Goal: Communication & Community: Ask a question

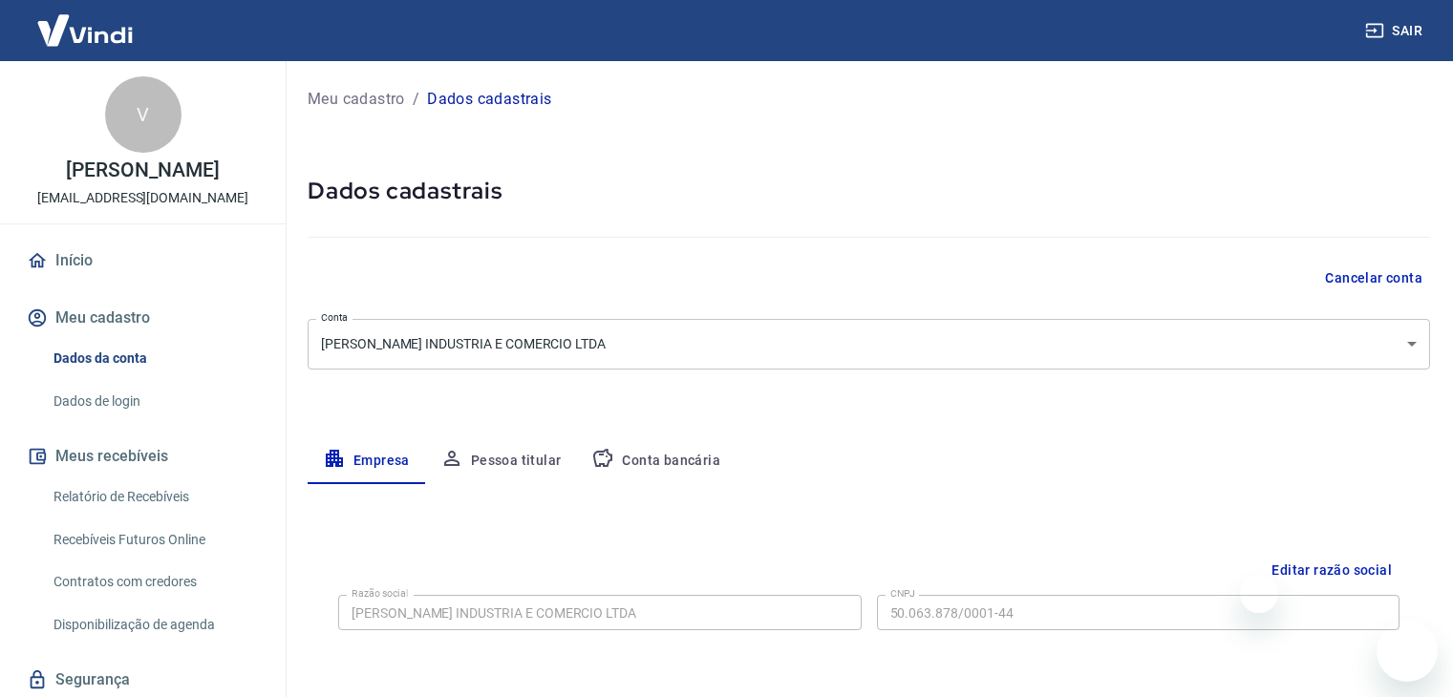
select select "MG"
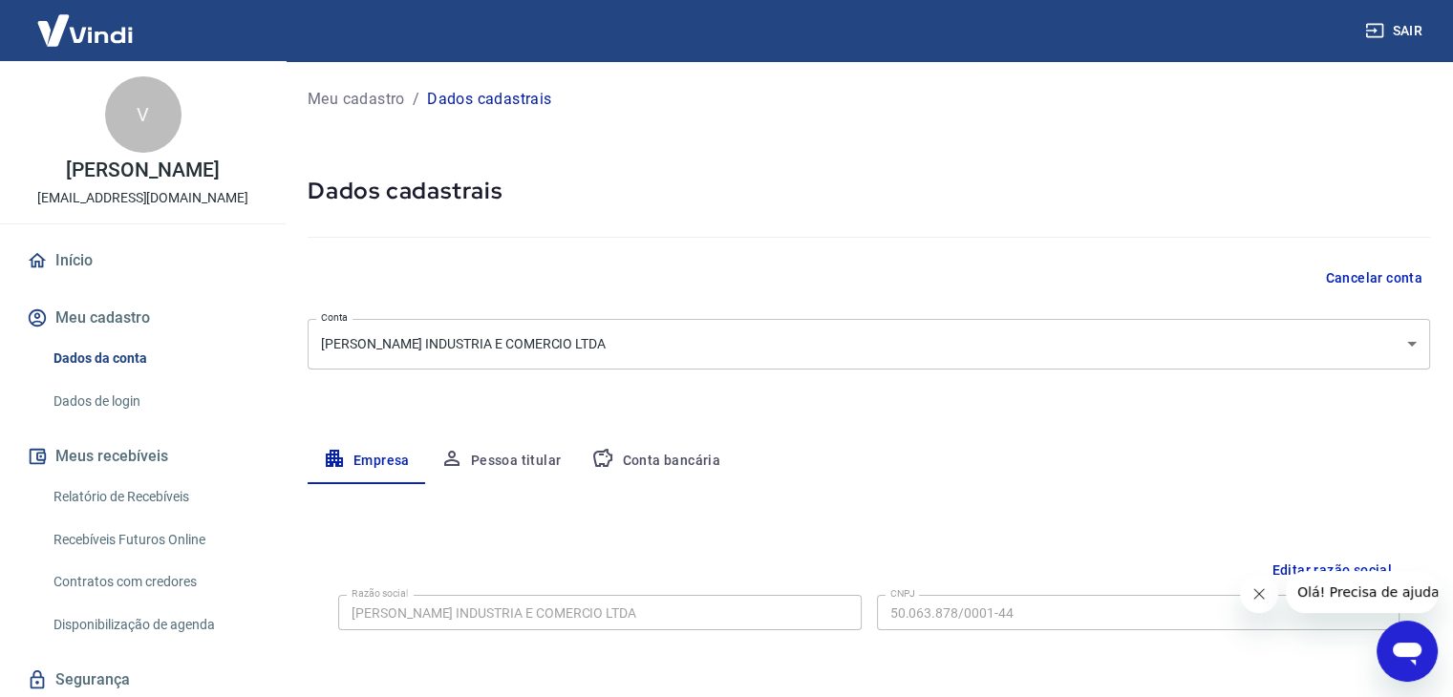
click at [1354, 278] on button "Cancelar conta" at bounding box center [1373, 278] width 113 height 35
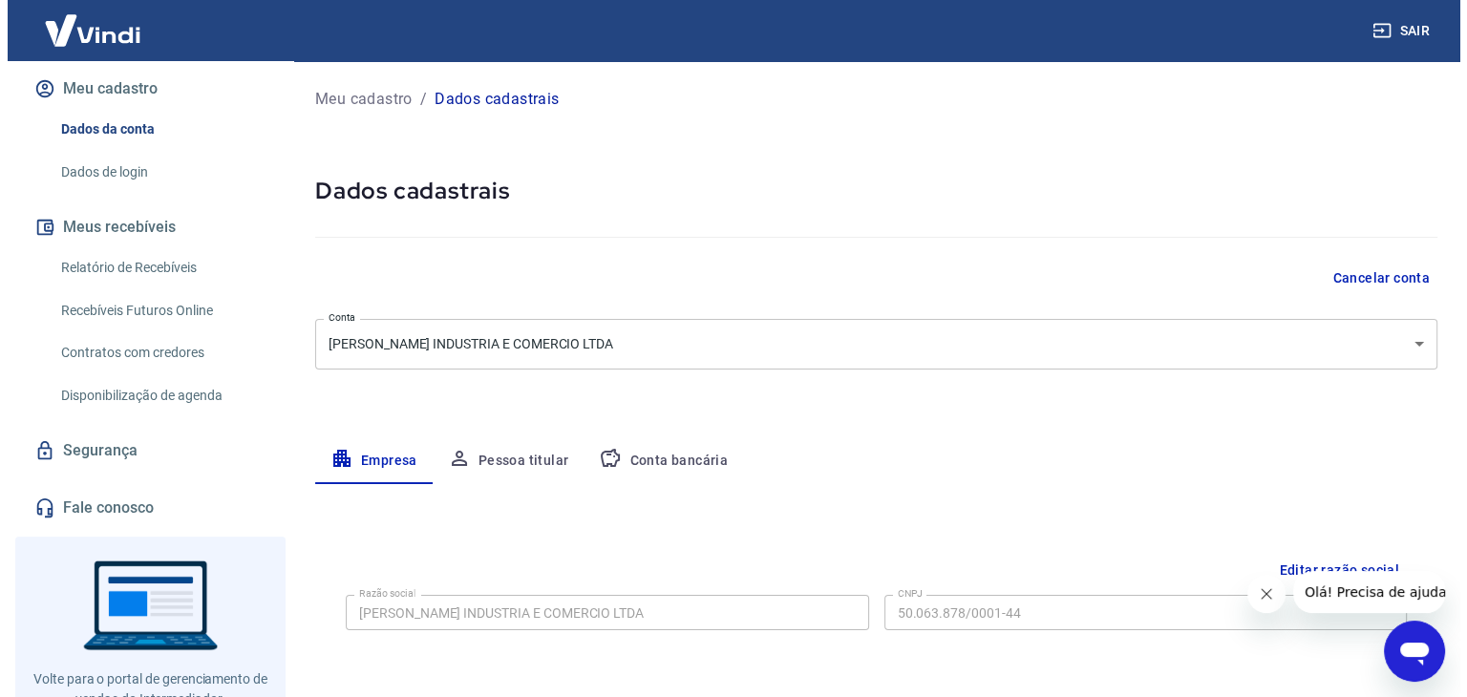
scroll to position [197, 0]
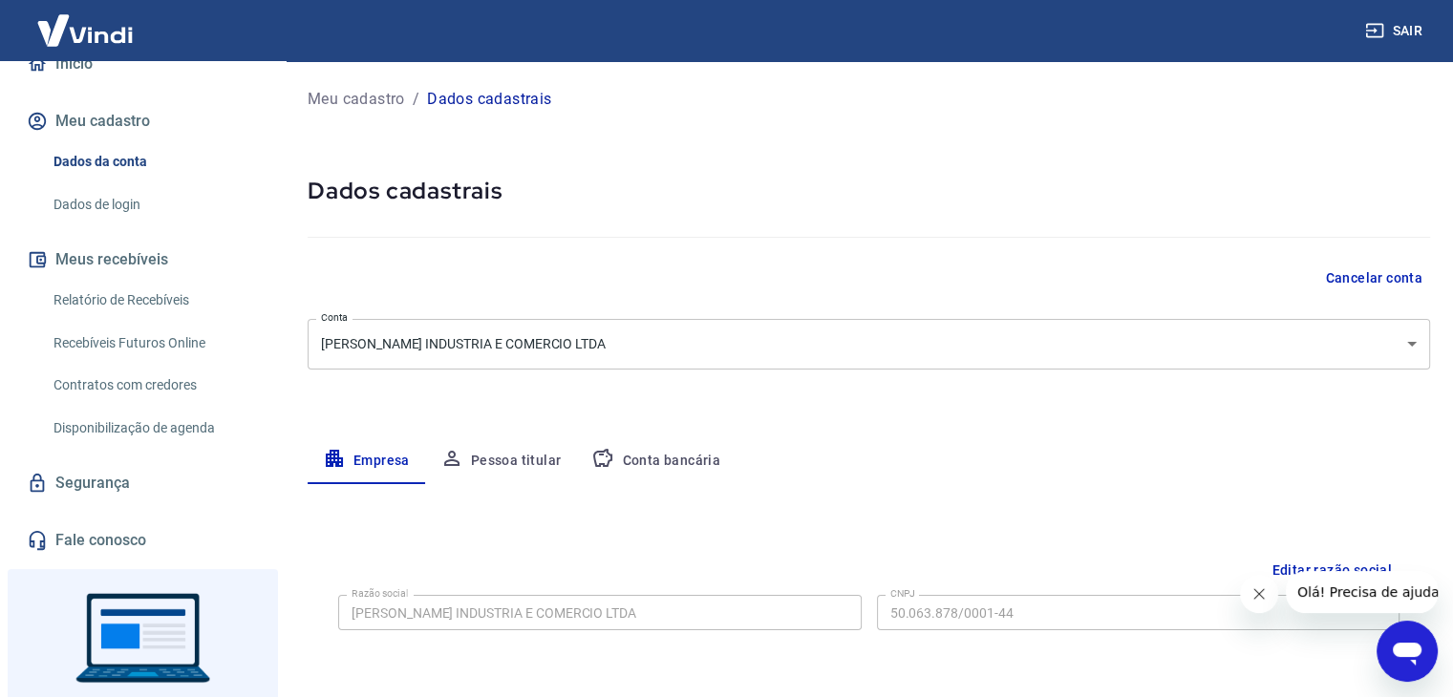
click at [152, 547] on link "Fale conosco" at bounding box center [143, 541] width 240 height 42
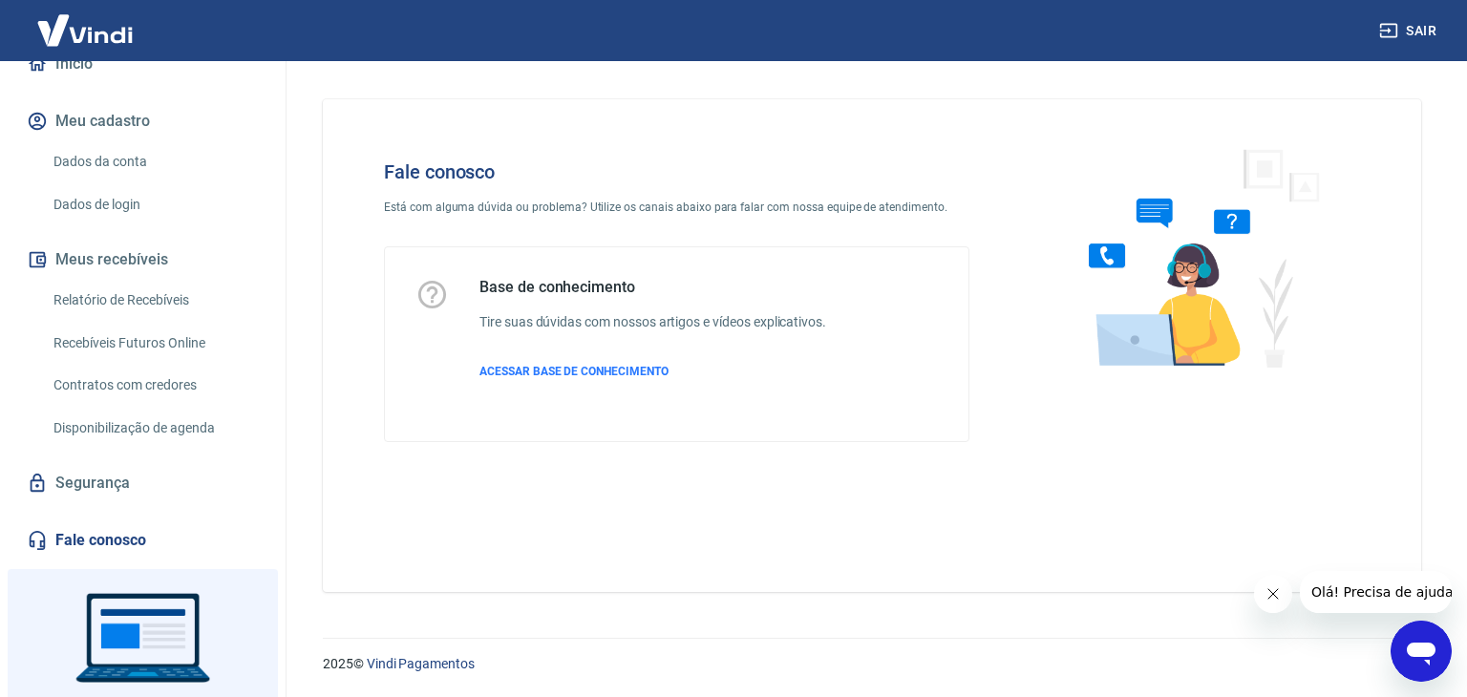
click at [1419, 639] on icon "Abrir janela de mensagens" at bounding box center [1421, 651] width 34 height 34
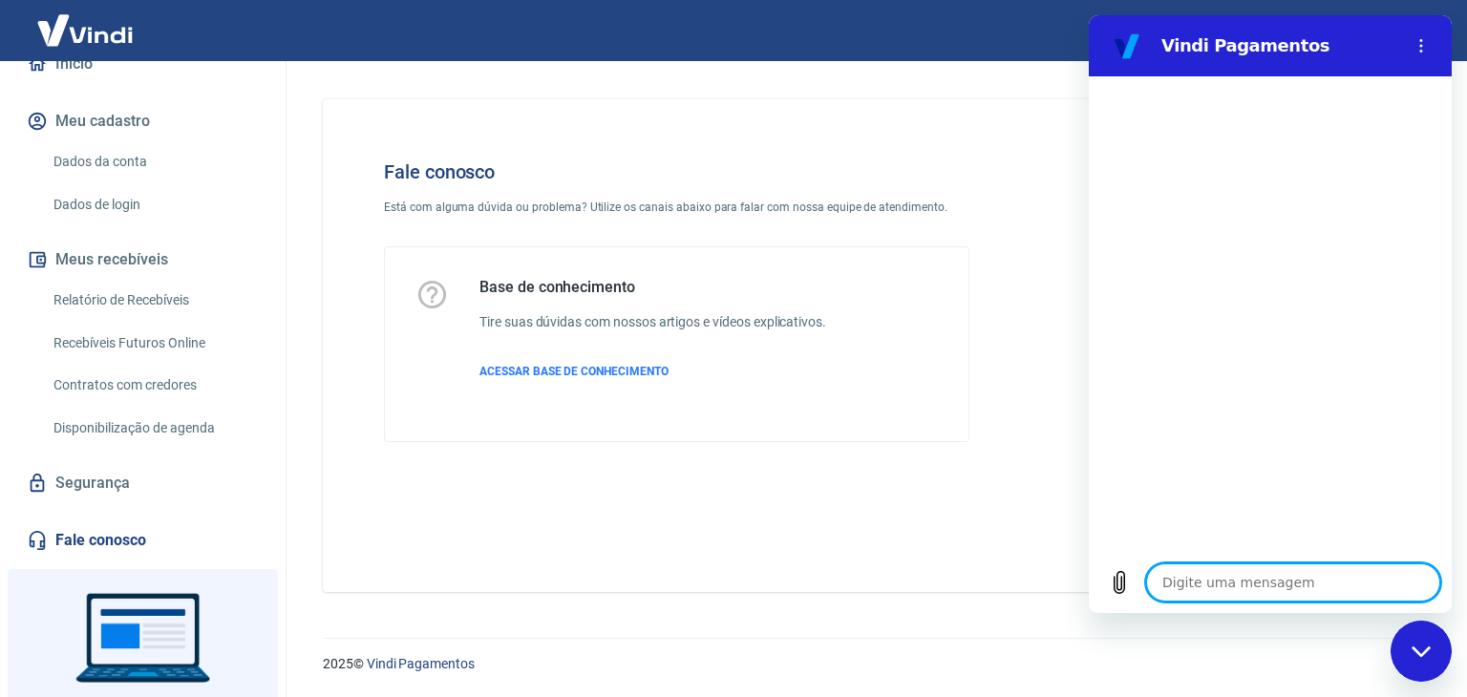
click at [1321, 580] on textarea at bounding box center [1293, 583] width 294 height 38
type textarea "C"
type textarea "x"
type textarea "Ca"
type textarea "x"
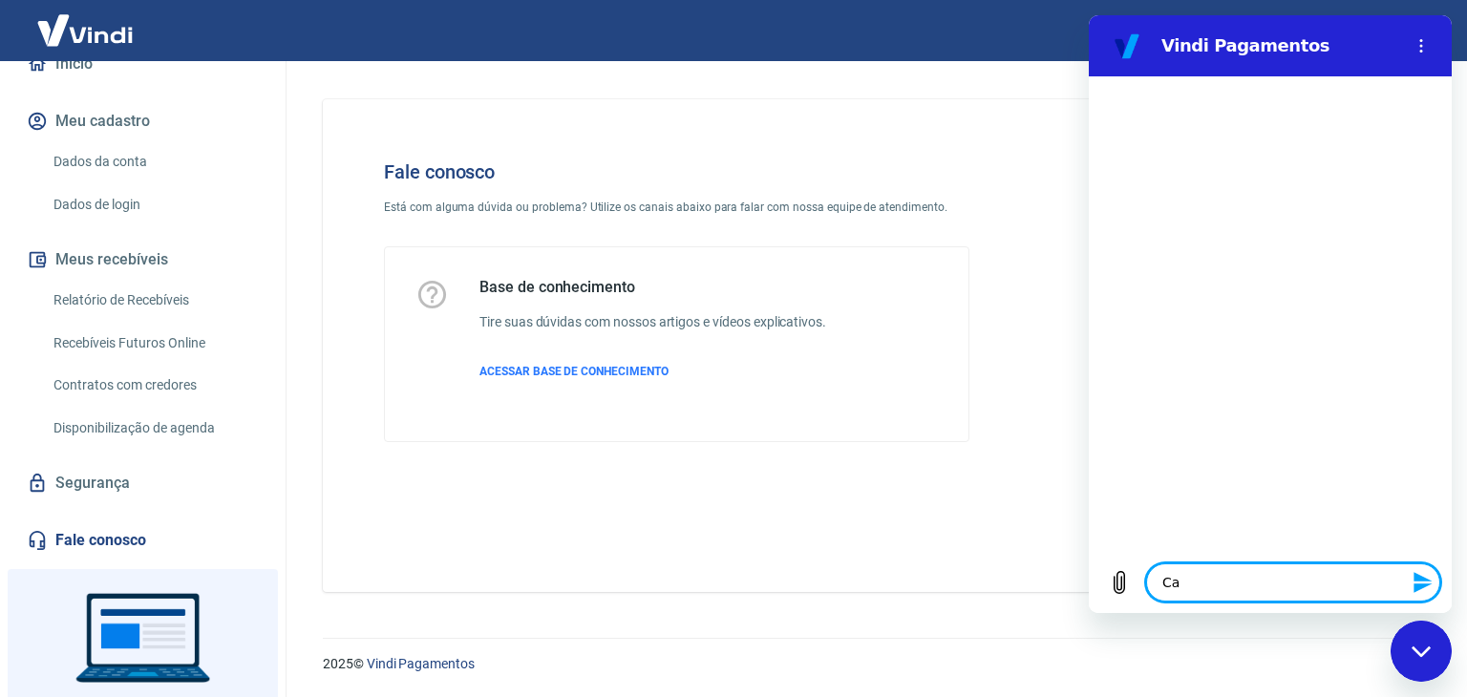
type textarea "Can"
type textarea "x"
type textarea "Canc"
type textarea "x"
type textarea "Cance"
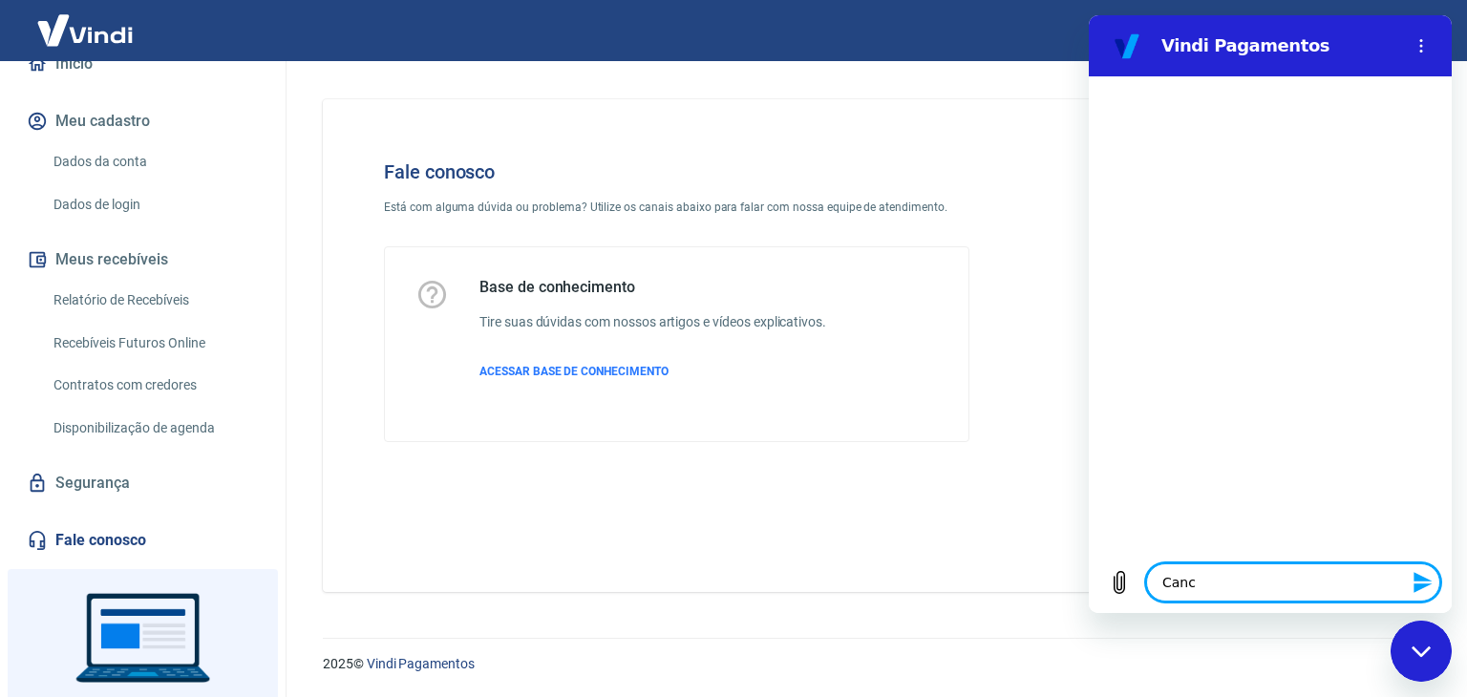
type textarea "x"
type textarea "Cancel"
type textarea "x"
type textarea "Cancela"
type textarea "x"
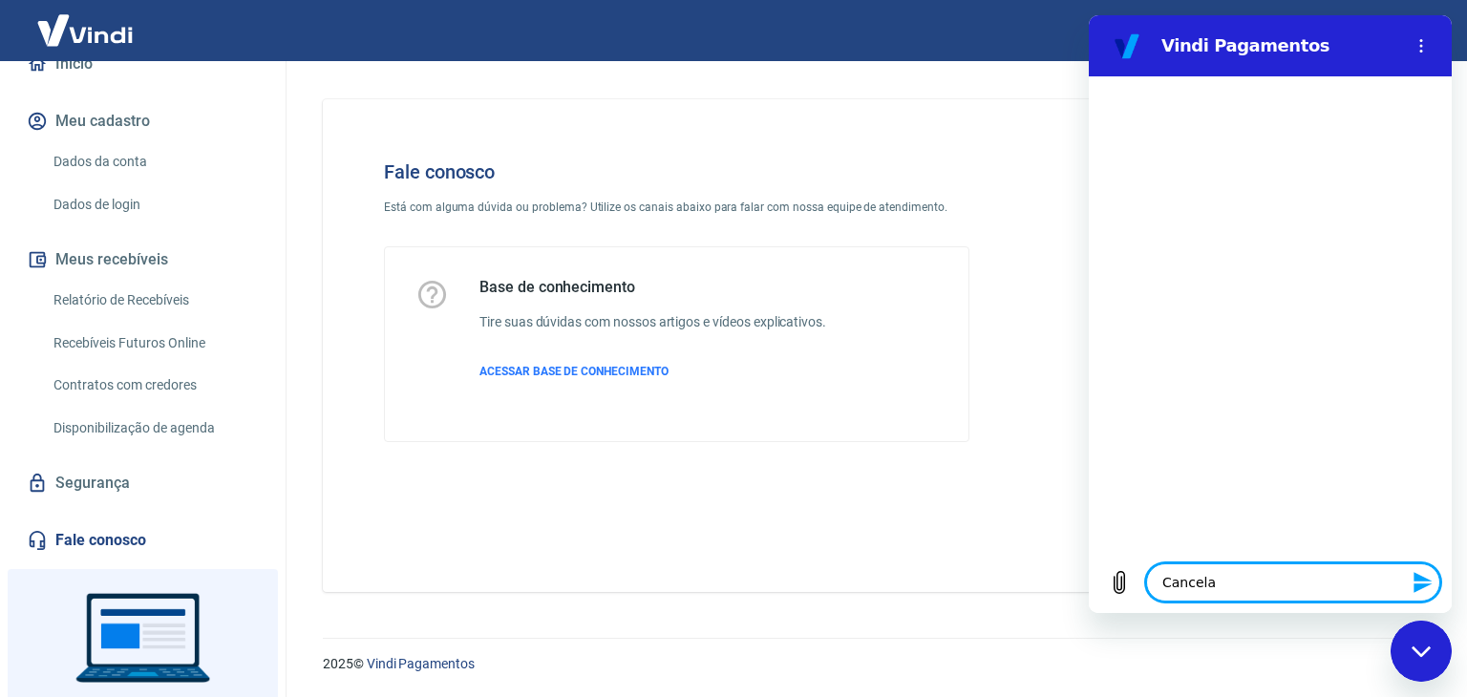
type textarea "Cancelar"
type textarea "x"
type textarea "Cancelar"
type textarea "x"
type textarea "Cancelar c"
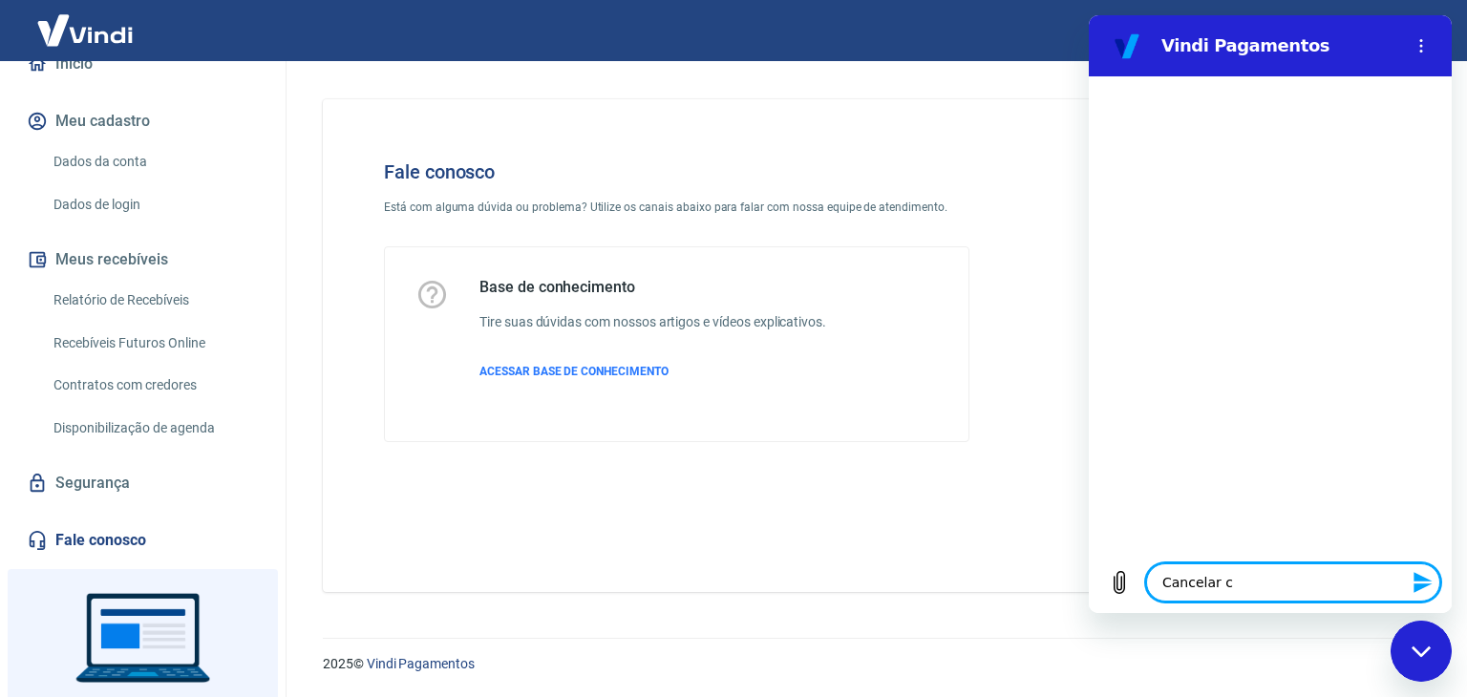
type textarea "x"
type textarea "Cancelar co"
type textarea "x"
type textarea "Cancelar con"
type textarea "x"
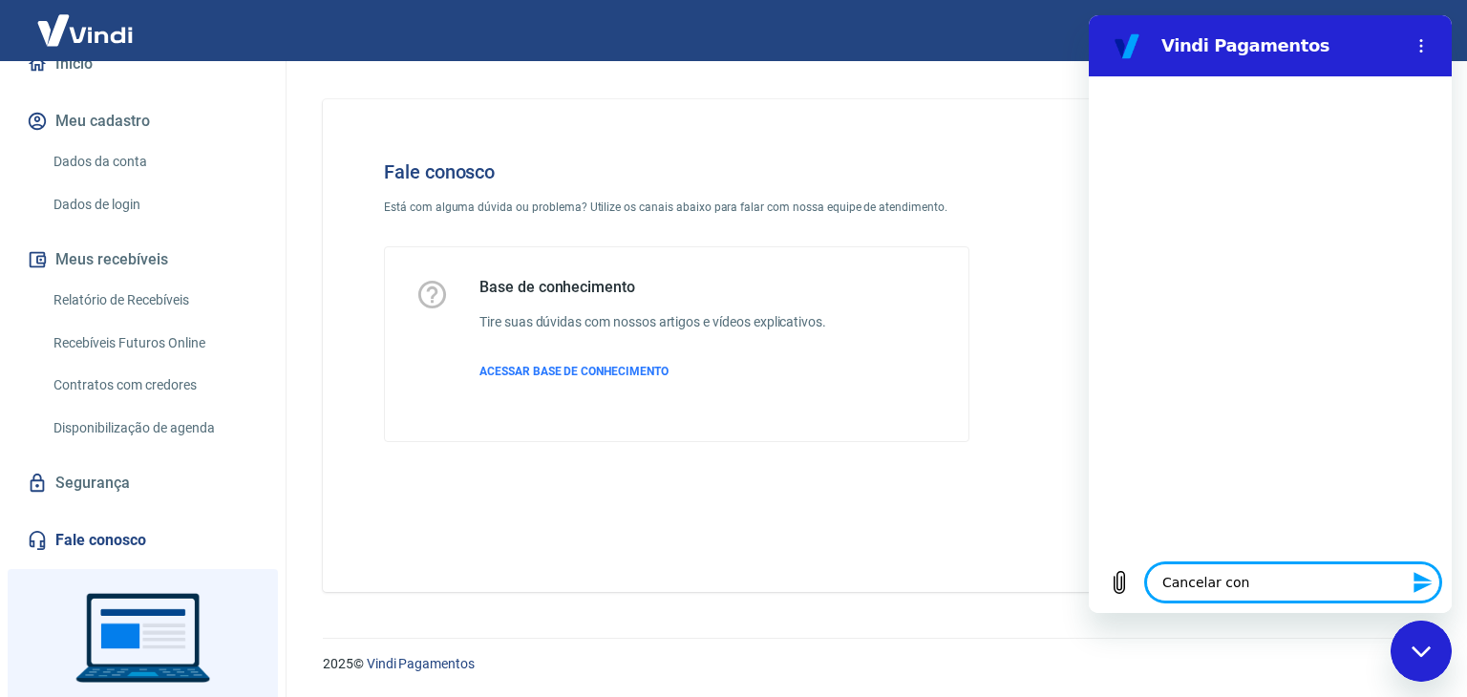
type textarea "Cancelar cont"
type textarea "x"
type textarea "Cancelar conta"
type textarea "x"
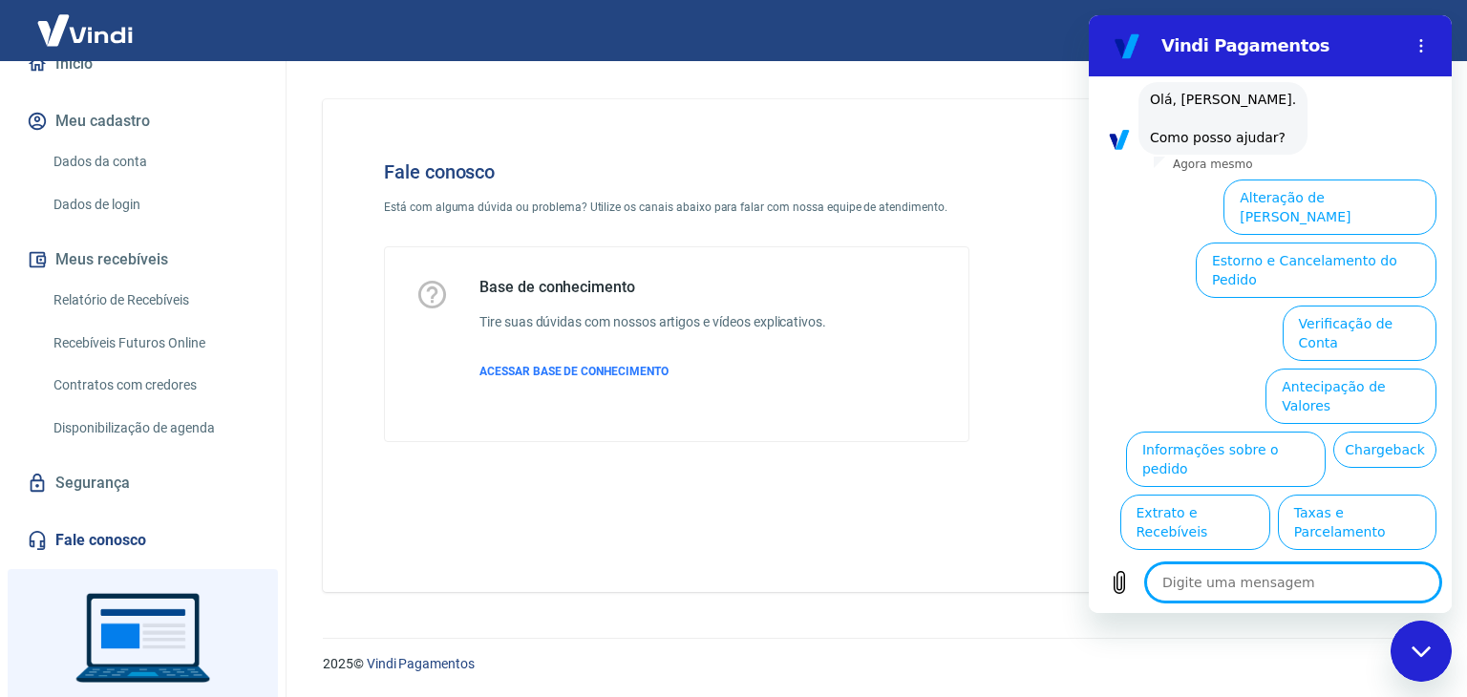
scroll to position [112, 0]
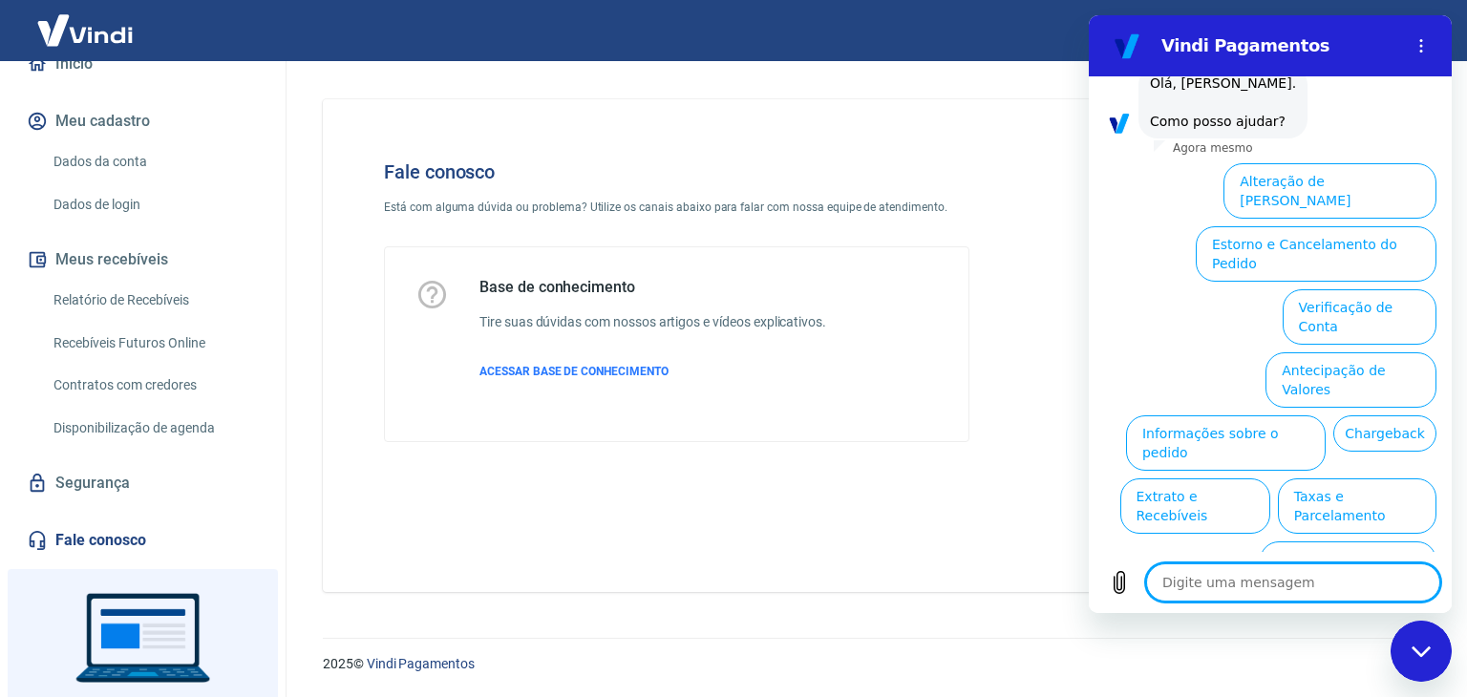
type textarea "x"
type textarea "c"
type textarea "x"
type textarea "ca"
type textarea "x"
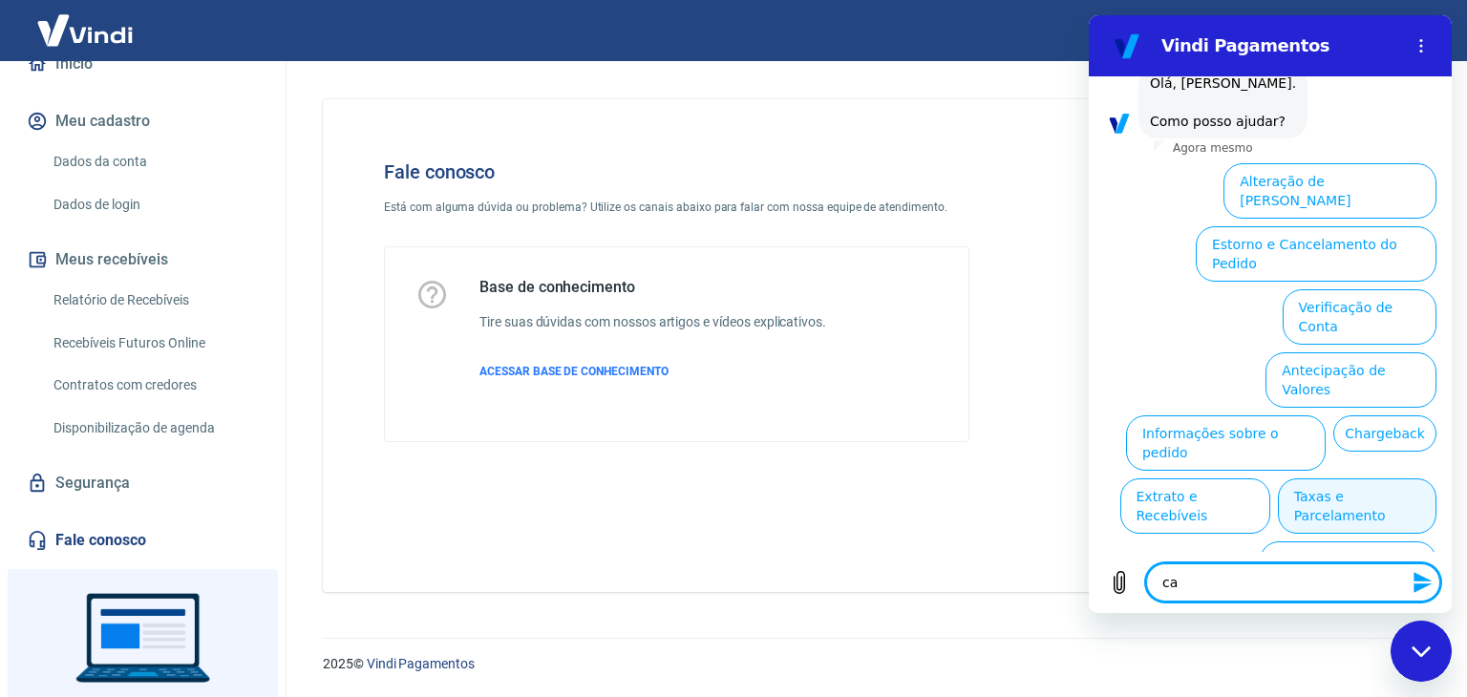
type textarea "can"
type textarea "x"
type textarea "cane"
type textarea "x"
type textarea "can"
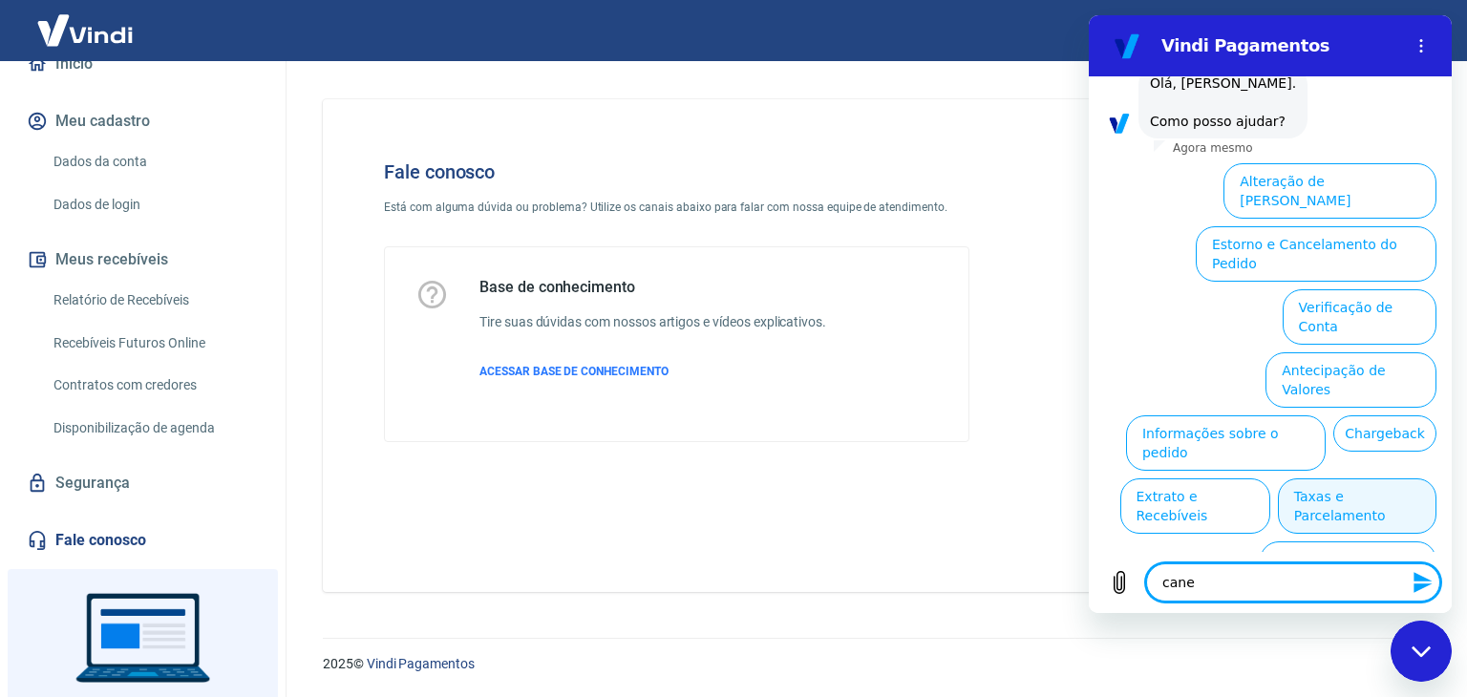
type textarea "x"
type textarea "canc"
type textarea "x"
type textarea "cance"
type textarea "x"
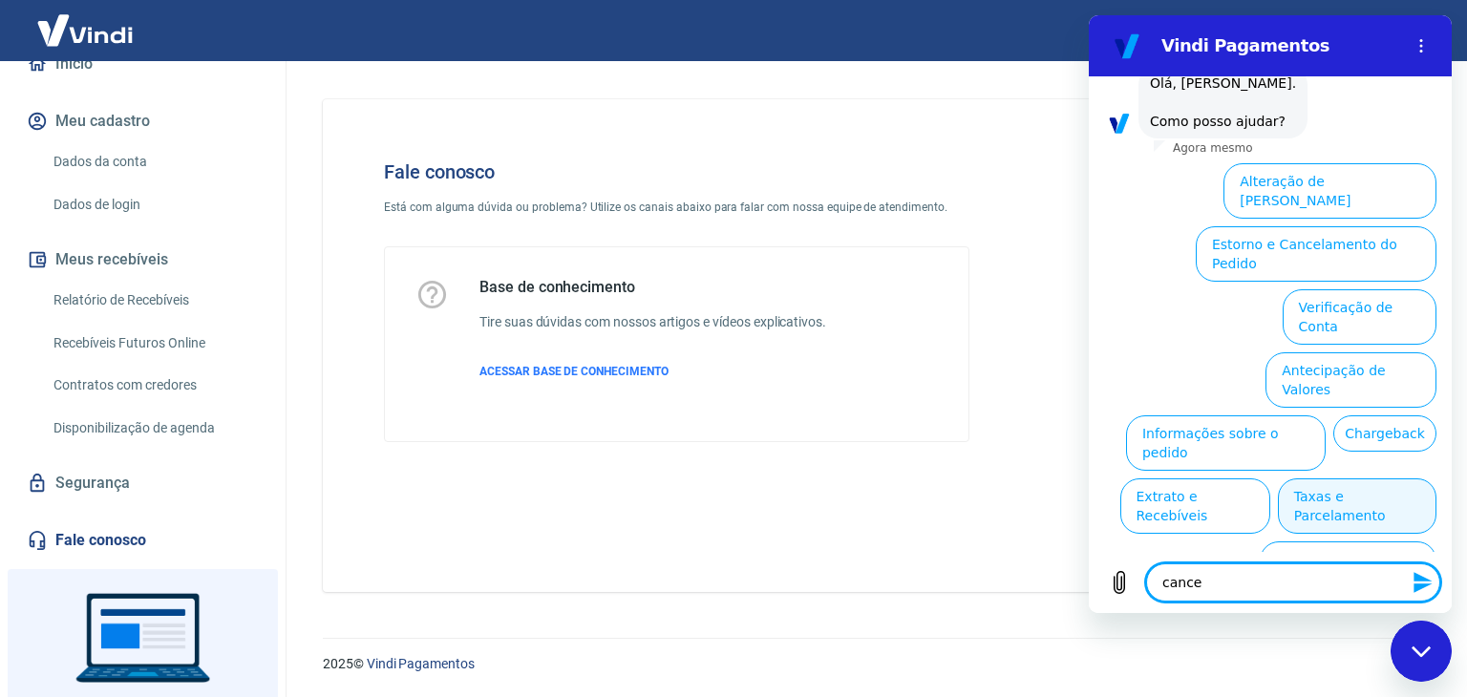
type textarea "cancel"
type textarea "x"
type textarea "cancela"
type textarea "x"
type textarea "cancelar"
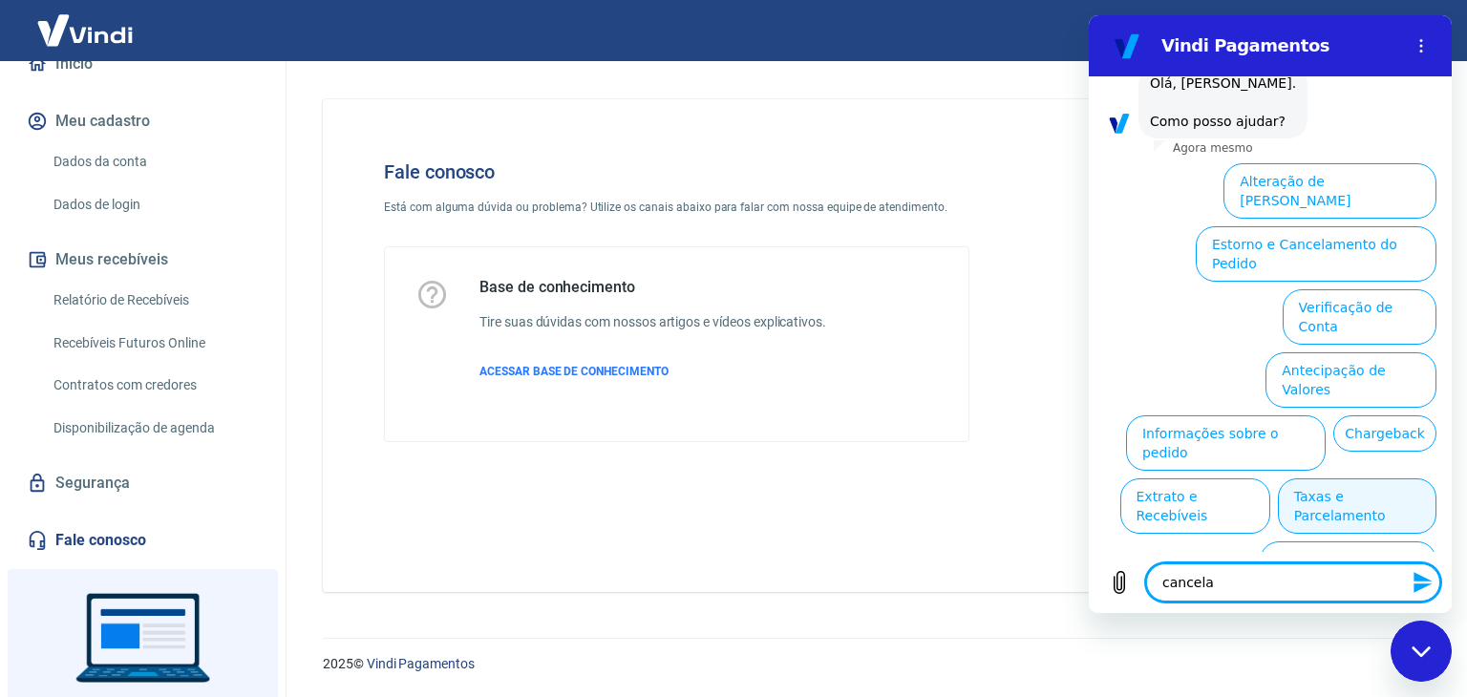
type textarea "x"
type textarea "cancelar"
type textarea "x"
type textarea "cancelar c"
type textarea "x"
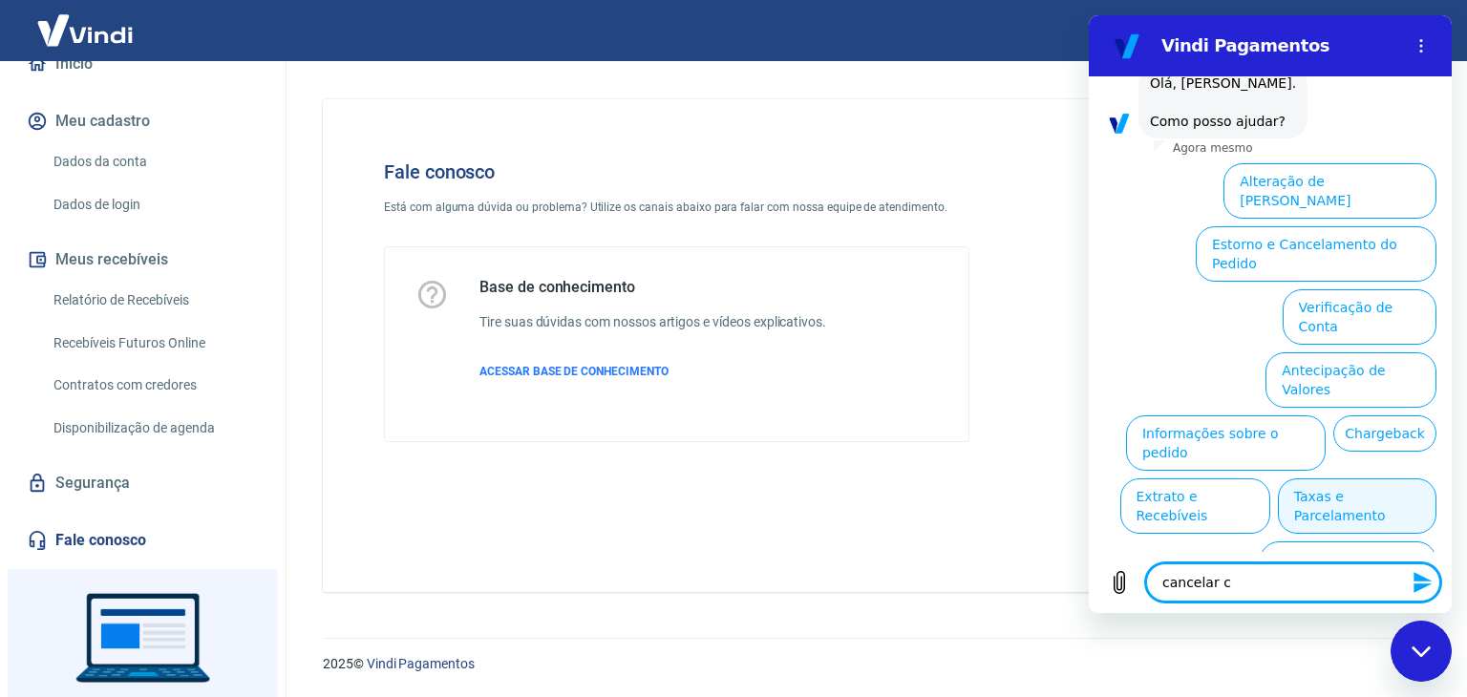
type textarea "cancelar co"
type textarea "x"
type textarea "cancelar con"
type textarea "x"
type textarea "cancelar cont"
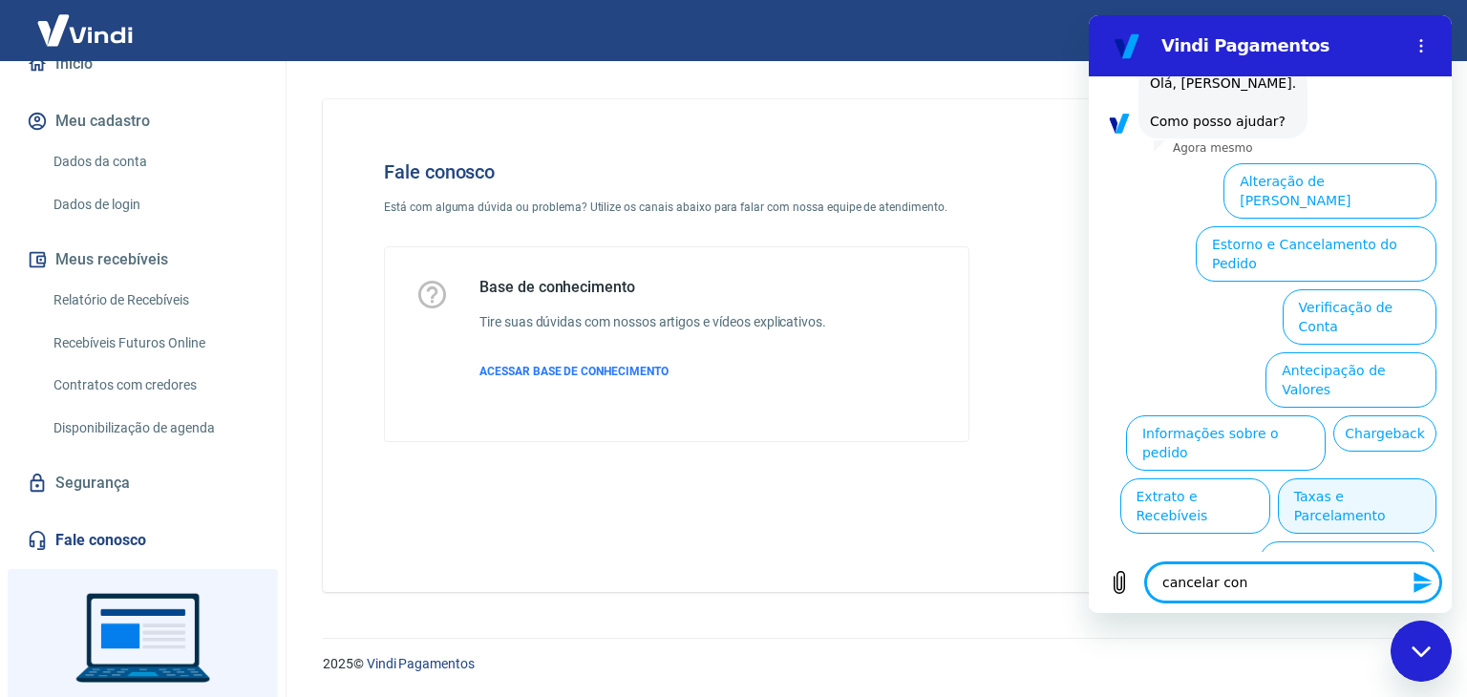
type textarea "x"
type textarea "cancelar conta"
type textarea "x"
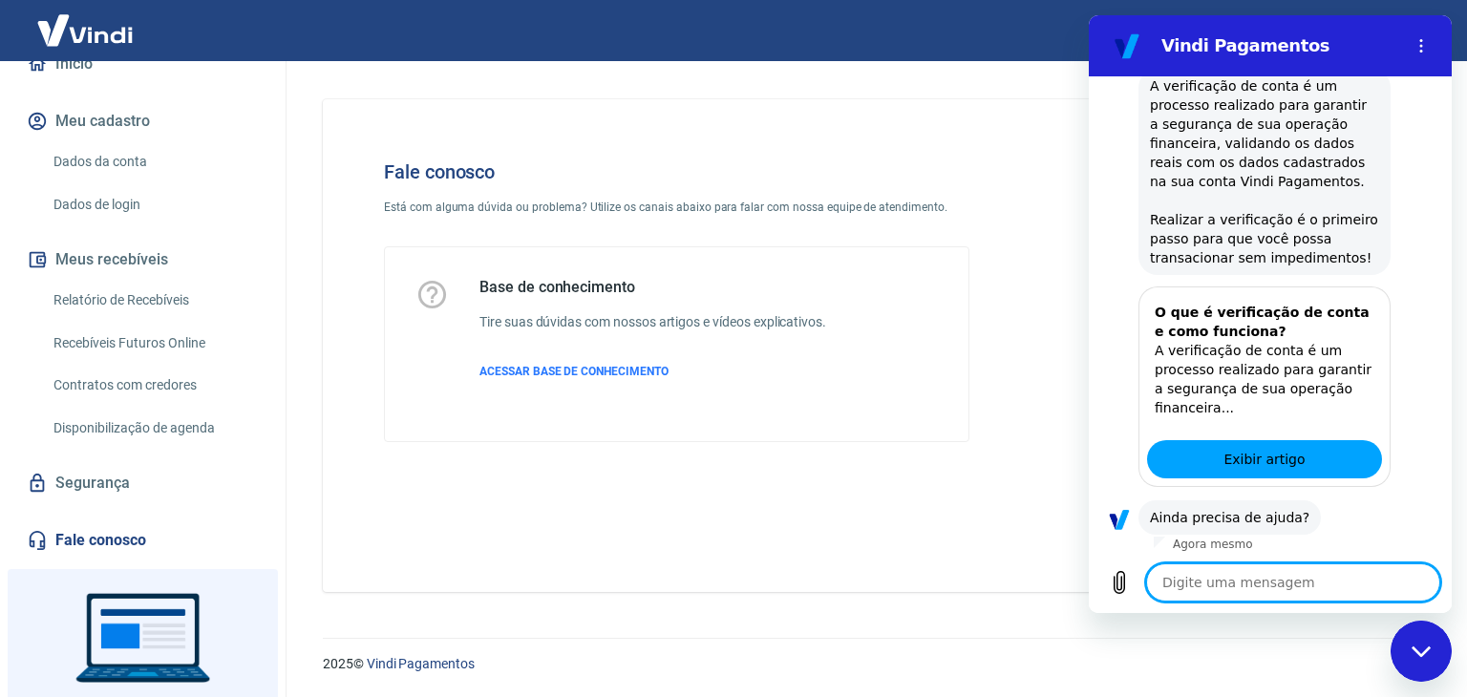
scroll to position [160, 0]
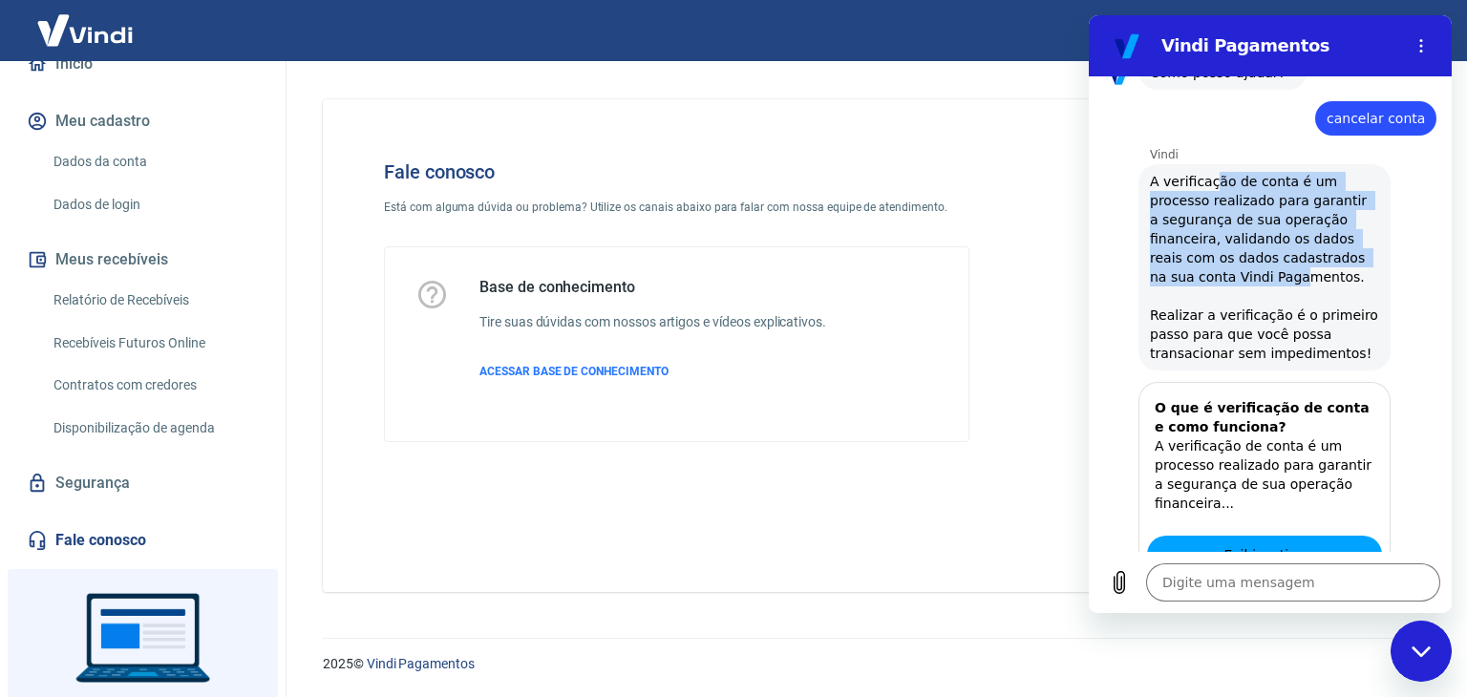
drag, startPoint x: 1212, startPoint y: 183, endPoint x: 1253, endPoint y: 282, distance: 106.6
click at [1253, 280] on span "A verificação de conta é um processo realizado para garantir a segurança de sua…" at bounding box center [1264, 267] width 229 height 191
click at [1254, 284] on span "A verificação de conta é um processo realizado para garantir a segurança de sua…" at bounding box center [1264, 267] width 229 height 191
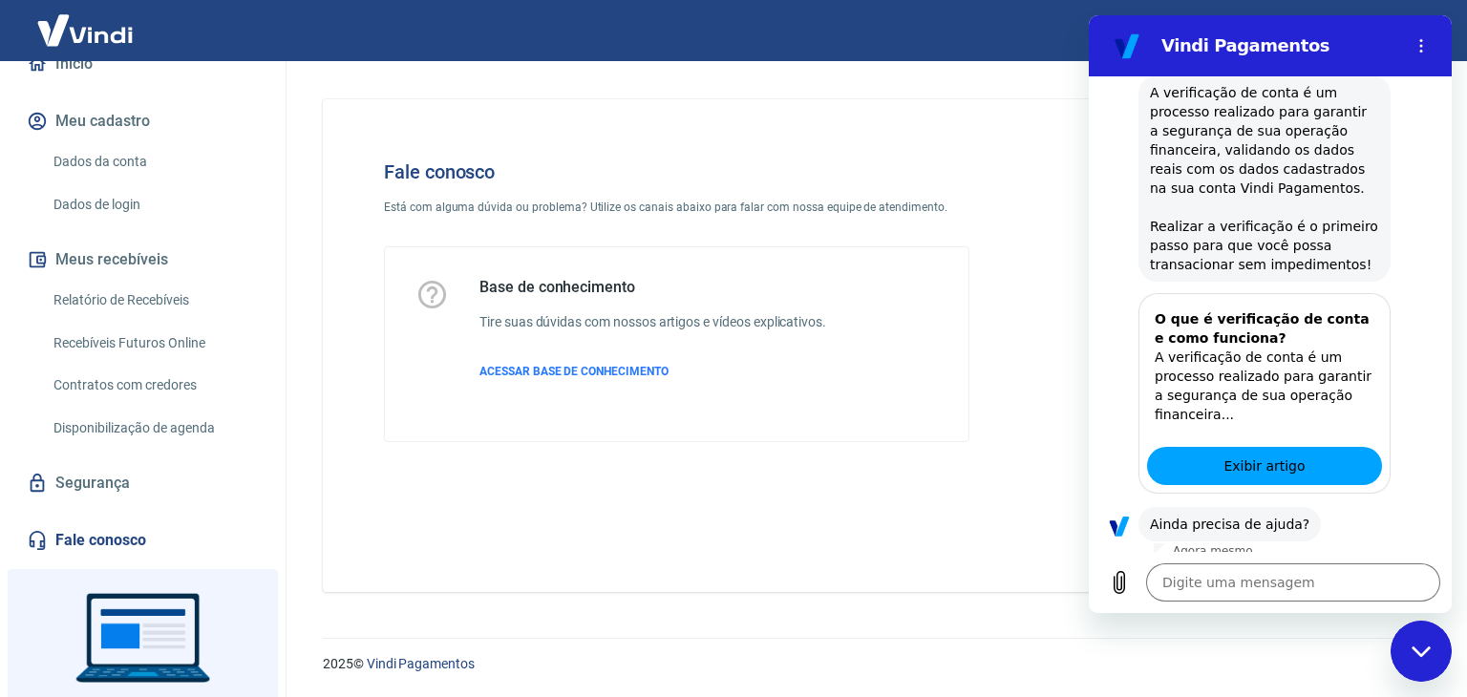
scroll to position [304, 0]
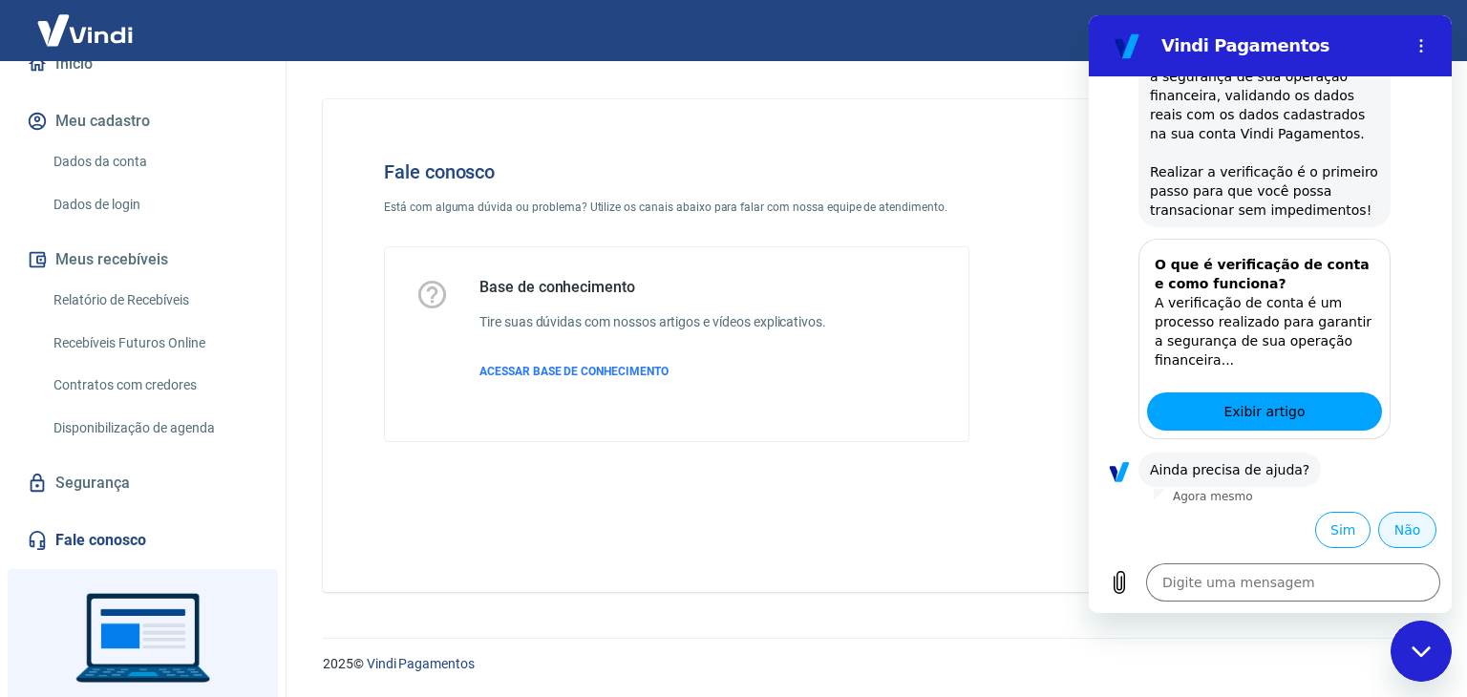
click at [1410, 534] on button "Não" at bounding box center [1407, 530] width 58 height 36
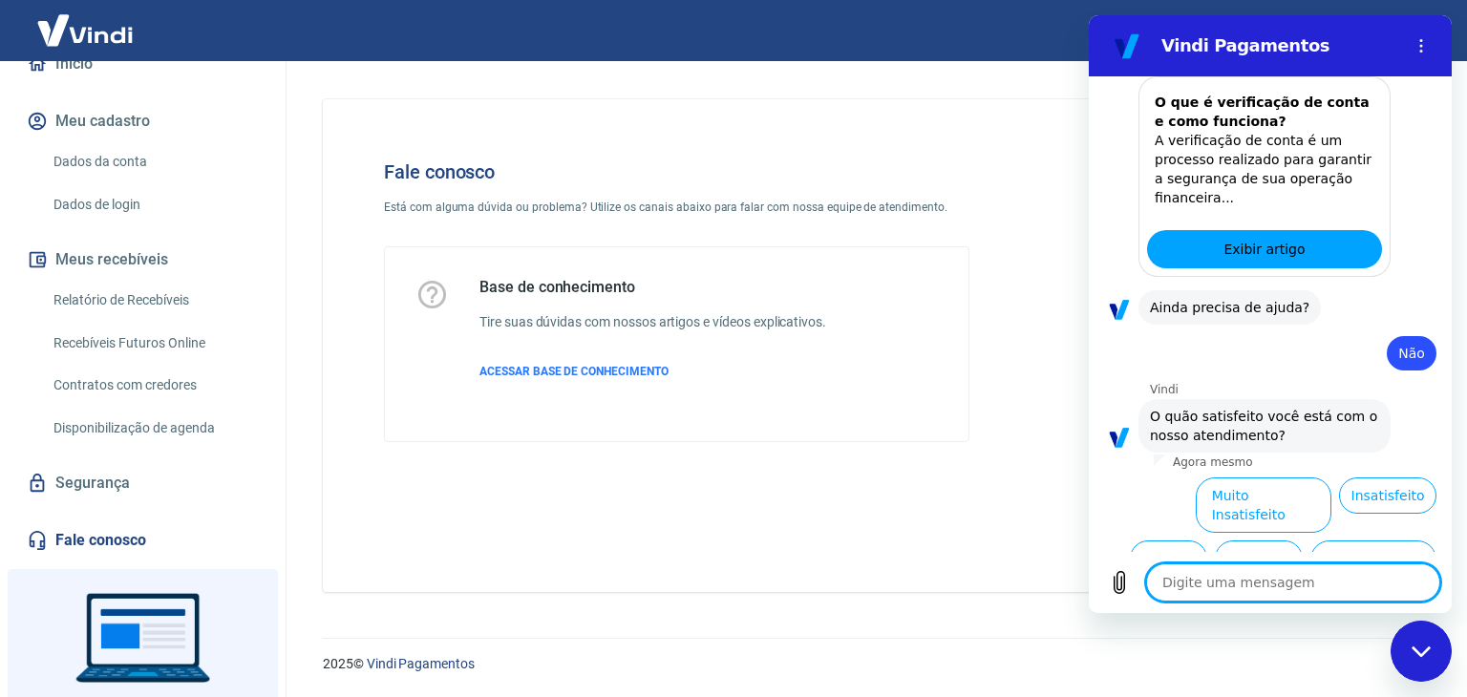
scroll to position [476, 0]
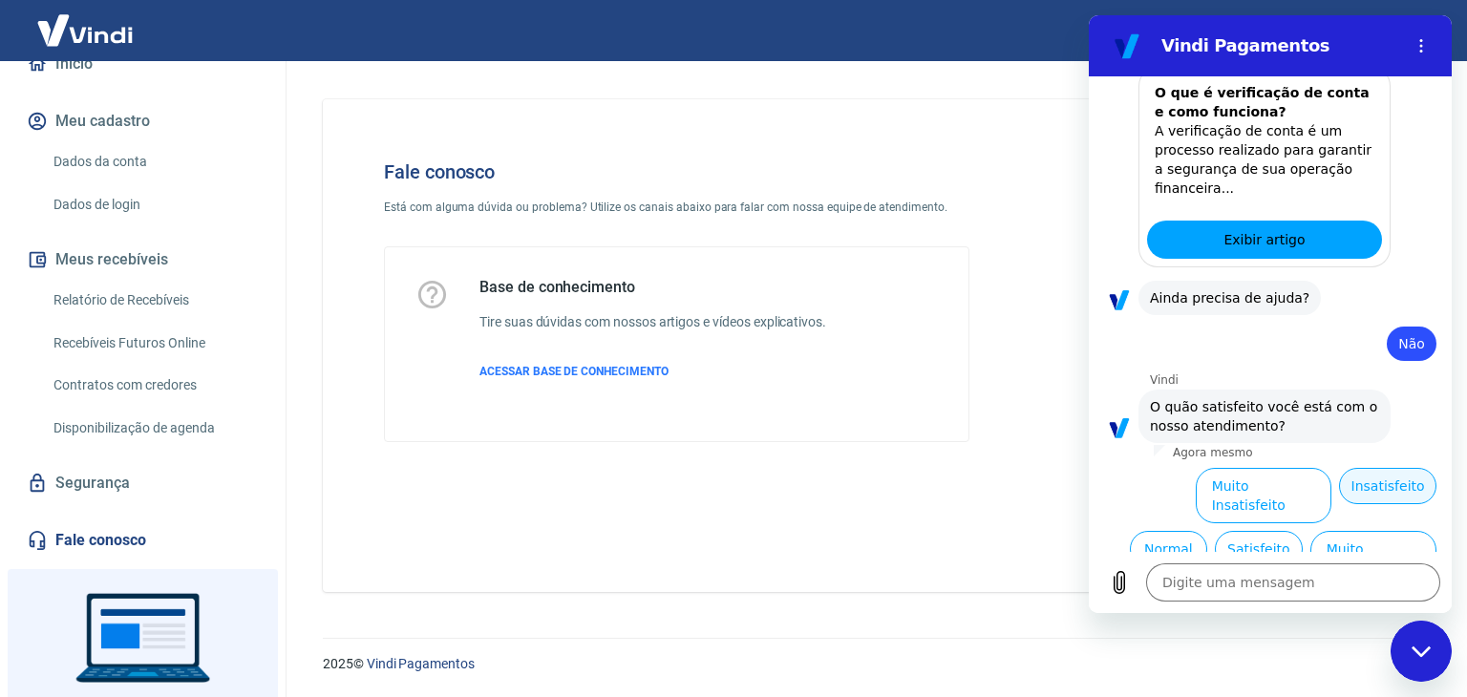
click at [1351, 484] on button "Insatisfeito" at bounding box center [1387, 486] width 97 height 36
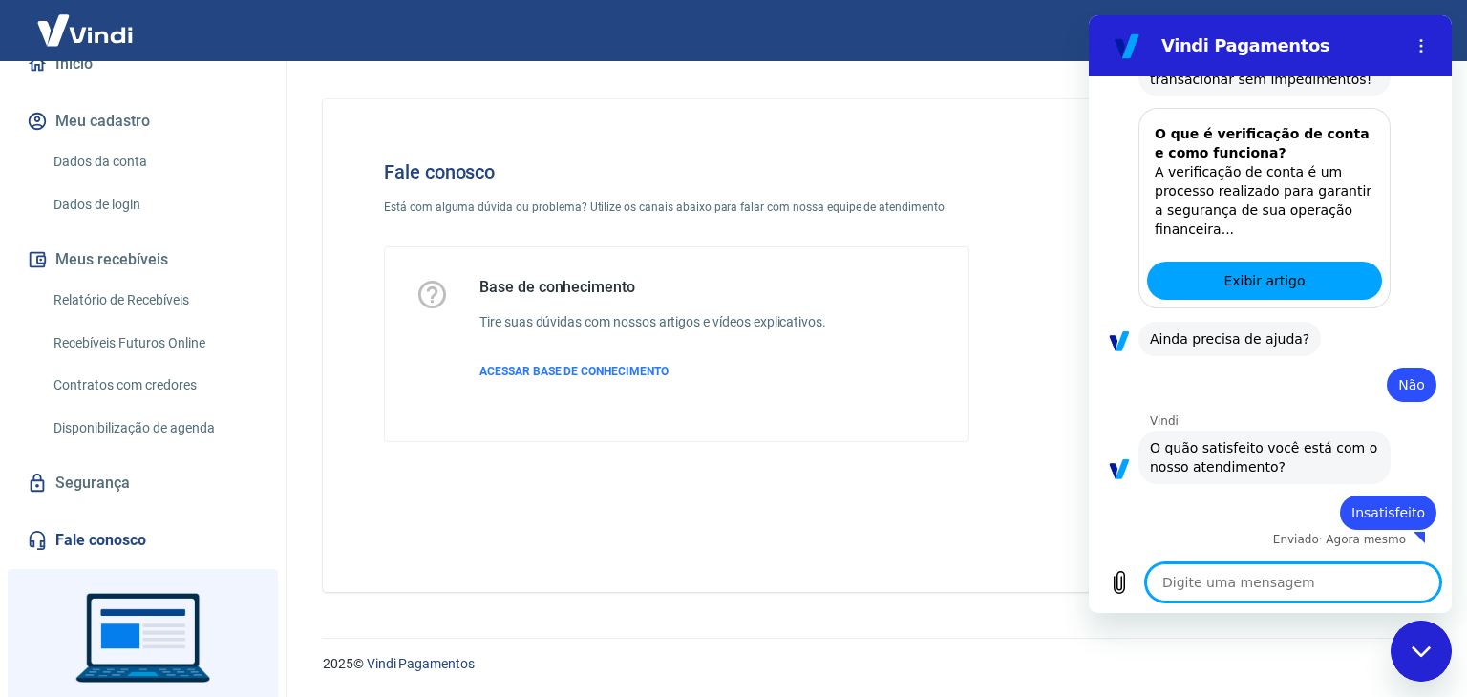
type textarea "x"
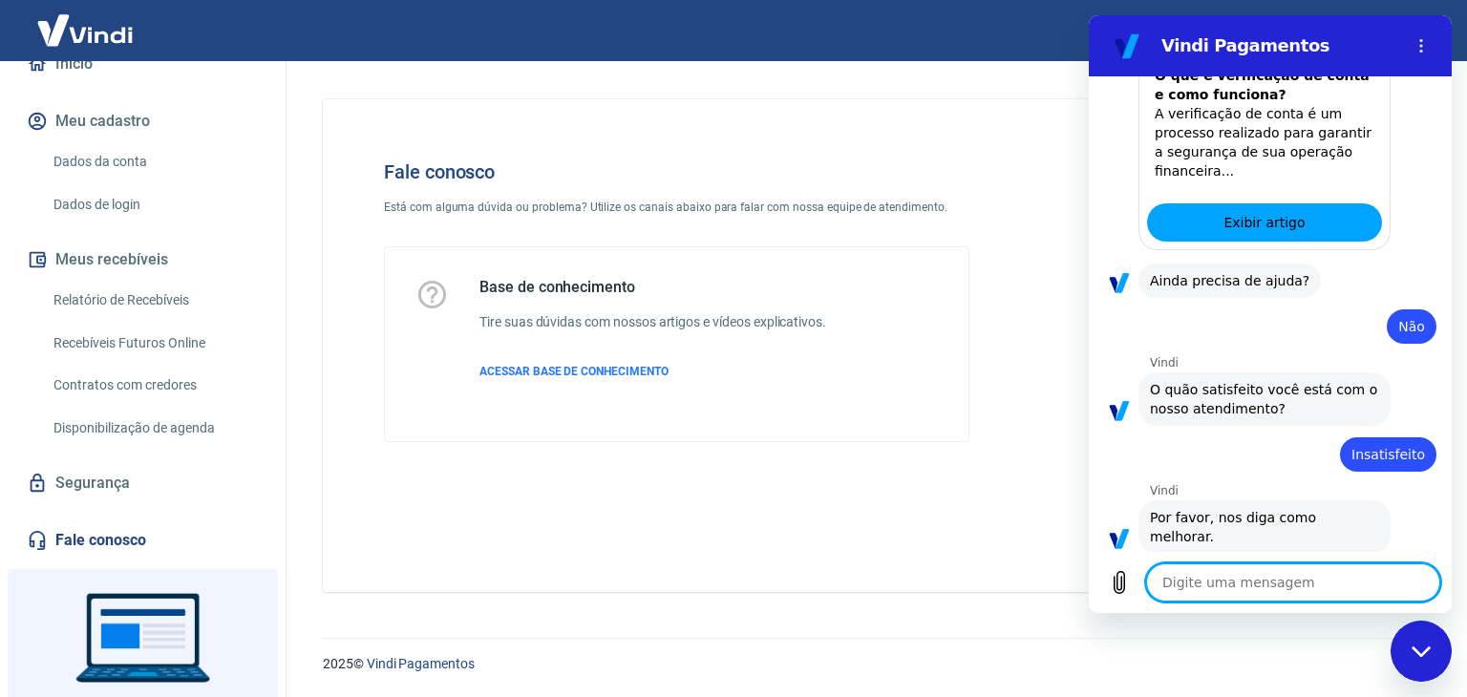
scroll to position [497, 0]
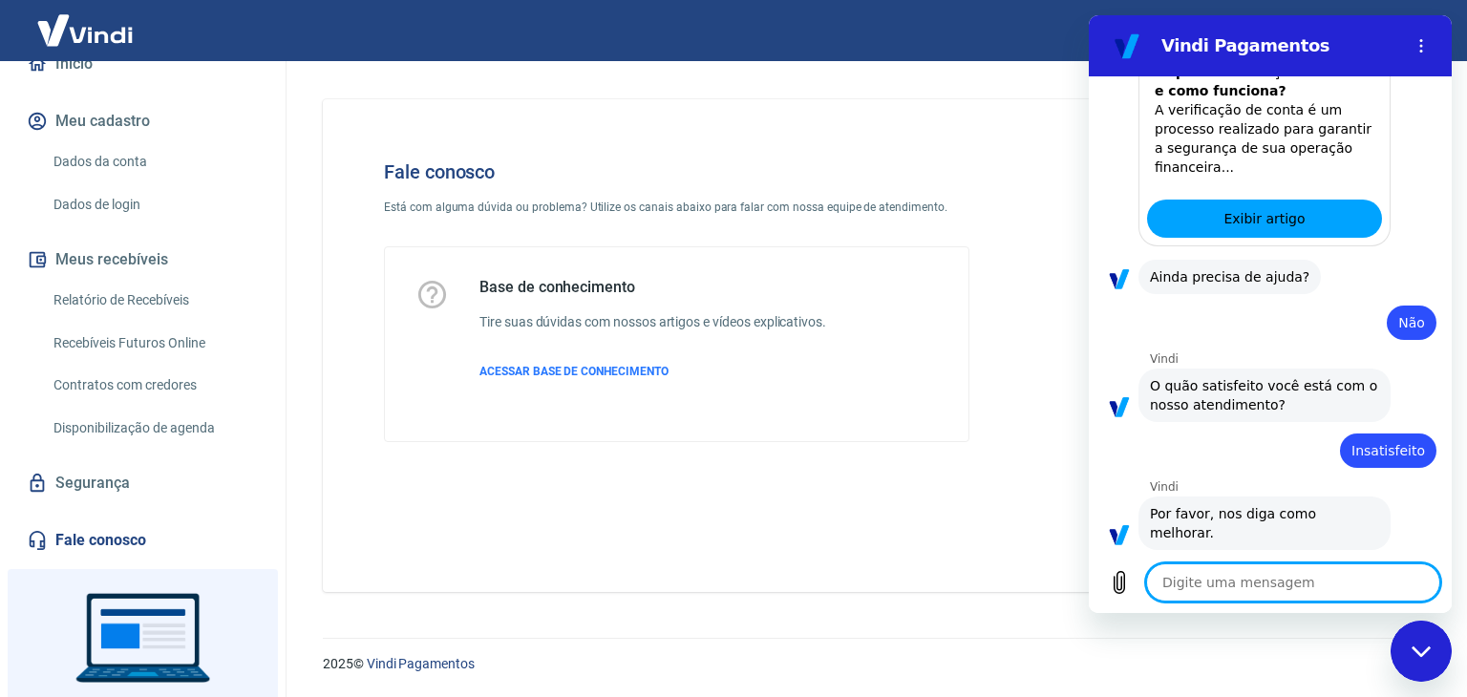
type textarea "c"
type textarea "x"
type textarea "ca"
type textarea "x"
type textarea "can"
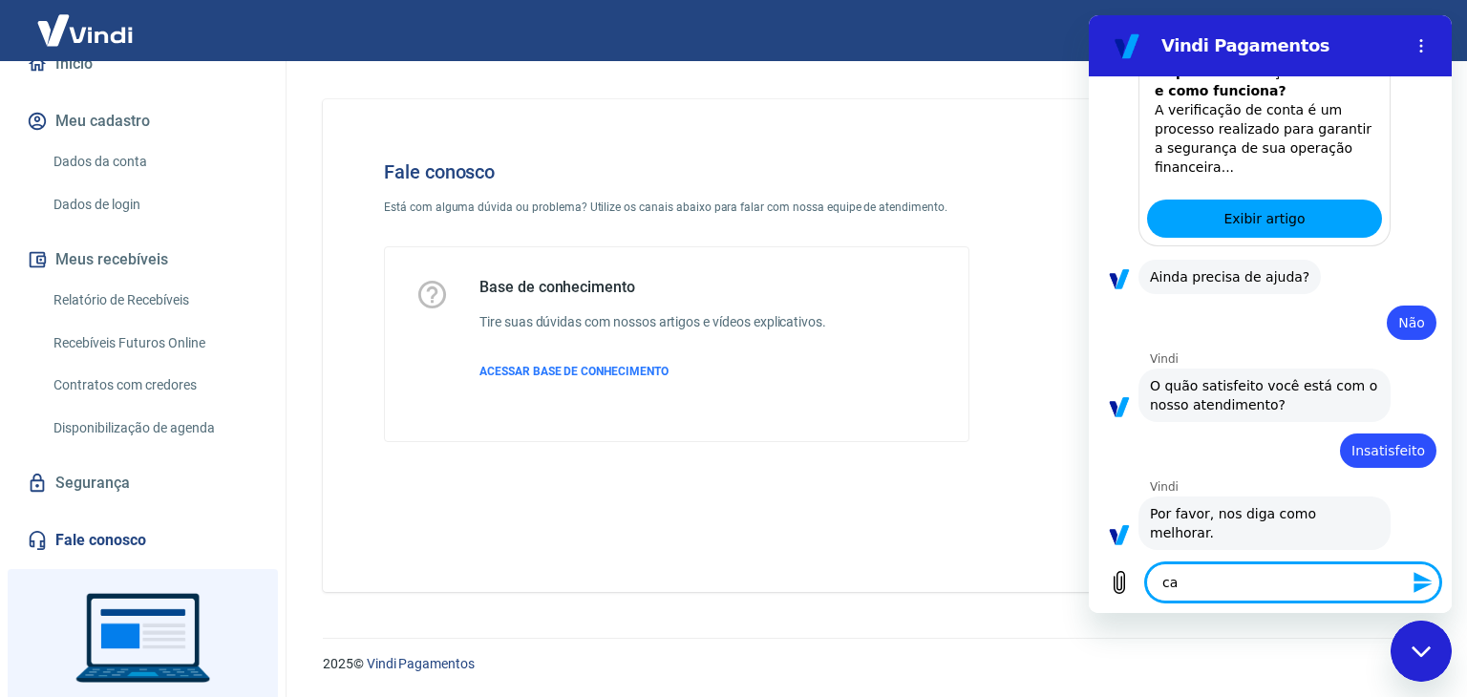
type textarea "x"
type textarea "canc"
type textarea "x"
type textarea "cance"
type textarea "x"
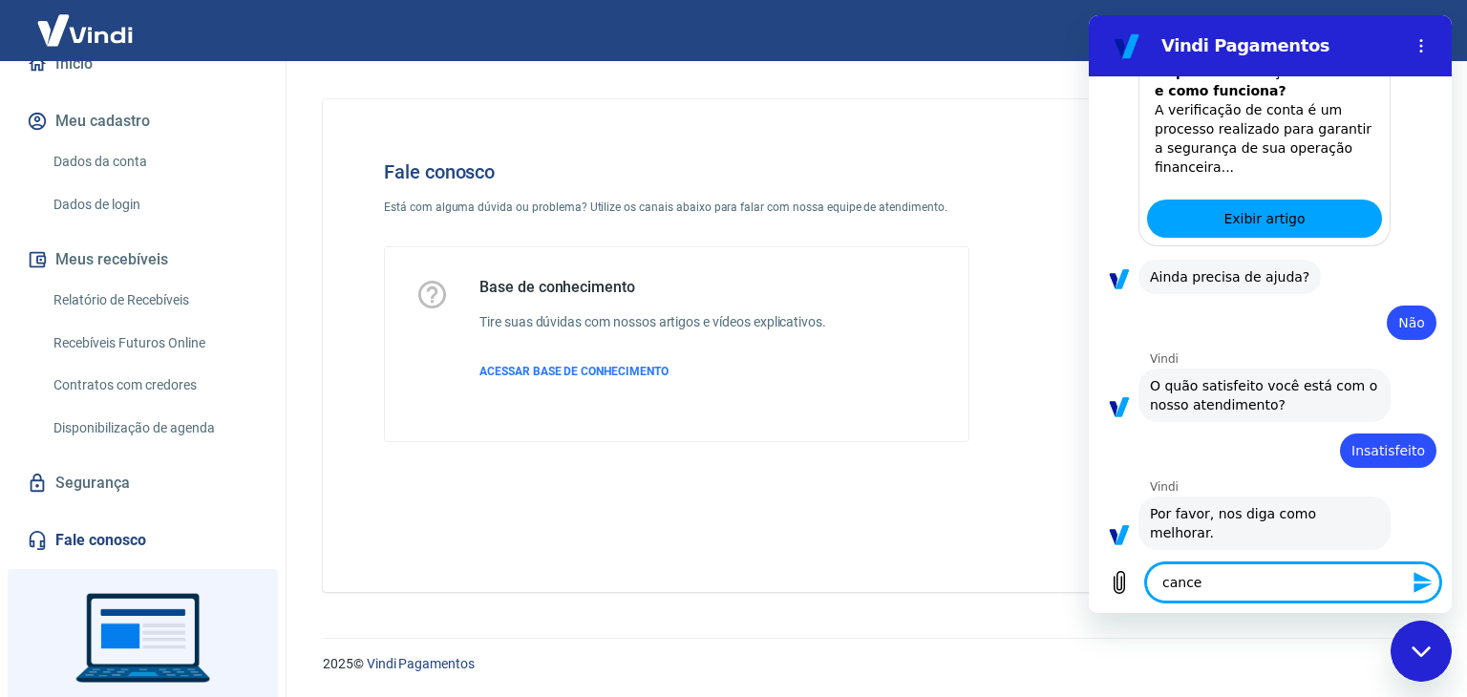
type textarea "cancel"
type textarea "x"
type textarea "cancela"
type textarea "x"
type textarea "cancelar"
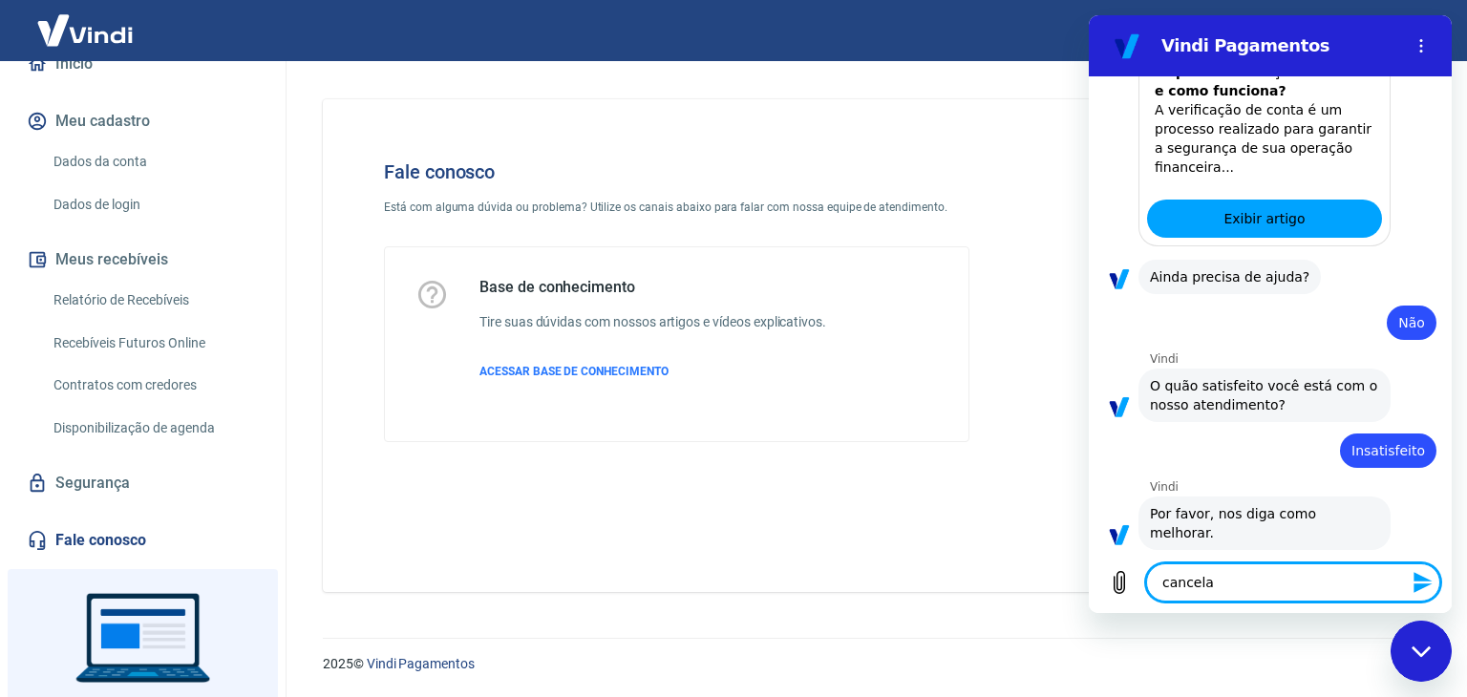
type textarea "x"
type textarea "cancelar"
type textarea "x"
type textarea "cancelar c"
type textarea "x"
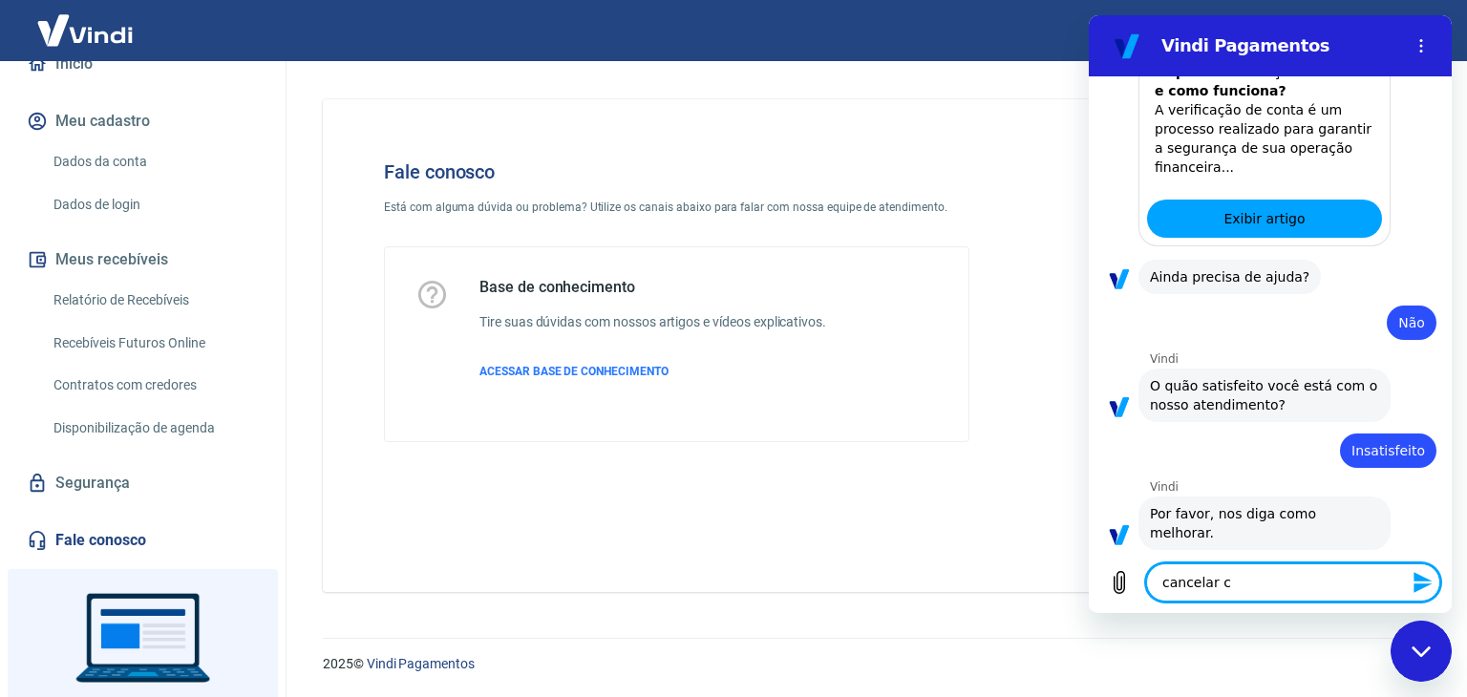
type textarea "cancelar co"
type textarea "x"
type textarea "cancelar con"
type textarea "x"
type textarea "cancelar cont"
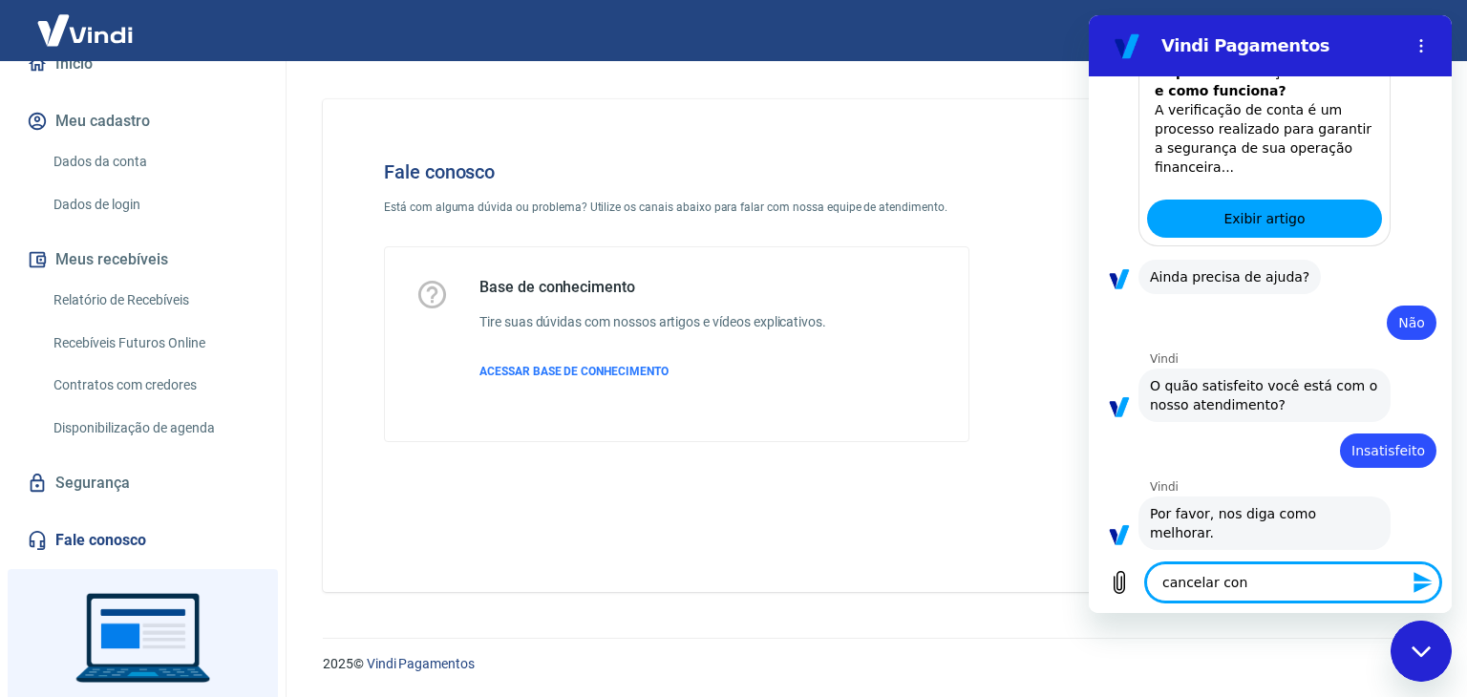
type textarea "x"
type textarea "cancelar conta"
type textarea "x"
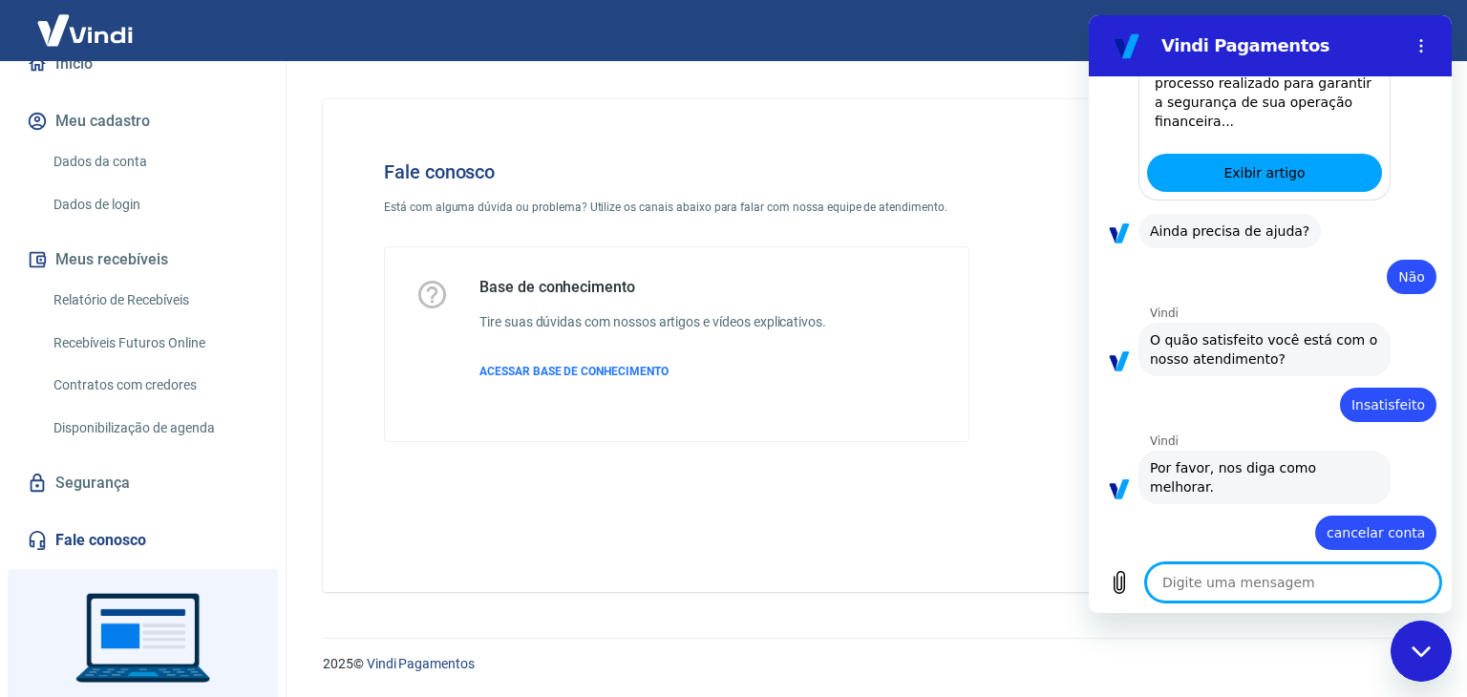
type textarea "x"
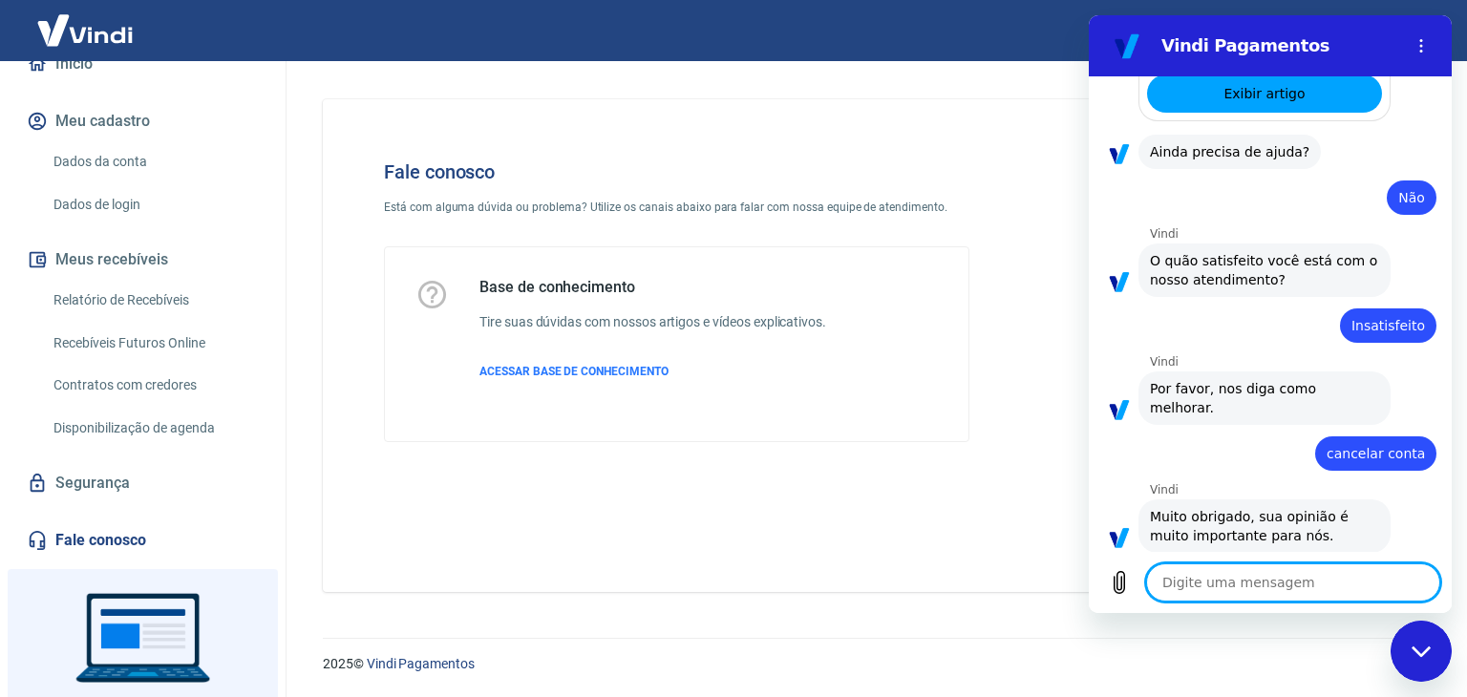
scroll to position [626, 0]
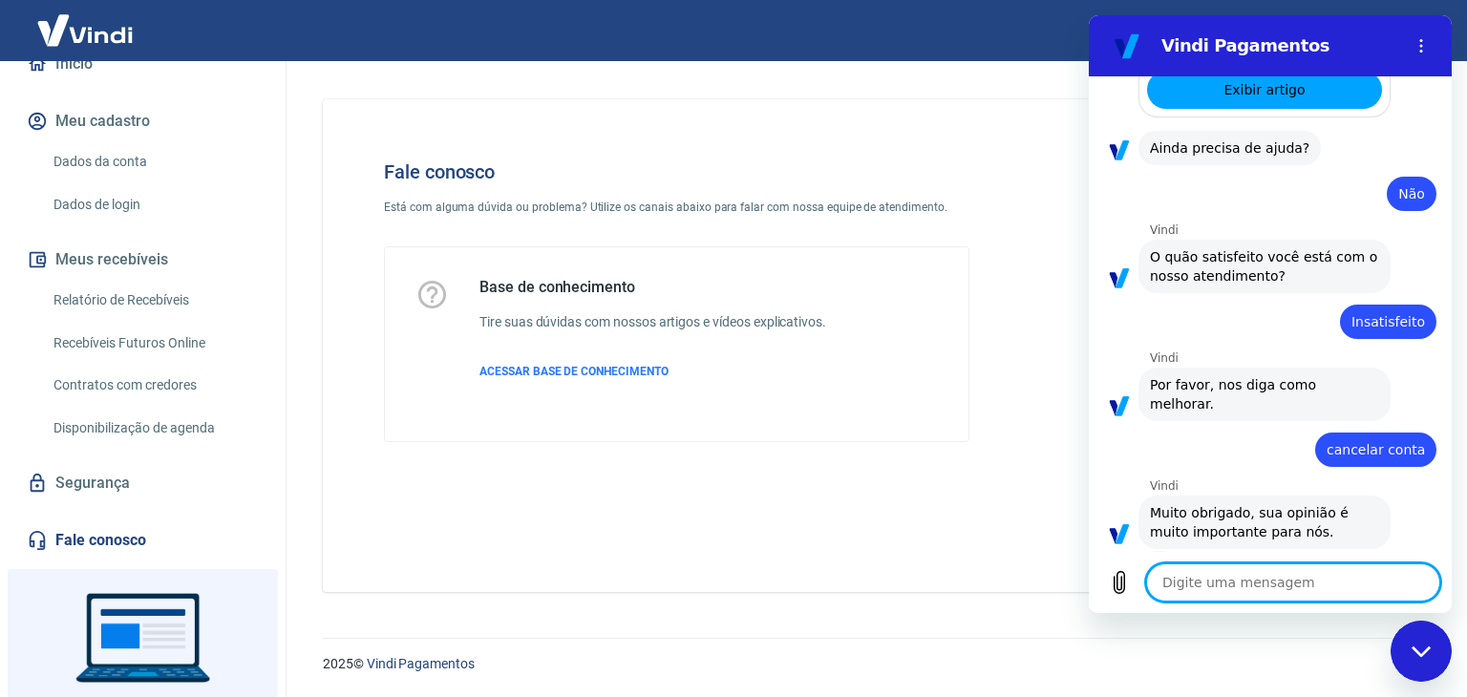
click at [1286, 579] on textarea at bounding box center [1293, 583] width 294 height 38
type textarea "o"
type textarea "x"
type textarea "oi"
type textarea "x"
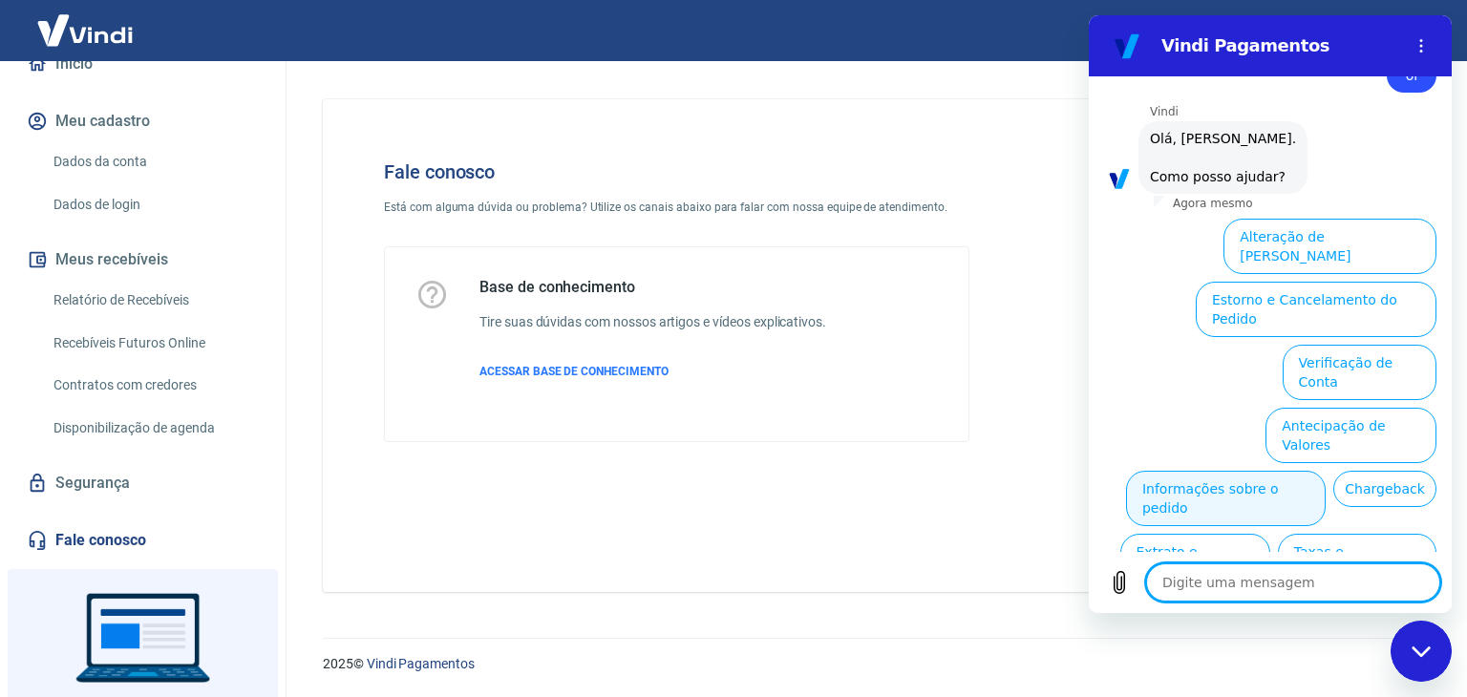
scroll to position [1164, 0]
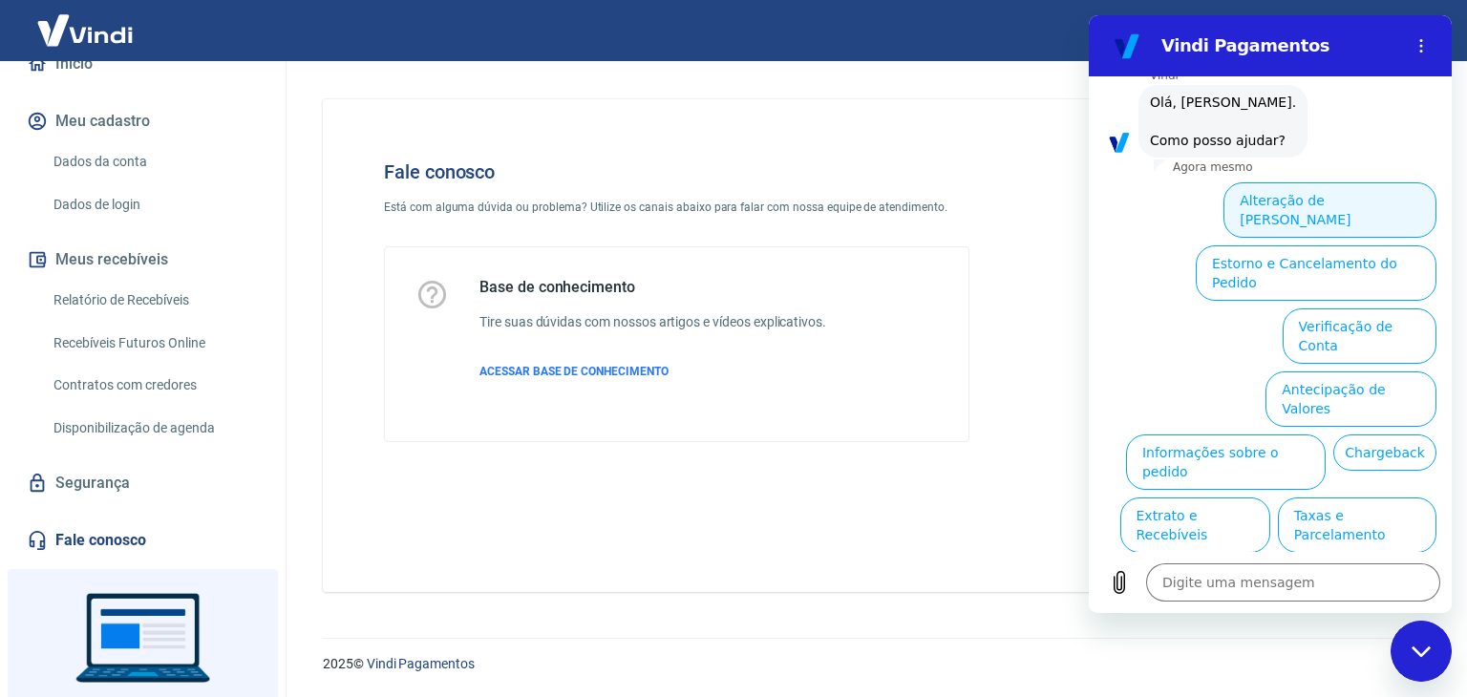
click at [1328, 182] on button "Alteração de [PERSON_NAME]" at bounding box center [1330, 209] width 213 height 55
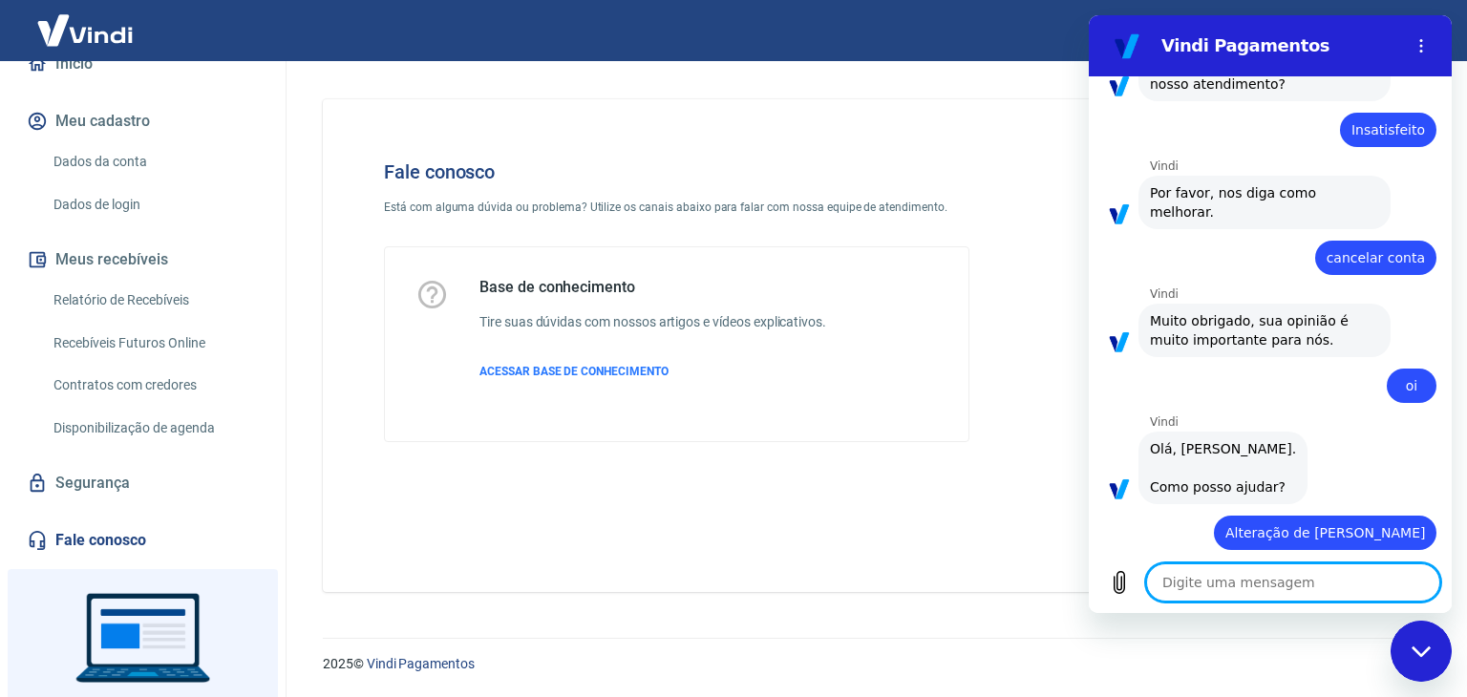
type textarea "x"
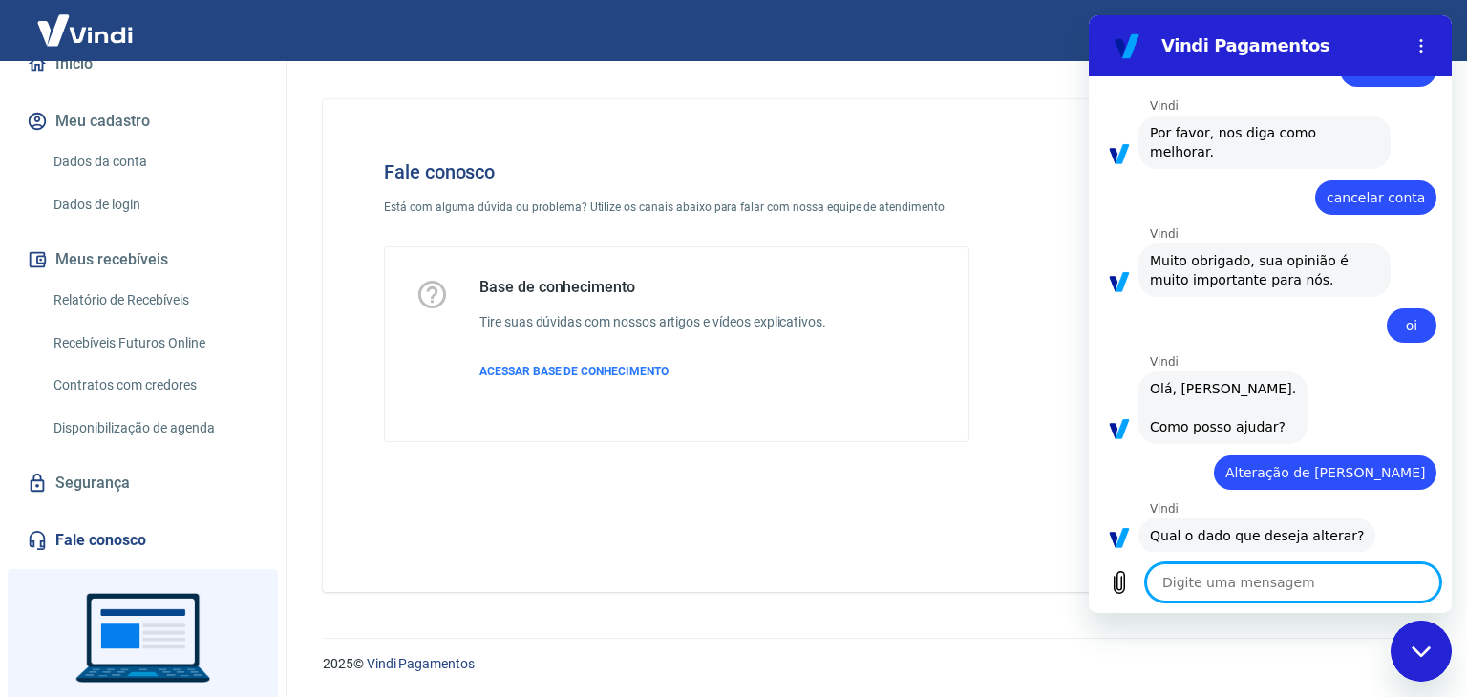
scroll to position [1056, 0]
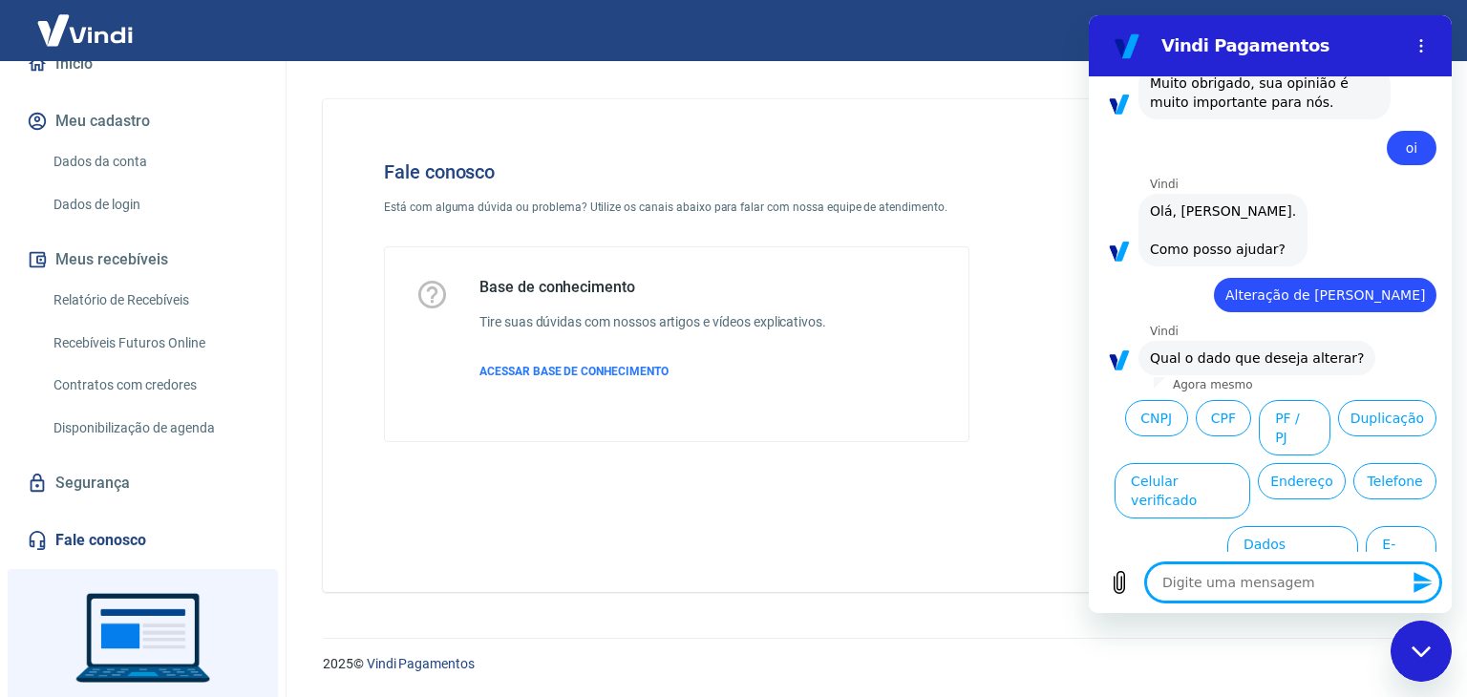
type textarea "f"
type textarea "x"
type textarea "fa"
type textarea "x"
type textarea "fal"
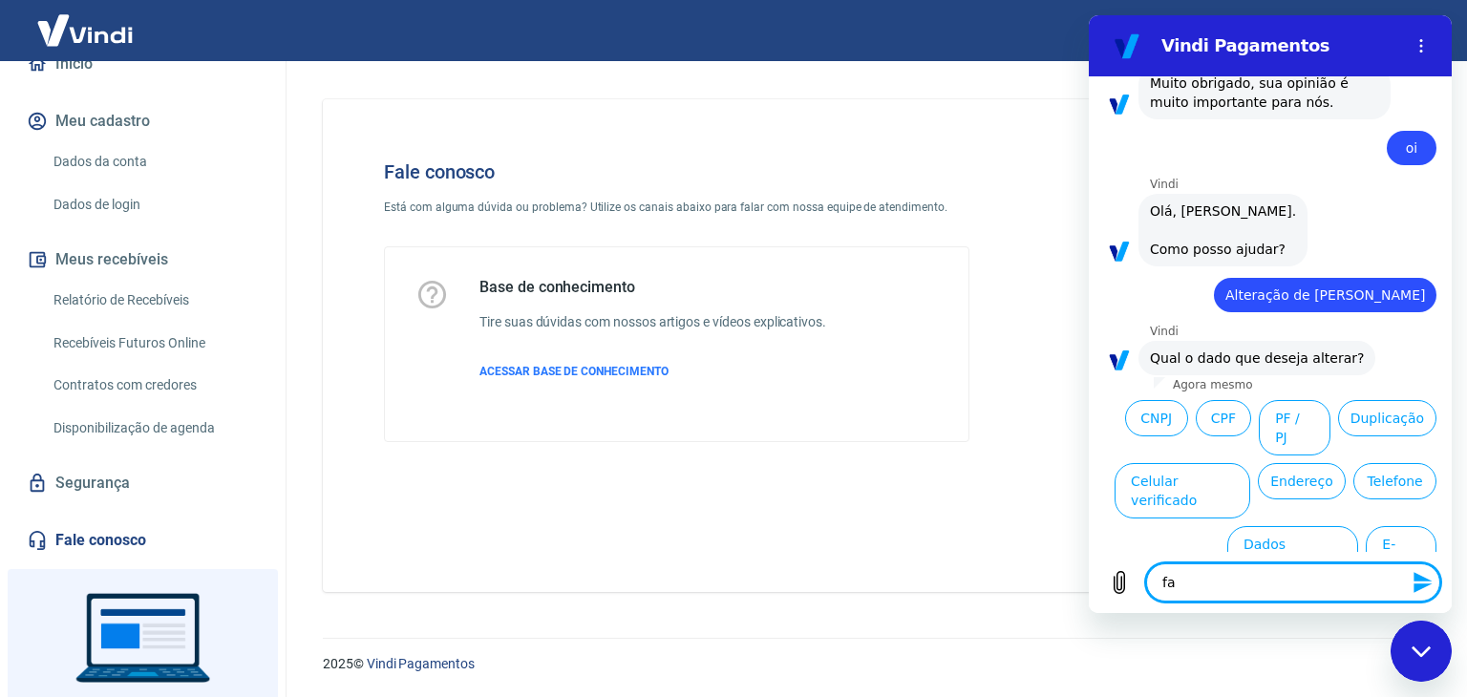
type textarea "x"
type textarea "fala"
type textarea "x"
type textarea "falar"
type textarea "x"
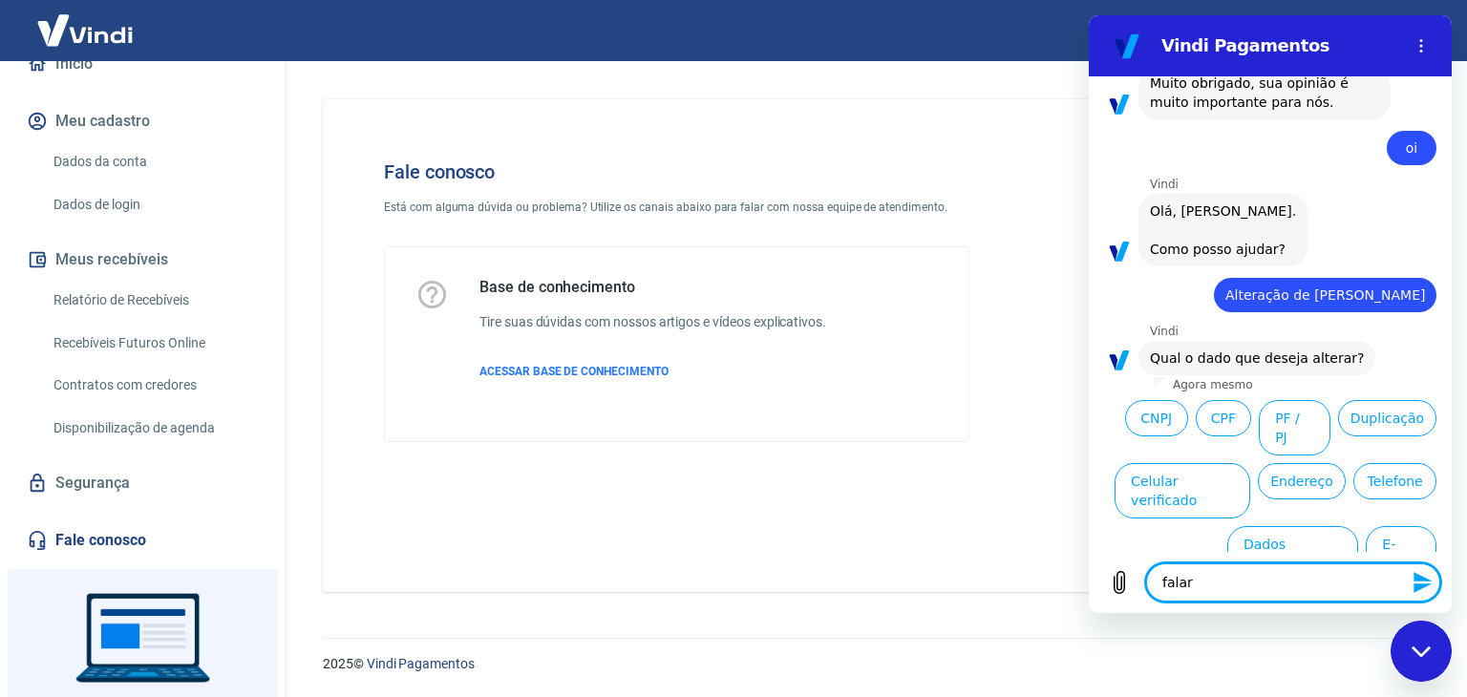
type textarea "falar"
type textarea "x"
type textarea "falar c"
type textarea "x"
type textarea "falar co"
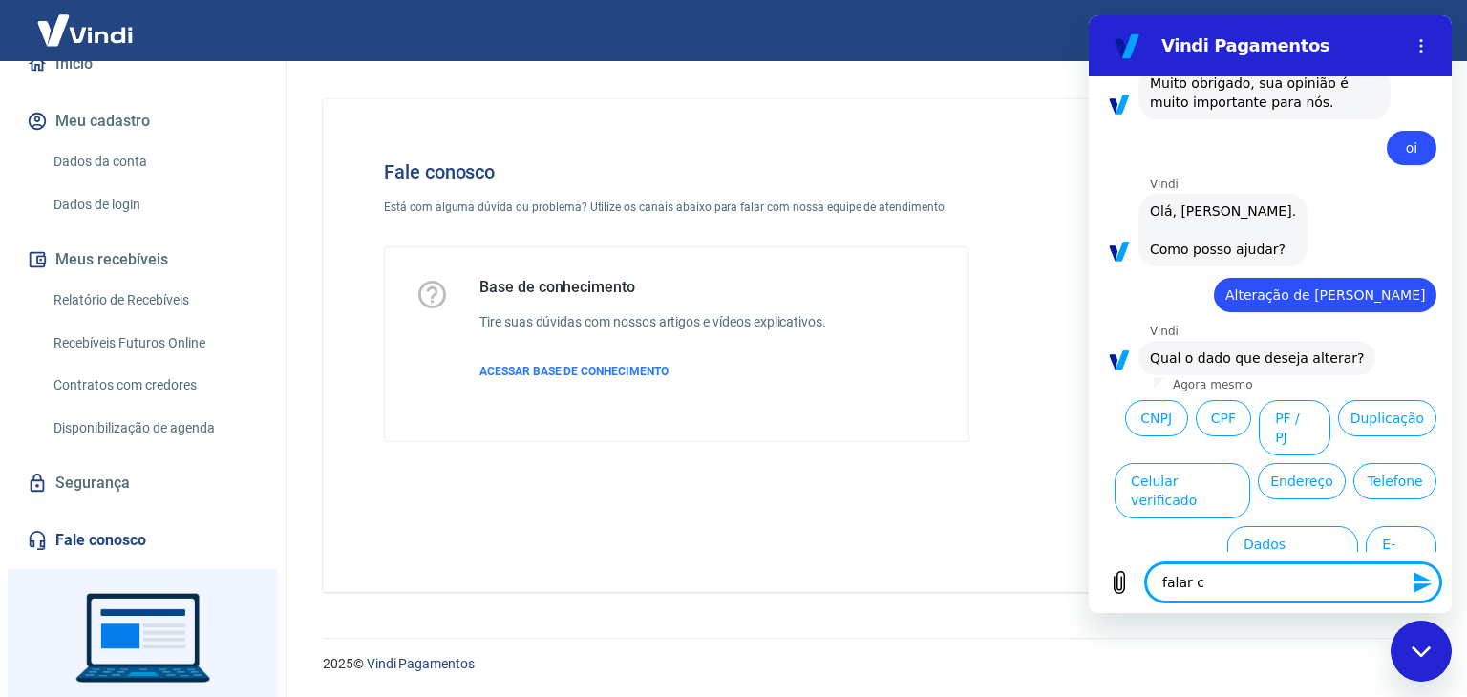
type textarea "x"
type textarea "falar com"
type textarea "x"
type textarea "falar com"
type textarea "x"
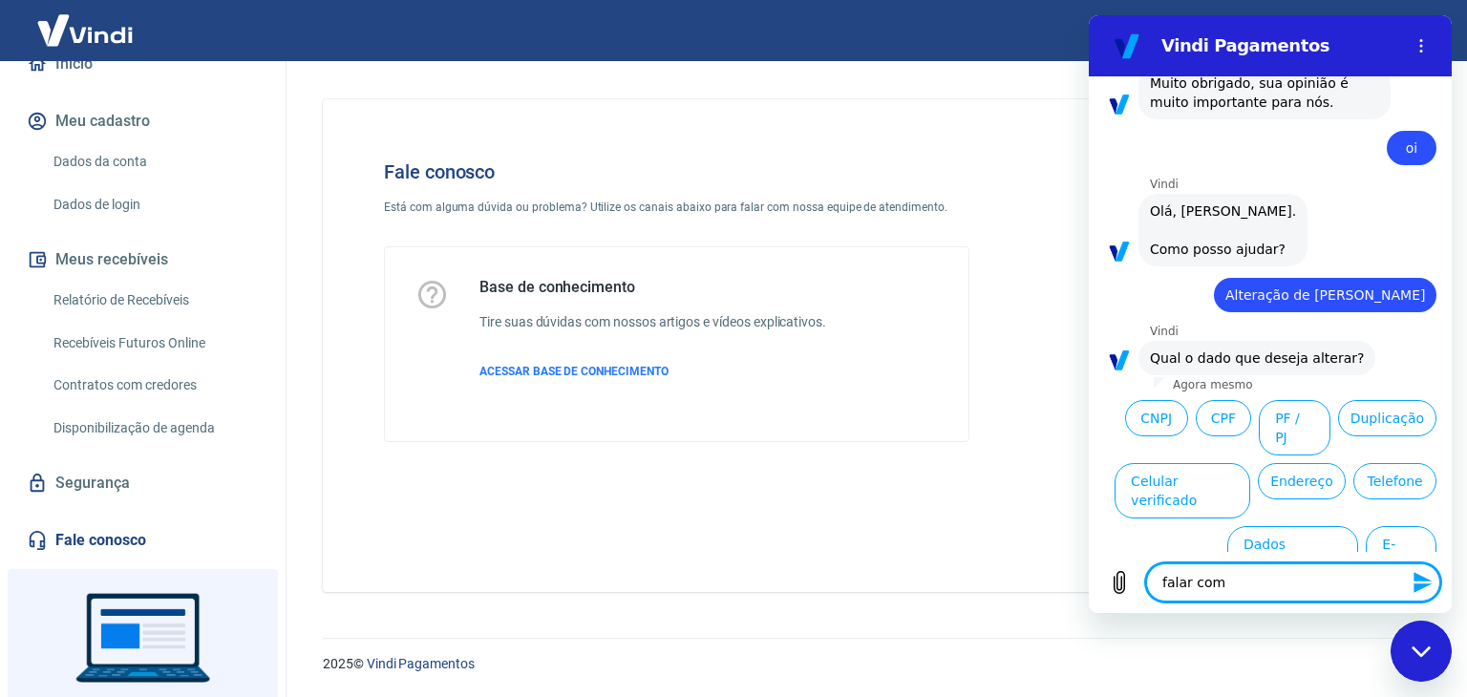
type textarea "falar com a"
type textarea "x"
type textarea "falar com at"
type textarea "x"
type textarea "falar com ate"
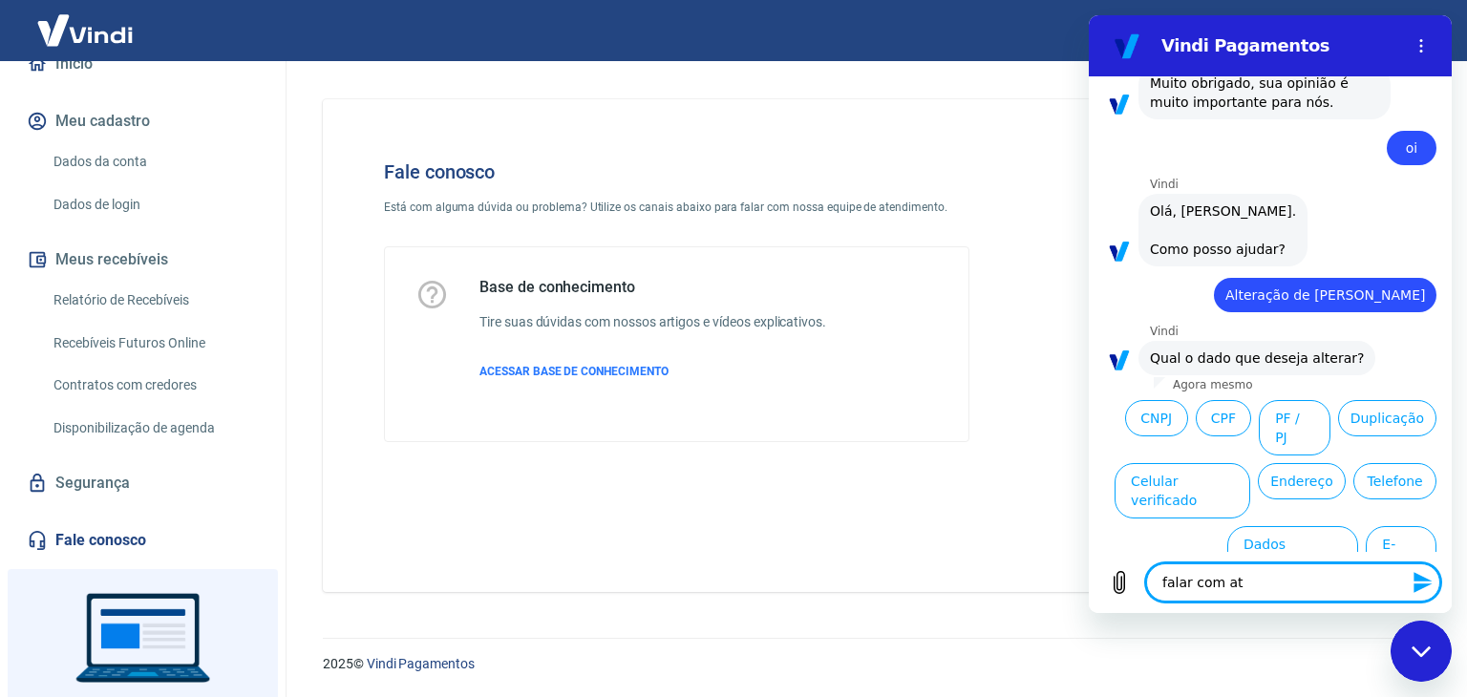
type textarea "x"
type textarea "falar com [GEOGRAPHIC_DATA]"
type textarea "x"
type textarea "falar com atend"
type textarea "x"
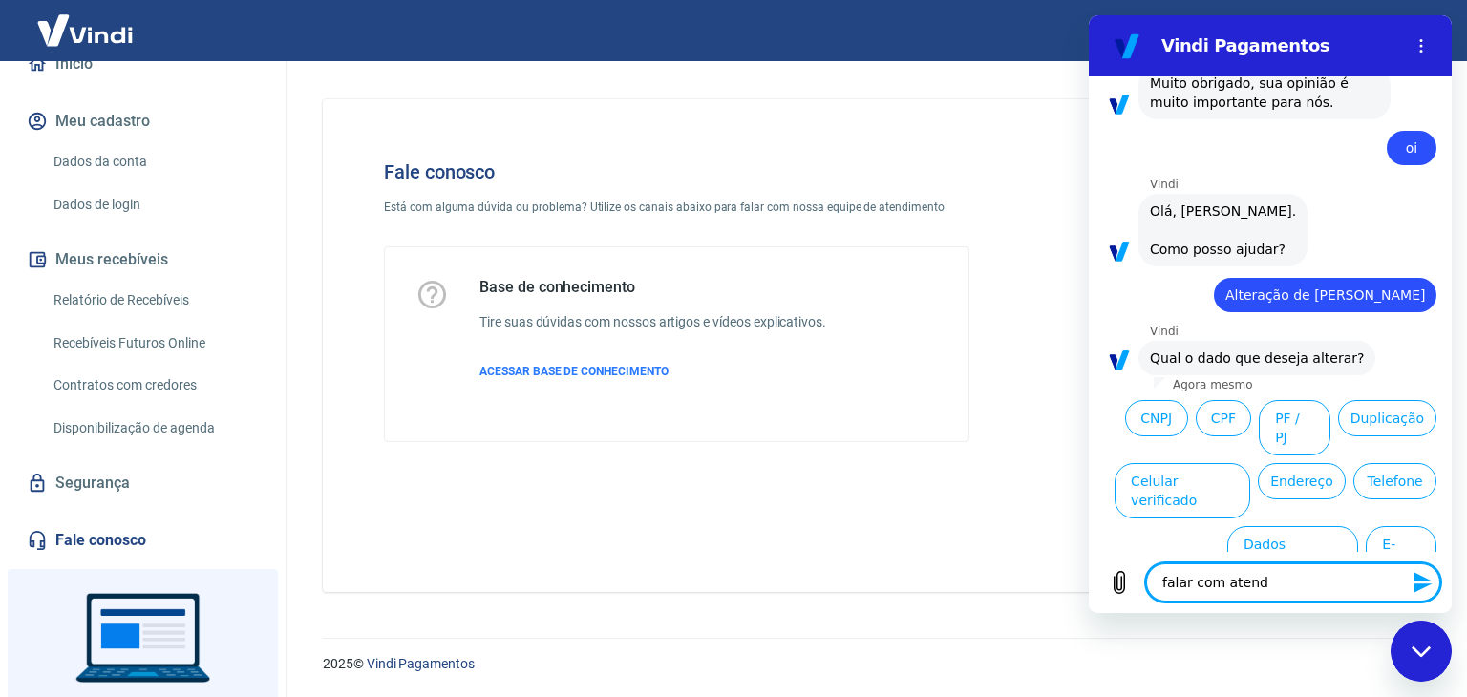
type textarea "falar com atende"
type textarea "x"
type textarea "falar com atenden"
type textarea "x"
type textarea "falar com atendent"
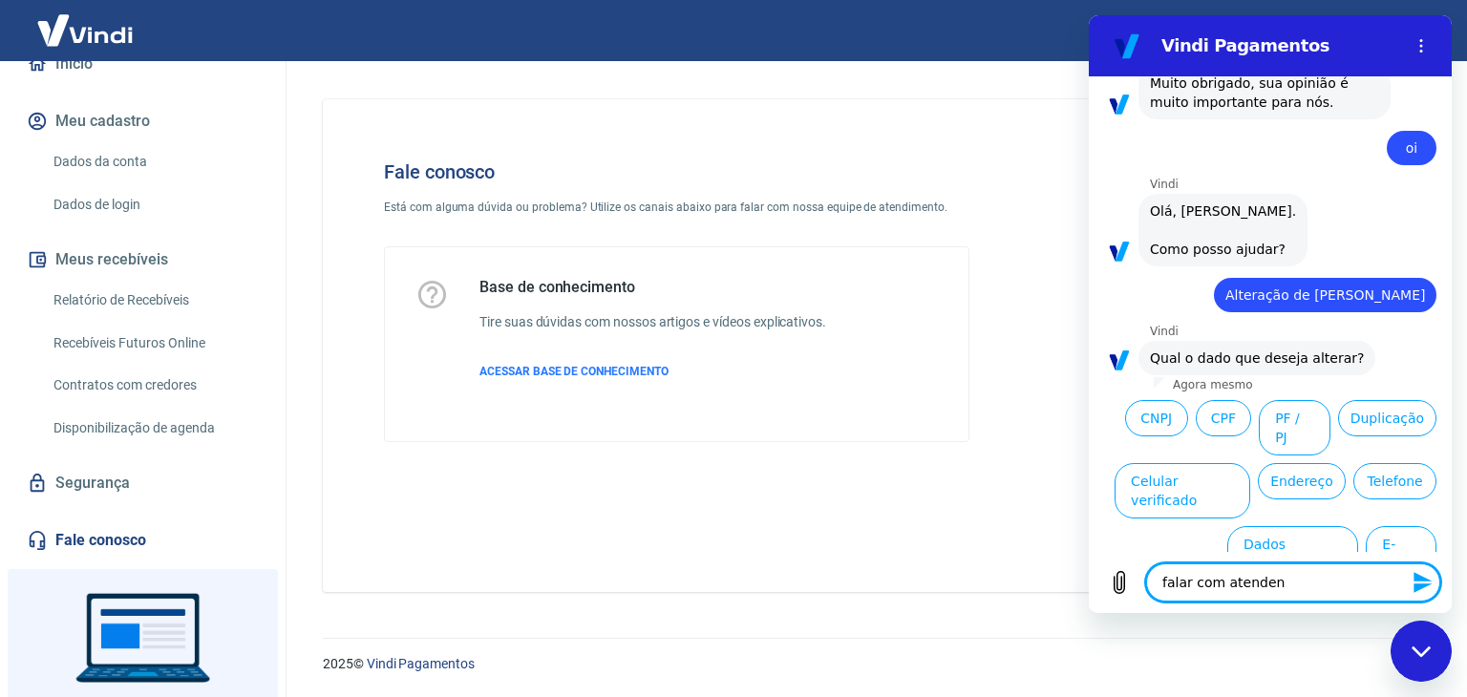
type textarea "x"
type textarea "falar com atendente"
type textarea "x"
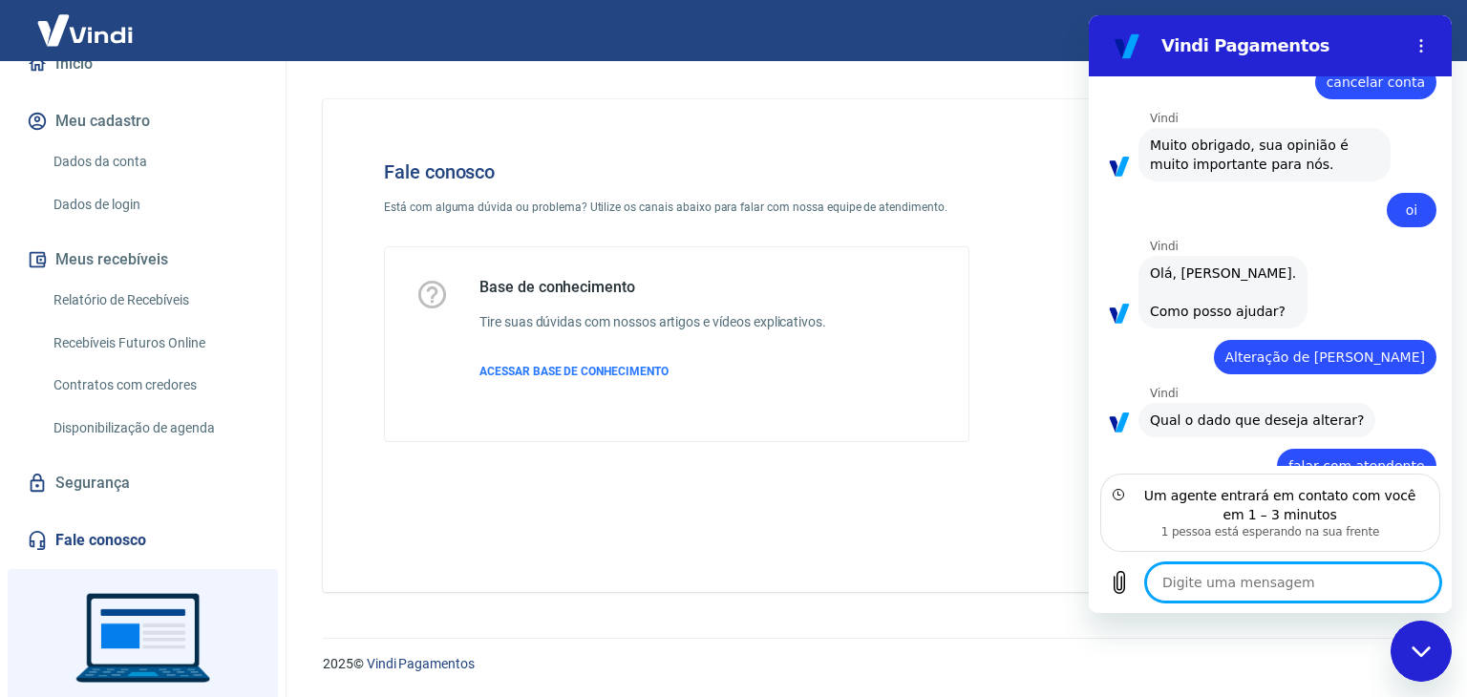
scroll to position [1079, 0]
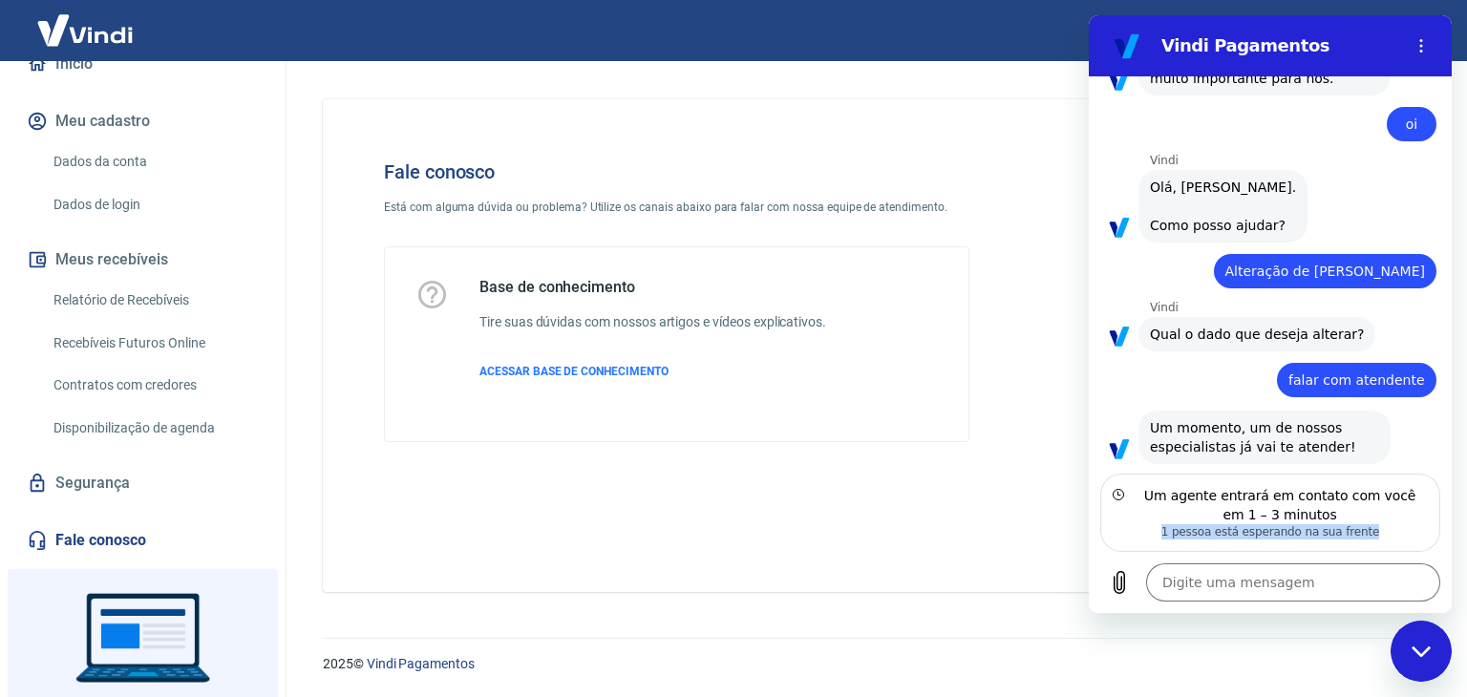
drag, startPoint x: 1174, startPoint y: 527, endPoint x: 1391, endPoint y: 544, distance: 217.4
click at [1391, 544] on div "Um agente entrará em contato com você em 1 – 3 minutos 1 pessoa está esperando …" at bounding box center [1270, 513] width 340 height 78
click at [1268, 595] on textarea at bounding box center [1293, 583] width 294 height 38
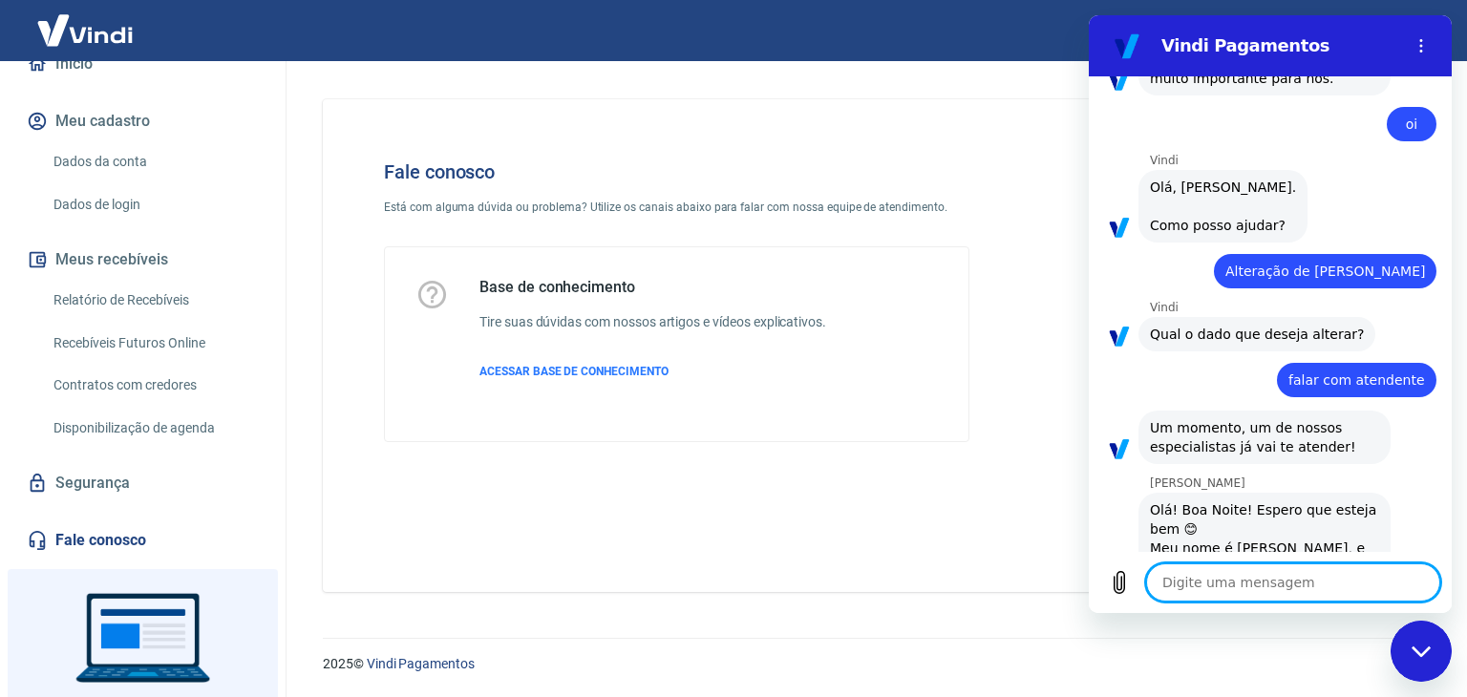
scroll to position [1153, 0]
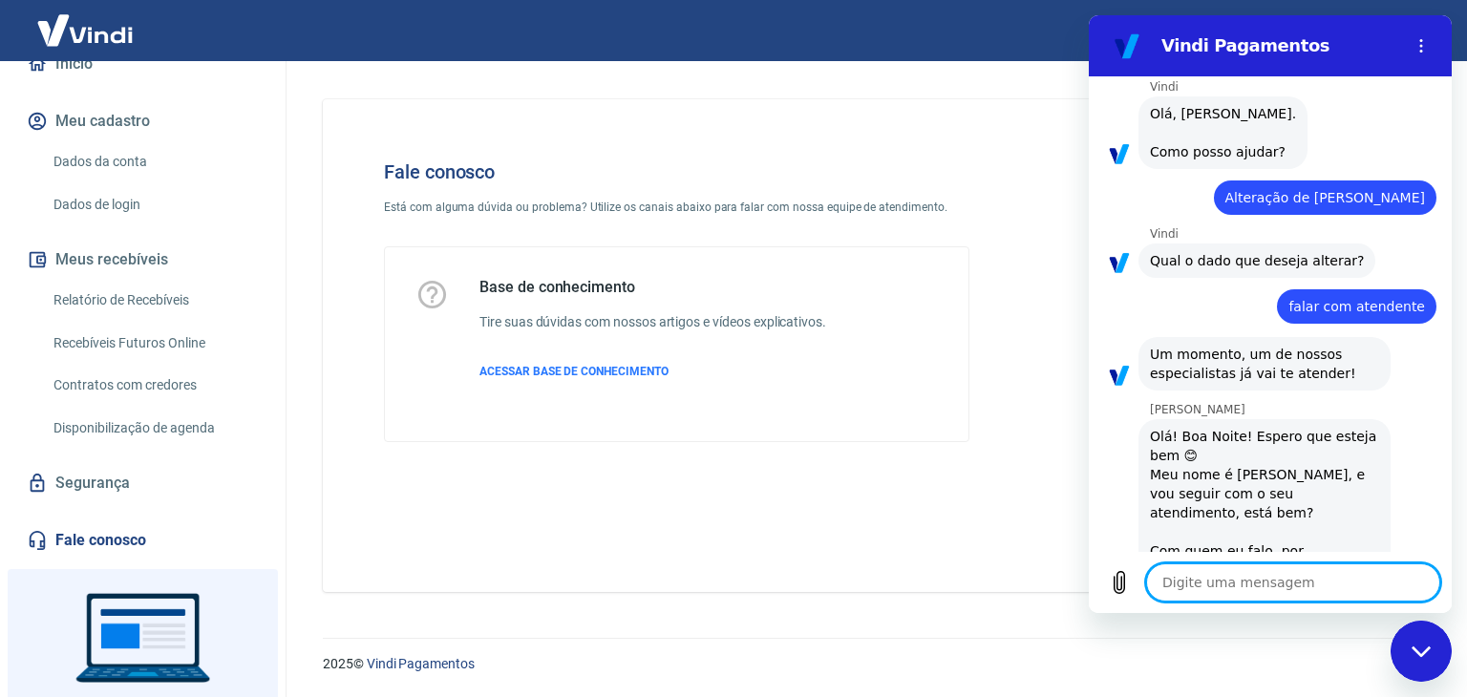
type textarea "x"
type textarea "V"
type textarea "x"
type textarea "Va"
type textarea "x"
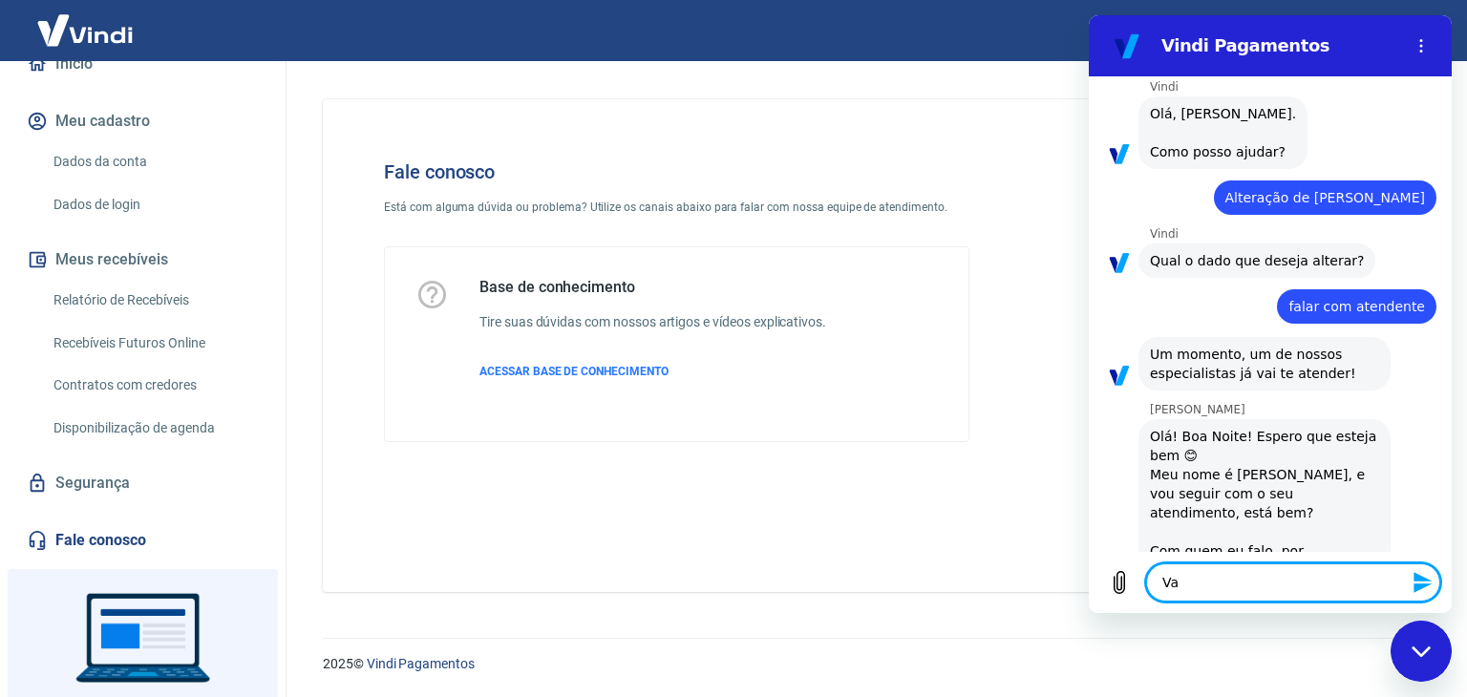
type textarea "Val"
type textarea "x"
type textarea "Vale"
type textarea "x"
type textarea "Valei"
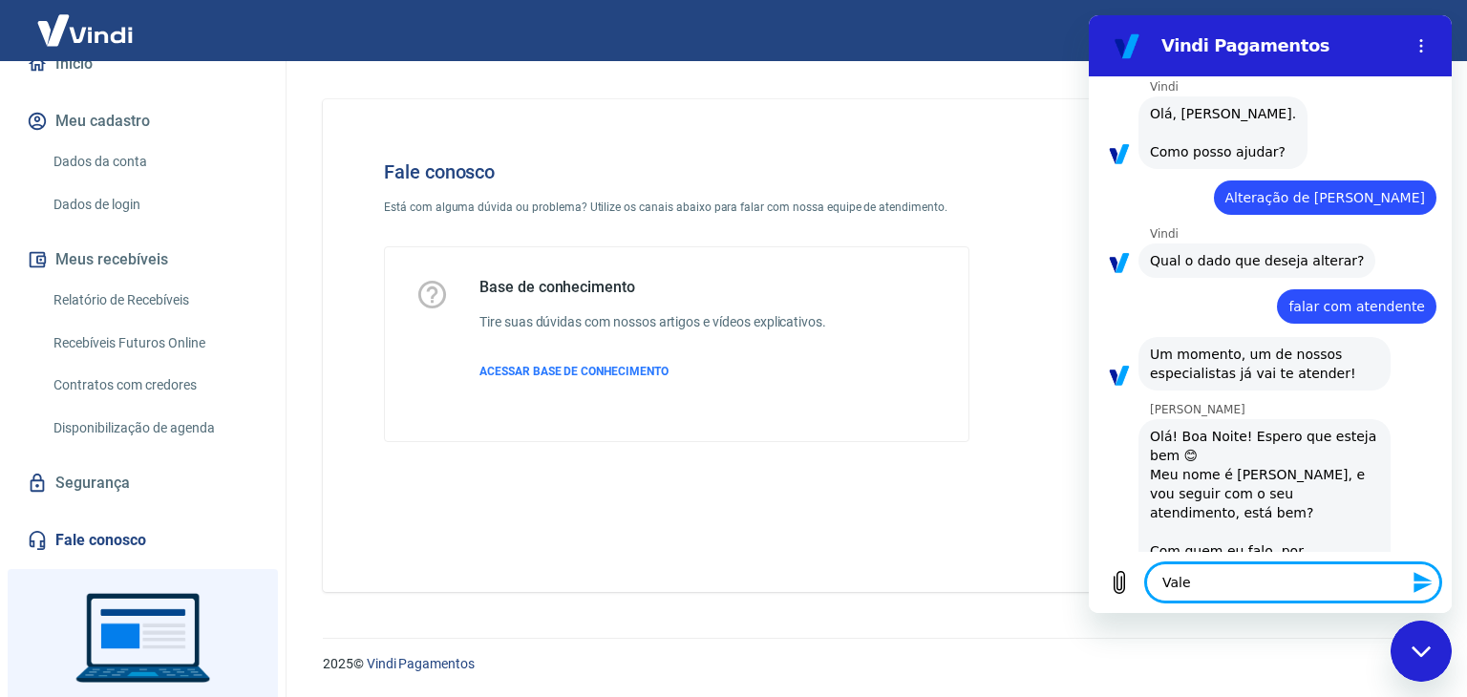
type textarea "x"
type textarea "Valeir"
type textarea "x"
type textarea "Valei"
type textarea "x"
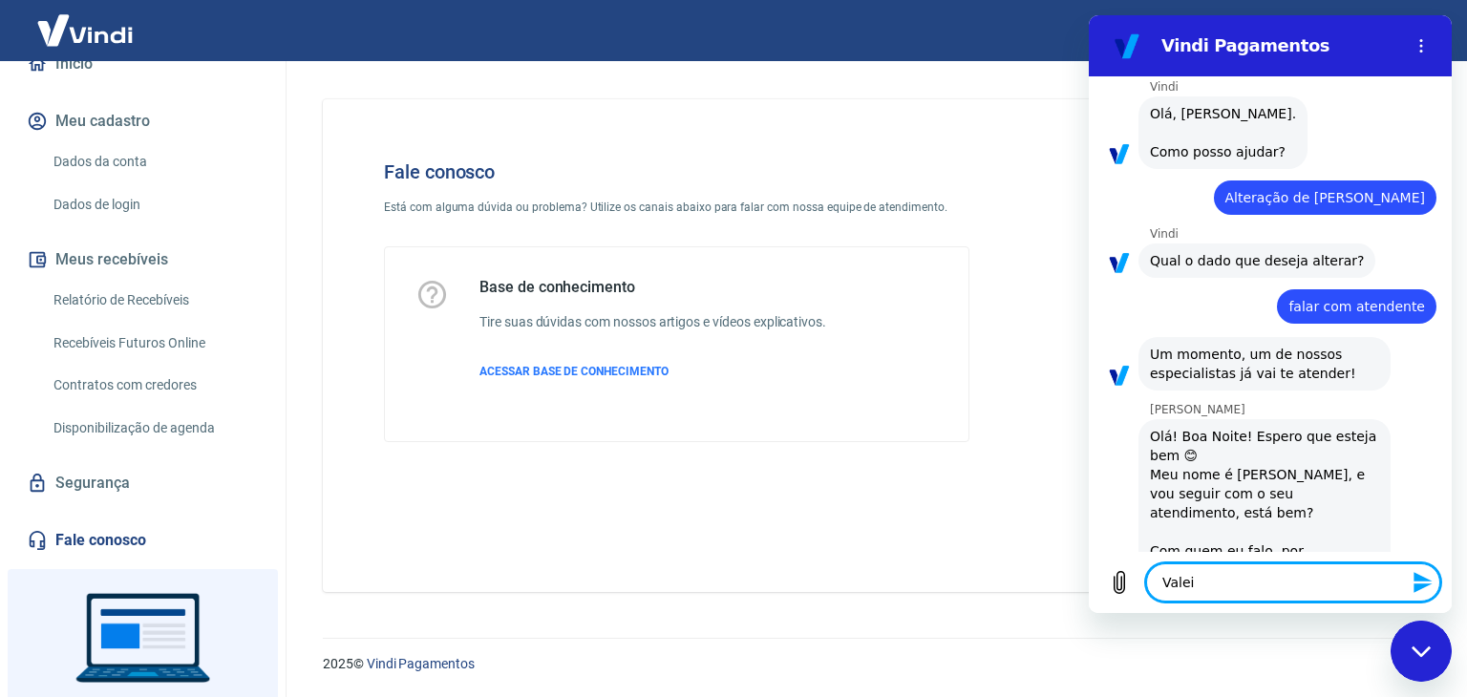
type textarea "Valeir"
type textarea "x"
type textarea "Valei"
type textarea "x"
type textarea "Vale"
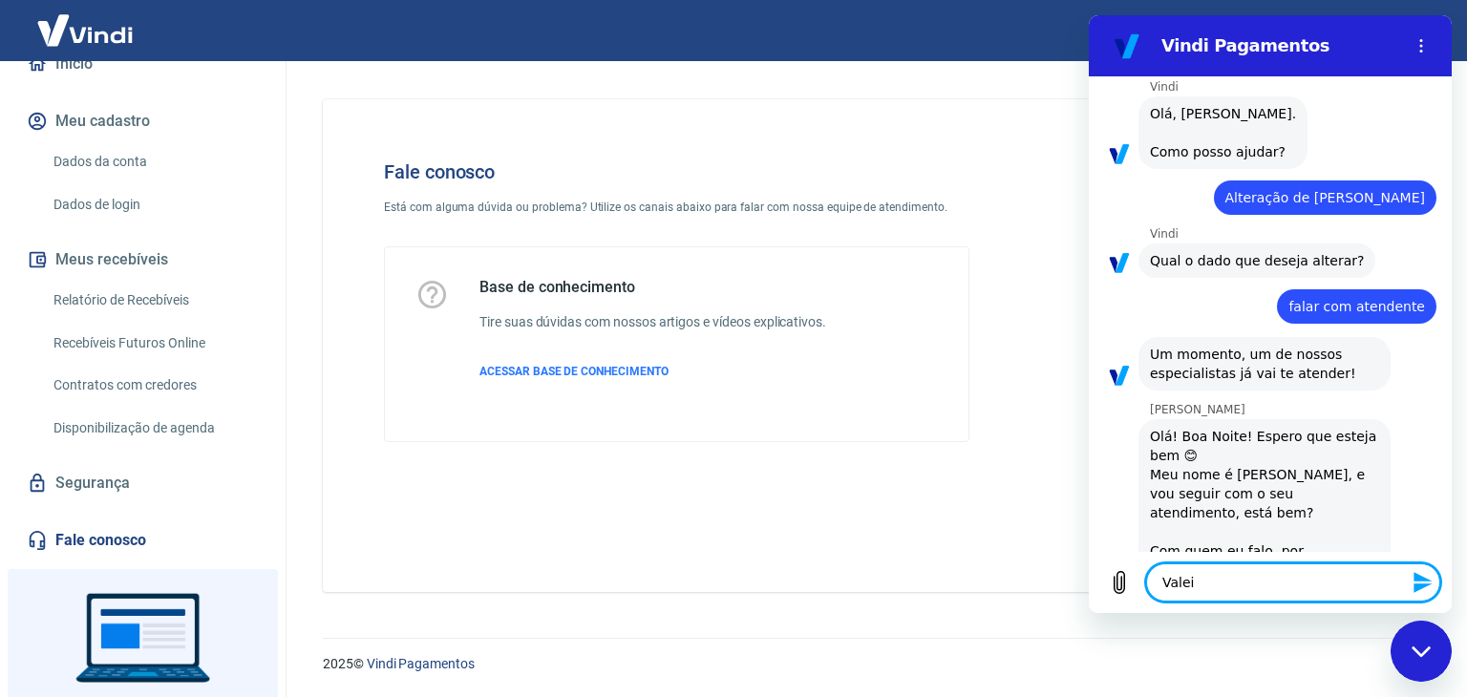
type textarea "x"
type textarea "Valer"
type textarea "x"
type textarea "Valeri"
type textarea "x"
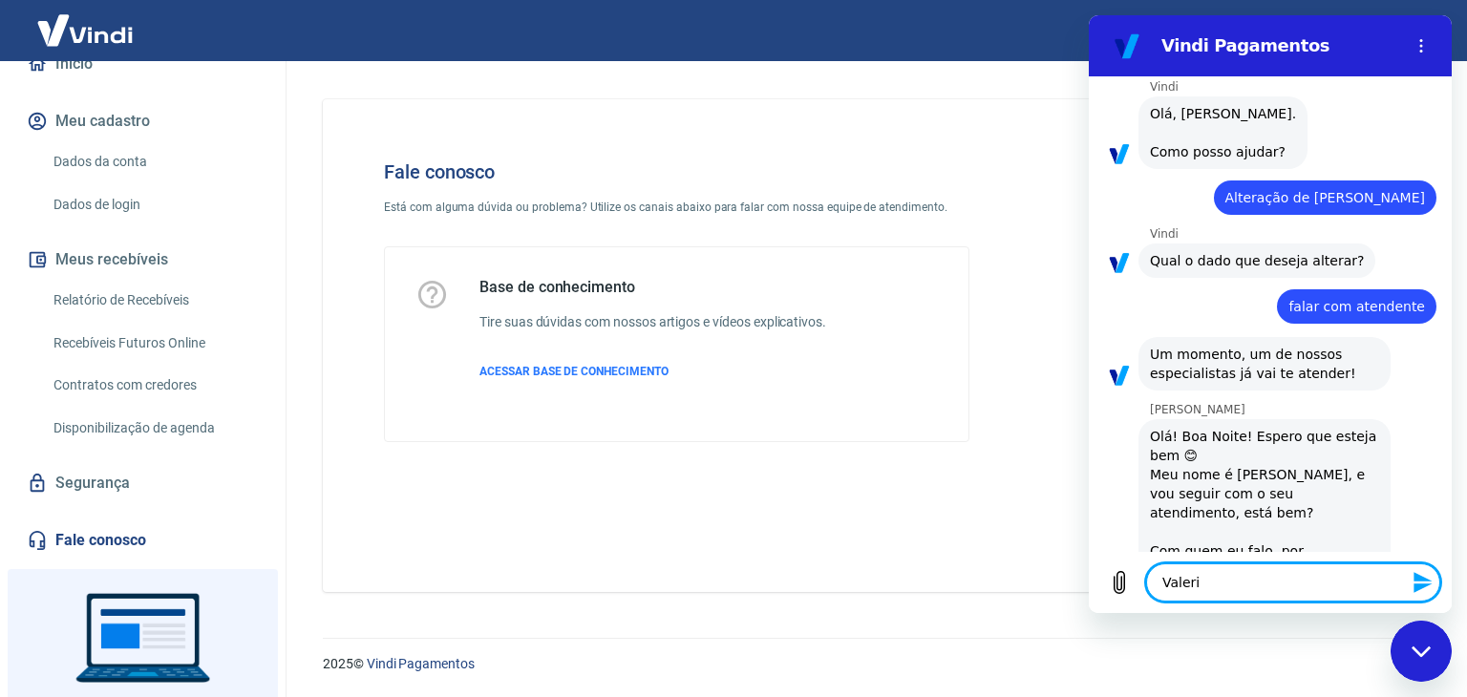
type textarea "Valeria"
type textarea "x"
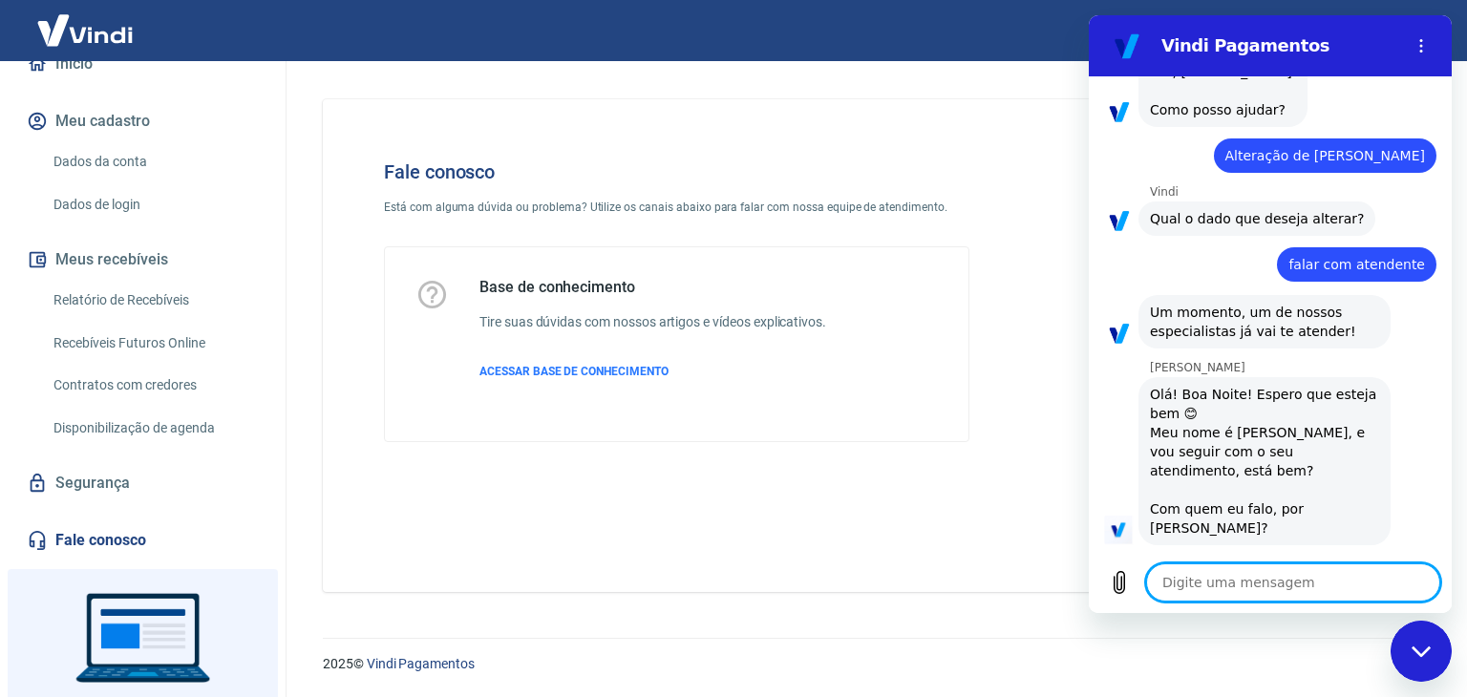
type textarea "G"
type textarea "x"
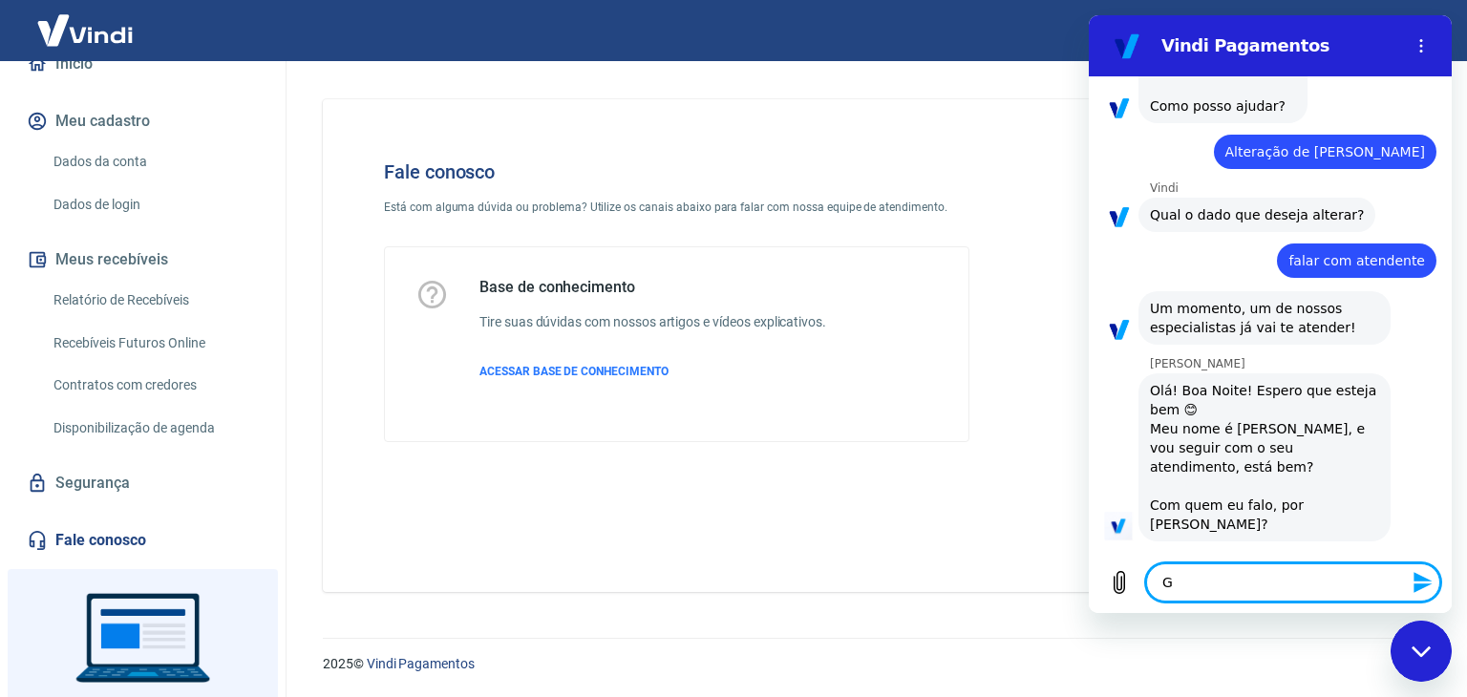
type textarea "Go"
type textarea "x"
type textarea "Gos"
type textarea "x"
type textarea "Gost"
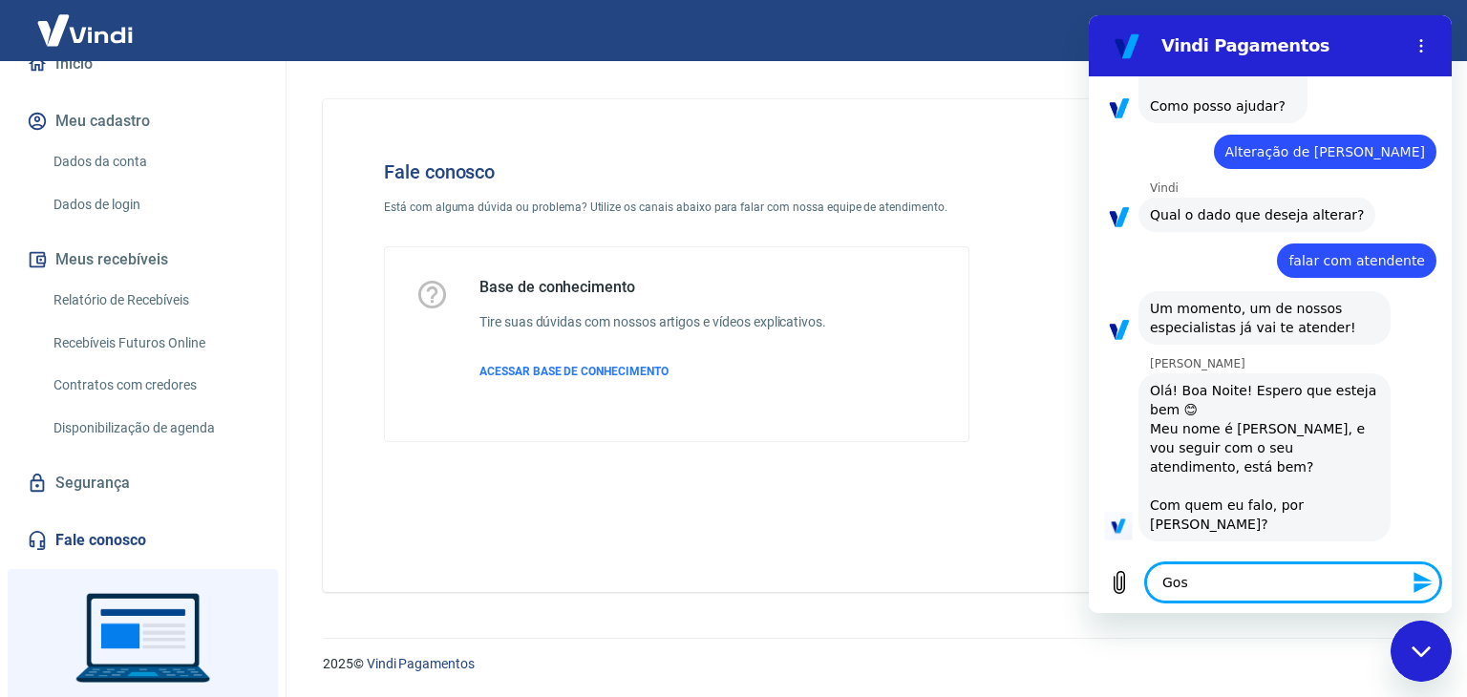
type textarea "x"
type textarea "Gosta"
type textarea "x"
type textarea "Gostar"
type textarea "x"
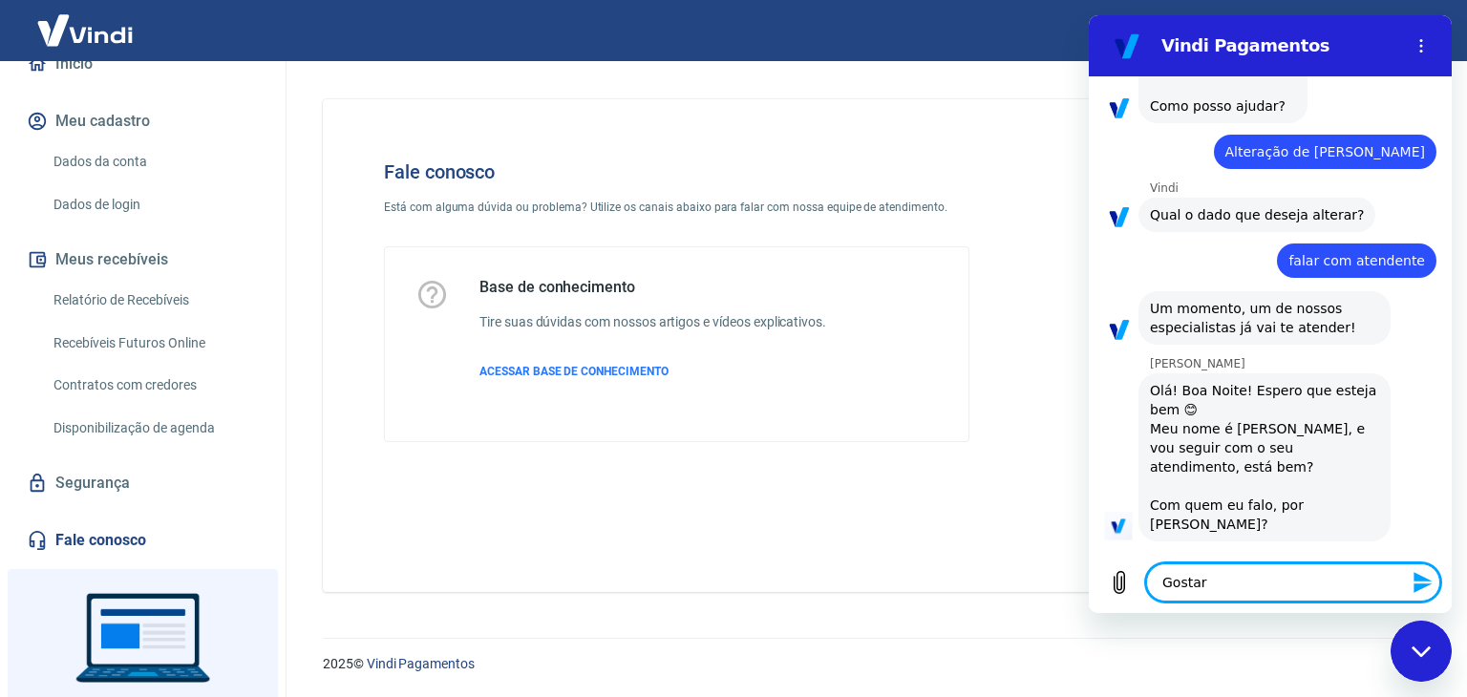
type textarea "Gostari"
type textarea "x"
type textarea "Gostaria"
type textarea "x"
type textarea "Gostaria"
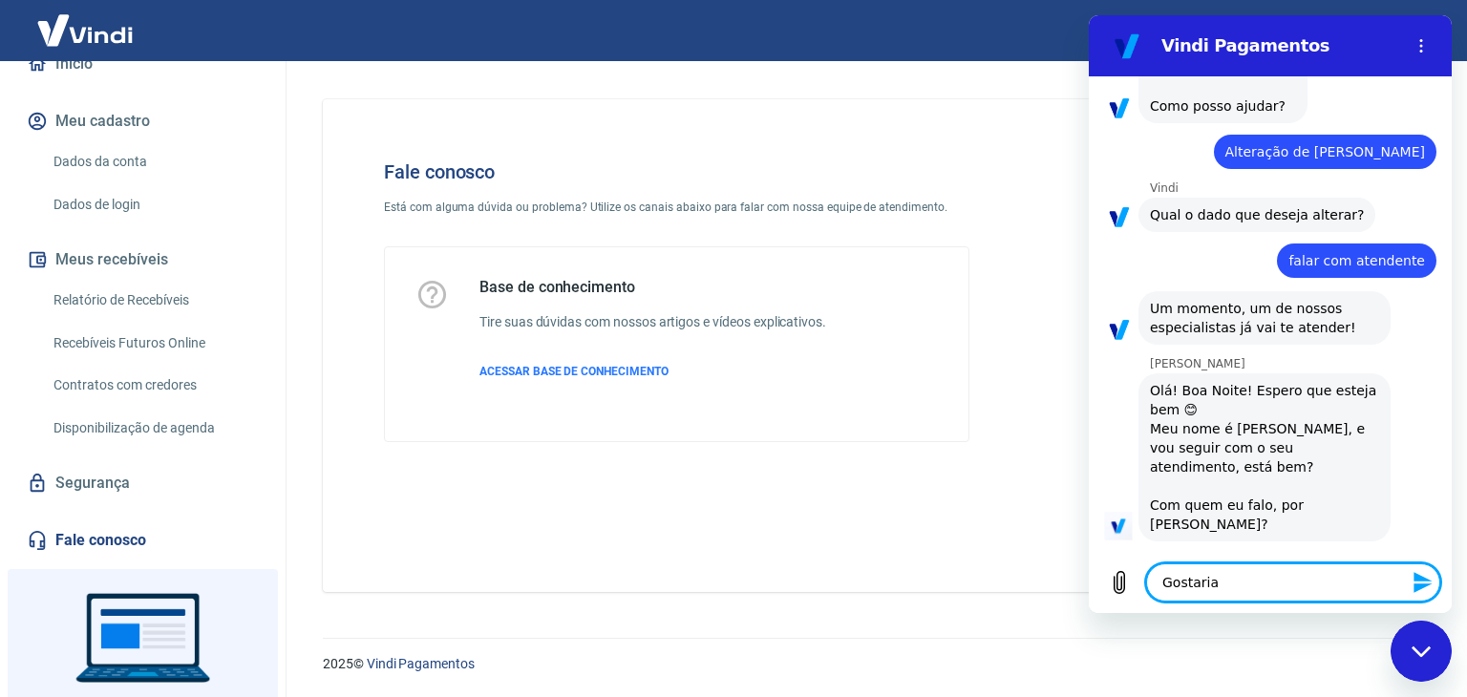
type textarea "x"
type textarea "Gostaria d"
type textarea "x"
type textarea "Gostaria de"
type textarea "x"
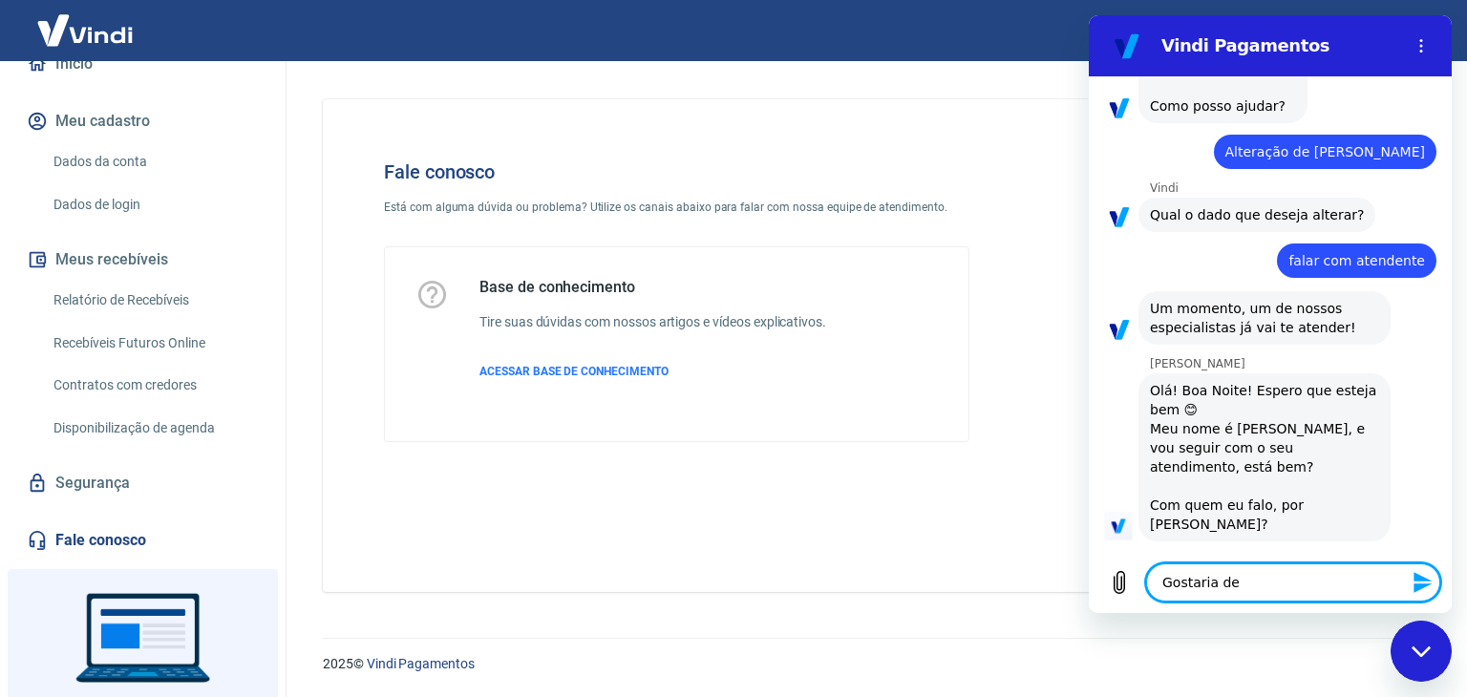
type textarea "Gostaria de"
type textarea "x"
type textarea "Gostaria de c"
type textarea "x"
type textarea "Gostaria de ca"
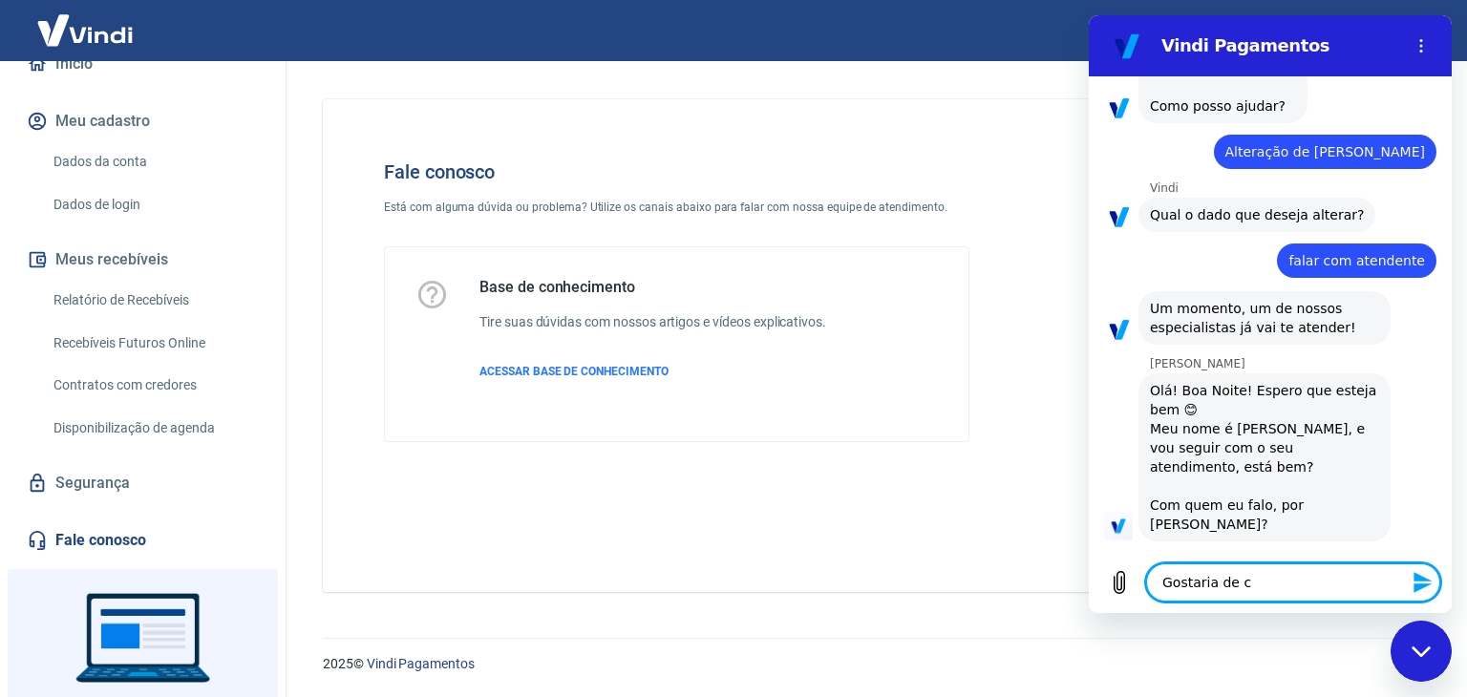
type textarea "x"
type textarea "Gostaria de can"
type textarea "x"
type textarea "Gostaria de canc"
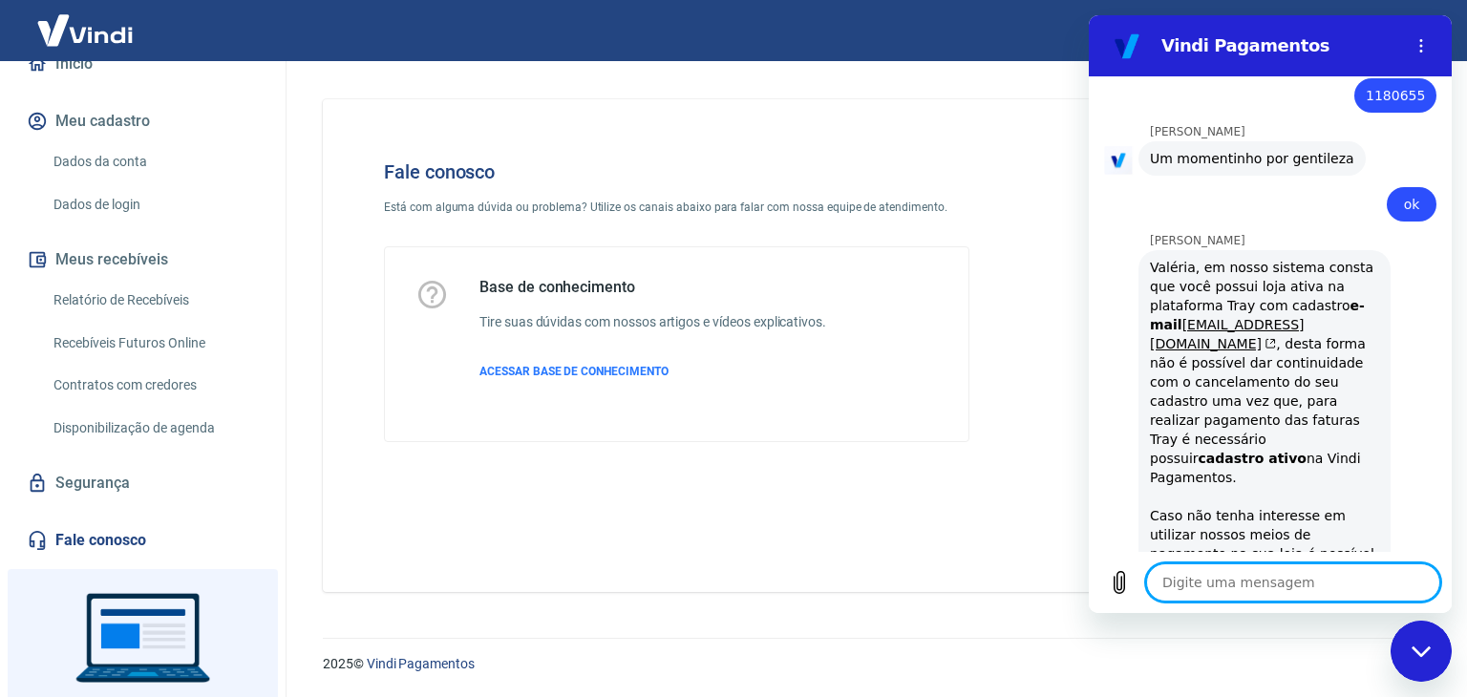
scroll to position [1879, 0]
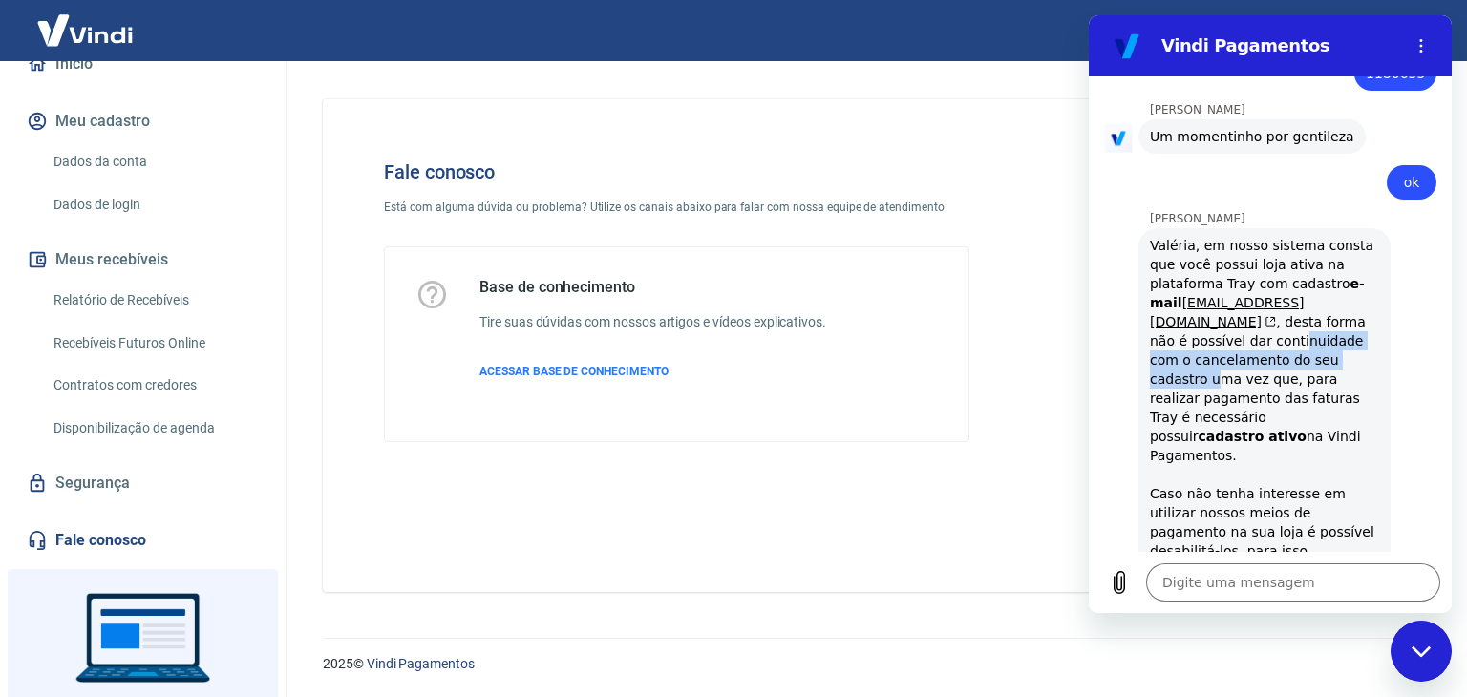
drag, startPoint x: 1181, startPoint y: 256, endPoint x: 1249, endPoint y: 291, distance: 77.3
click at [1249, 291] on div "Valéria, em nosso sistema consta que você possui loja ativa na plataforma Tray …" at bounding box center [1264, 446] width 229 height 420
click at [1248, 293] on div "Valéria, em nosso sistema consta que você possui loja ativa na plataforma Tray …" at bounding box center [1264, 446] width 229 height 420
drag, startPoint x: 1257, startPoint y: 280, endPoint x: 1349, endPoint y: 279, distance: 91.7
click at [1349, 279] on div "Valéria, em nosso sistema consta que você possui loja ativa na plataforma Tray …" at bounding box center [1264, 446] width 229 height 420
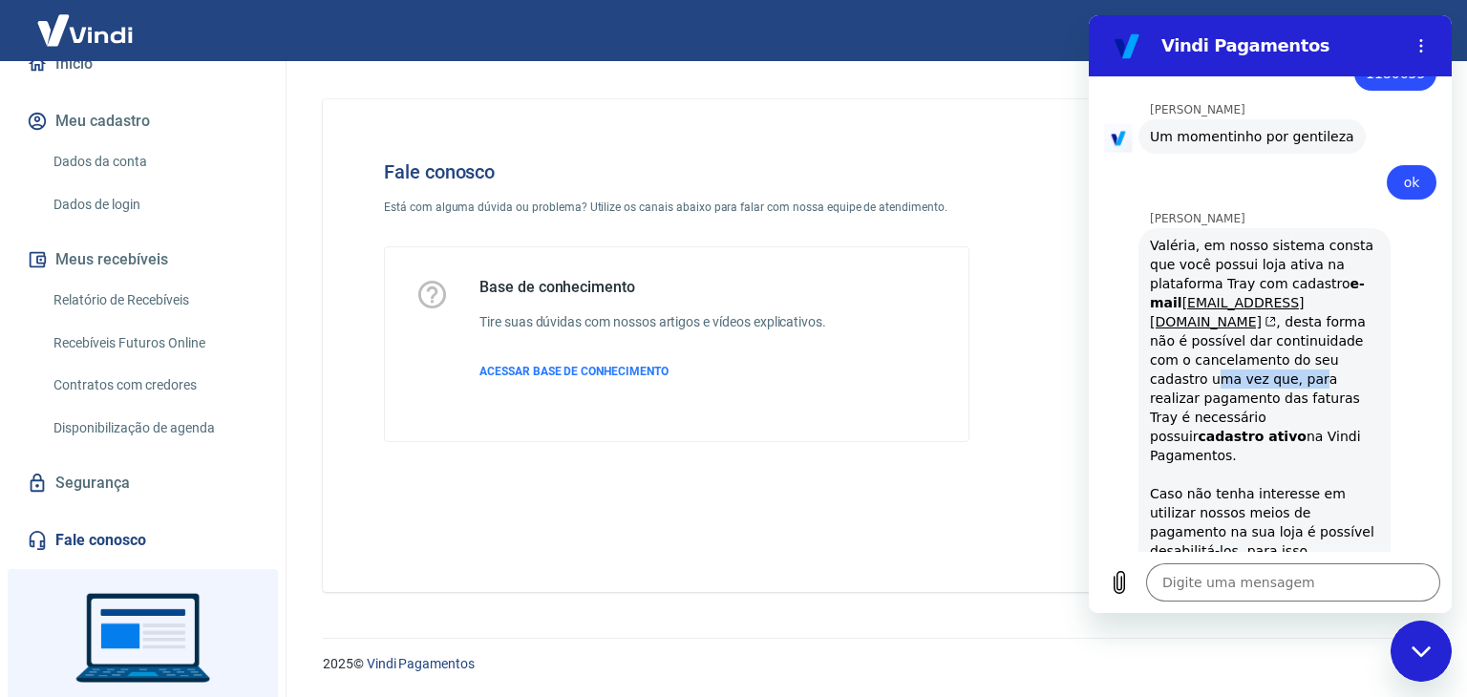
click at [1349, 280] on div "Valéria, em nosso sistema consta que você possui loja ativa na plataforma Tray …" at bounding box center [1264, 446] width 229 height 420
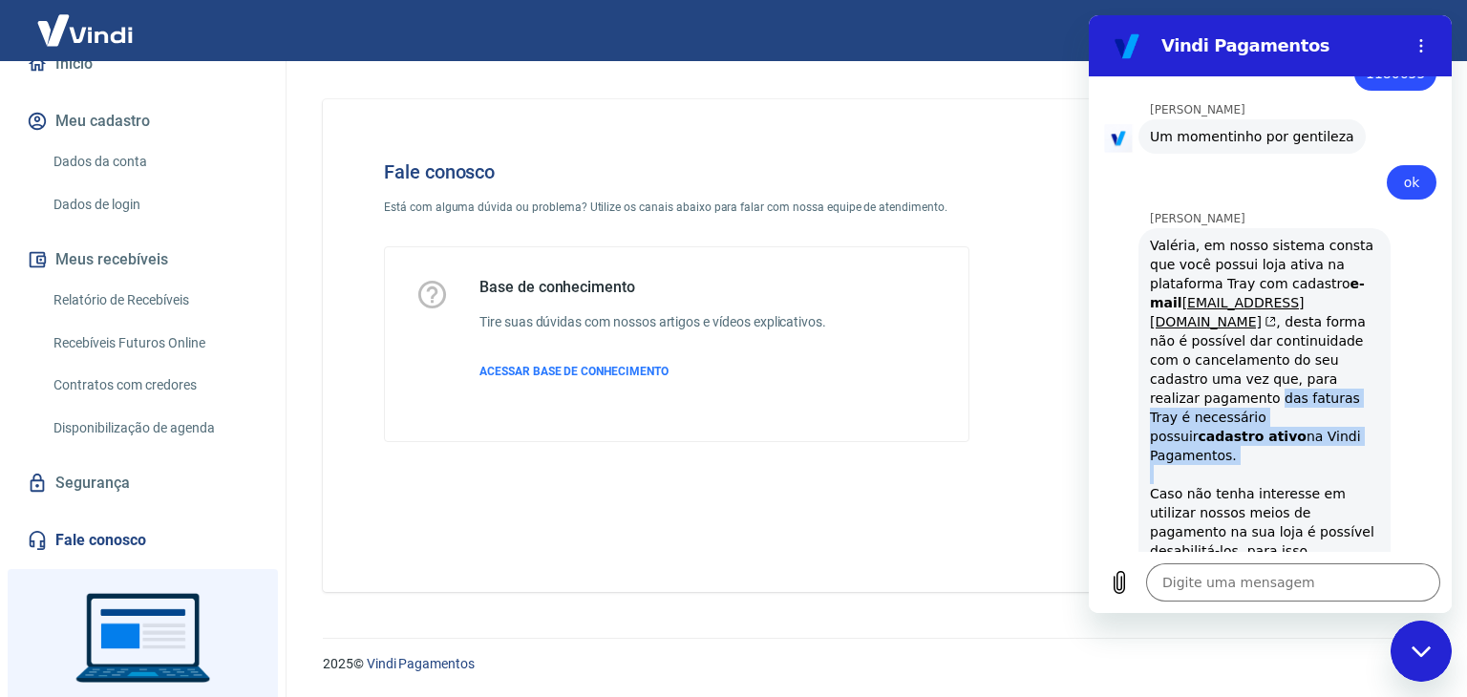
drag, startPoint x: 1270, startPoint y: 308, endPoint x: 1309, endPoint y: 356, distance: 62.5
click at [1309, 356] on div "Valéria, em nosso sistema consta que você possui loja ativa na plataforma Tray …" at bounding box center [1264, 446] width 229 height 420
drag, startPoint x: 1187, startPoint y: 329, endPoint x: 1293, endPoint y: 345, distance: 107.3
click at [1293, 345] on div "Valéria, em nosso sistema consta que você possui loja ativa na plataforma Tray …" at bounding box center [1264, 446] width 229 height 420
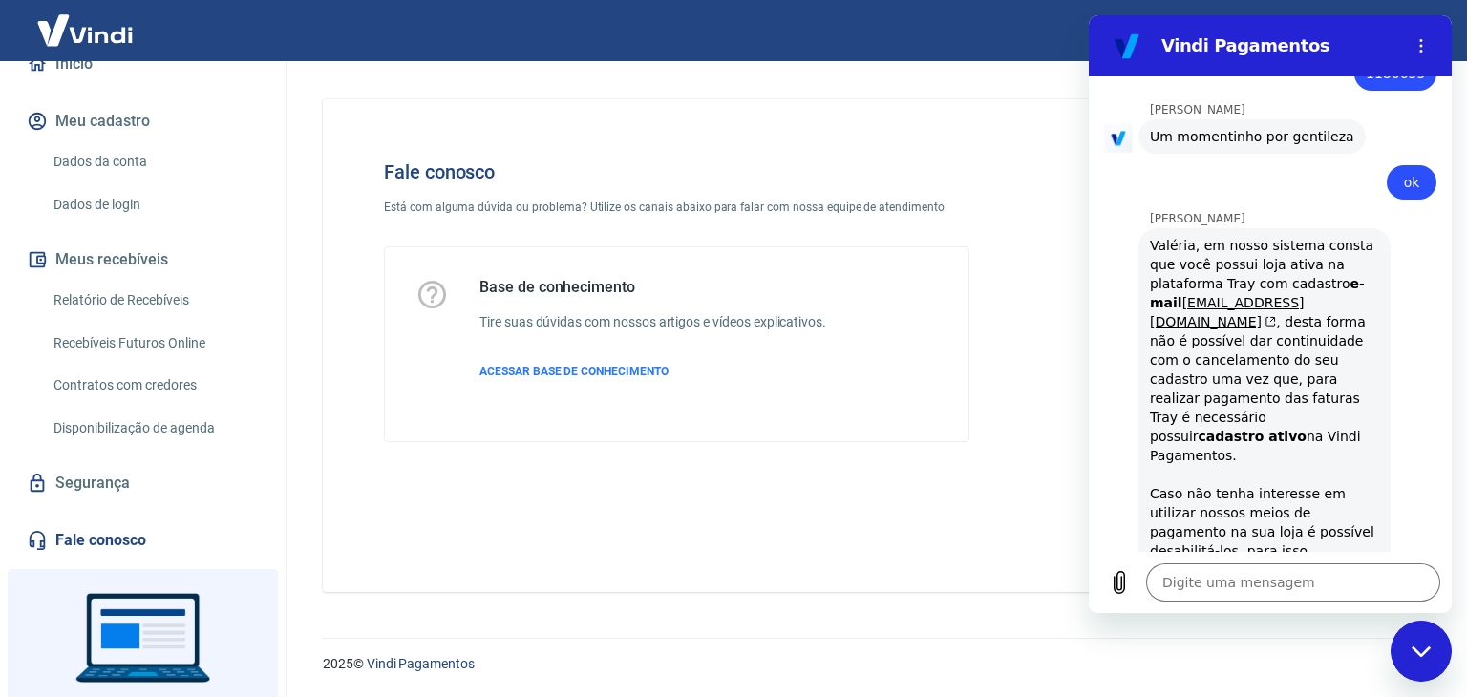
click at [1293, 345] on div "Valéria, em nosso sistema consta que você possui loja ativa na plataforma Tray …" at bounding box center [1264, 446] width 229 height 420
drag, startPoint x: 1209, startPoint y: 400, endPoint x: 1392, endPoint y: 430, distance: 184.8
click at [1392, 430] on div "[PERSON_NAME] diz: [PERSON_NAME], em nosso sistema consta que você possui loja …" at bounding box center [1278, 445] width 348 height 438
drag, startPoint x: 1223, startPoint y: 447, endPoint x: 1288, endPoint y: 501, distance: 84.1
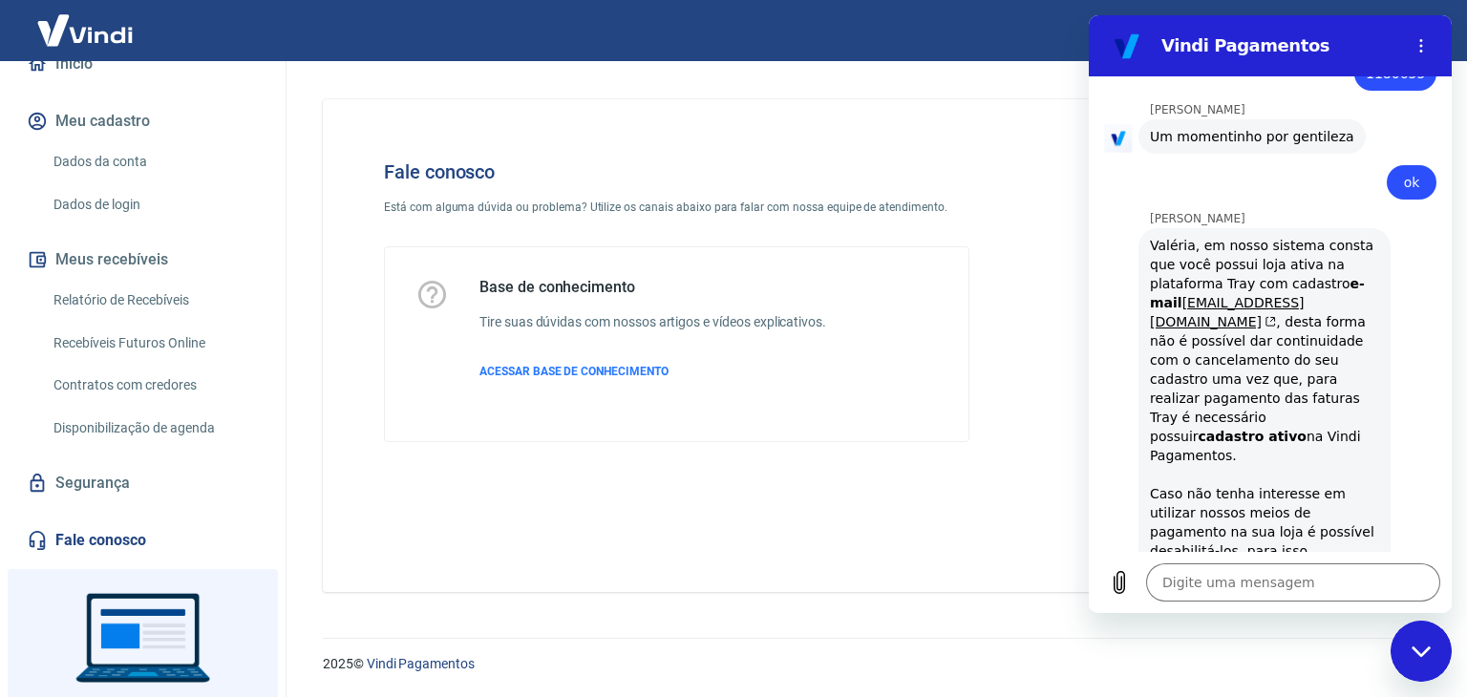
click at [1288, 501] on div "Valéria, em nosso sistema consta que você possui loja ativa na plataforma Tray …" at bounding box center [1264, 446] width 229 height 420
click at [1237, 575] on textarea at bounding box center [1293, 583] width 294 height 38
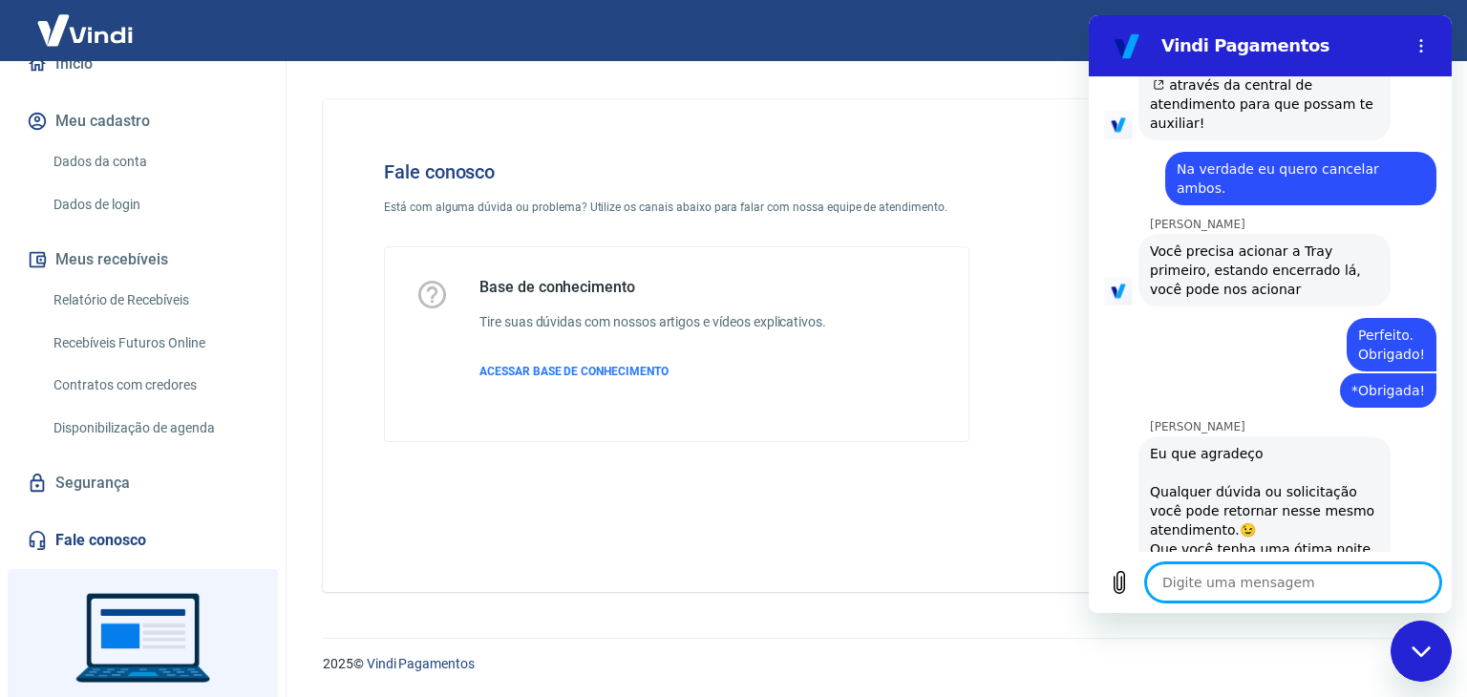
scroll to position [2449, 0]
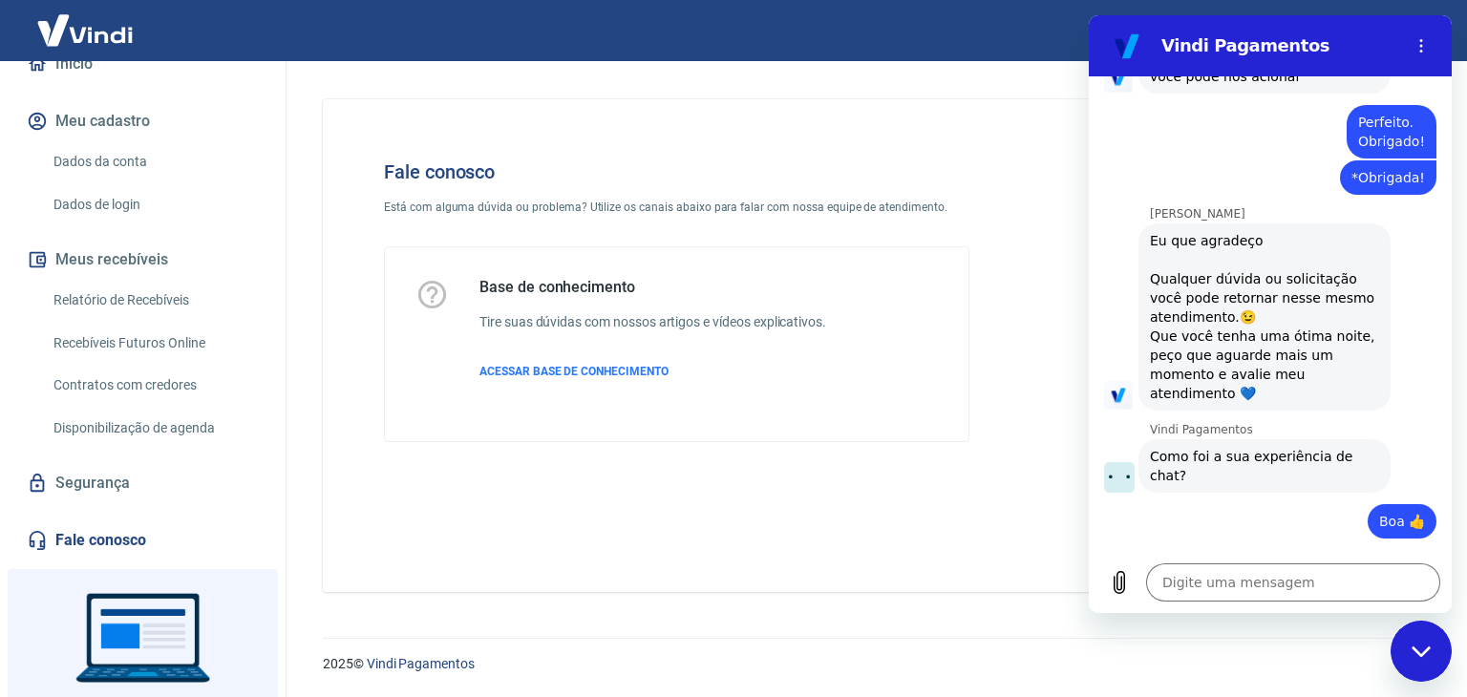
scroll to position [2614, 0]
